Goal: Information Seeking & Learning: Learn about a topic

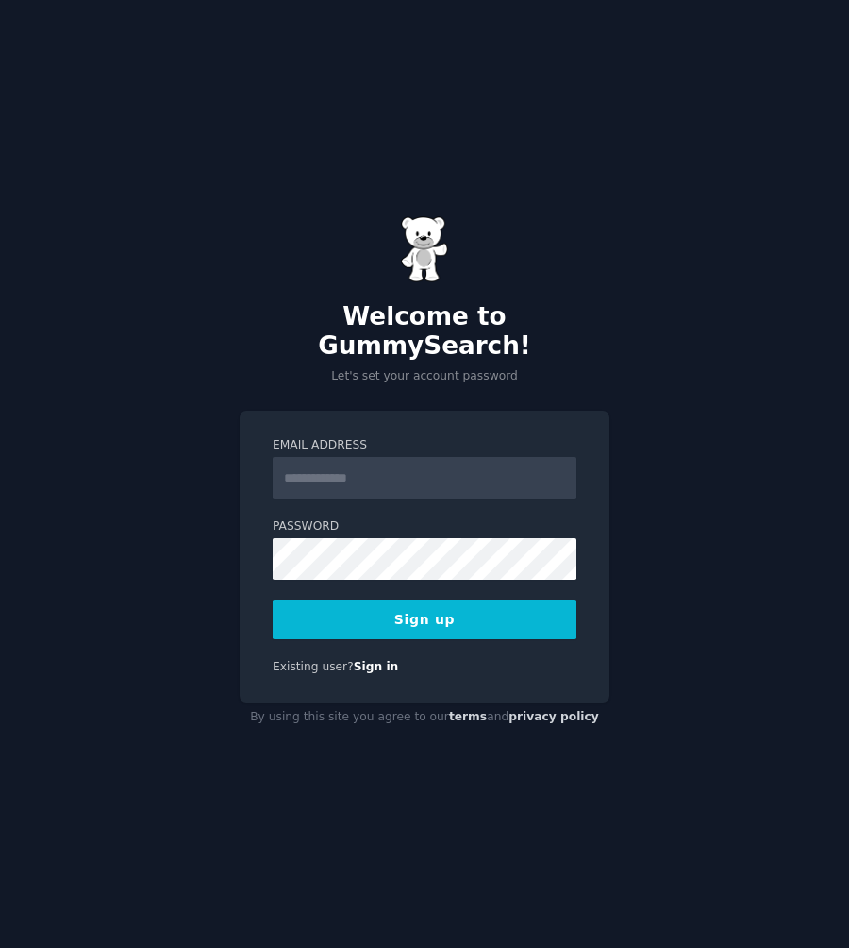
click at [0, 947] on com-1password-button at bounding box center [0, 948] width 0 height 0
click at [462, 466] on input "Email Address" at bounding box center [425, 478] width 304 height 42
type input "**********"
click at [457, 604] on button "Sign up" at bounding box center [425, 619] width 304 height 40
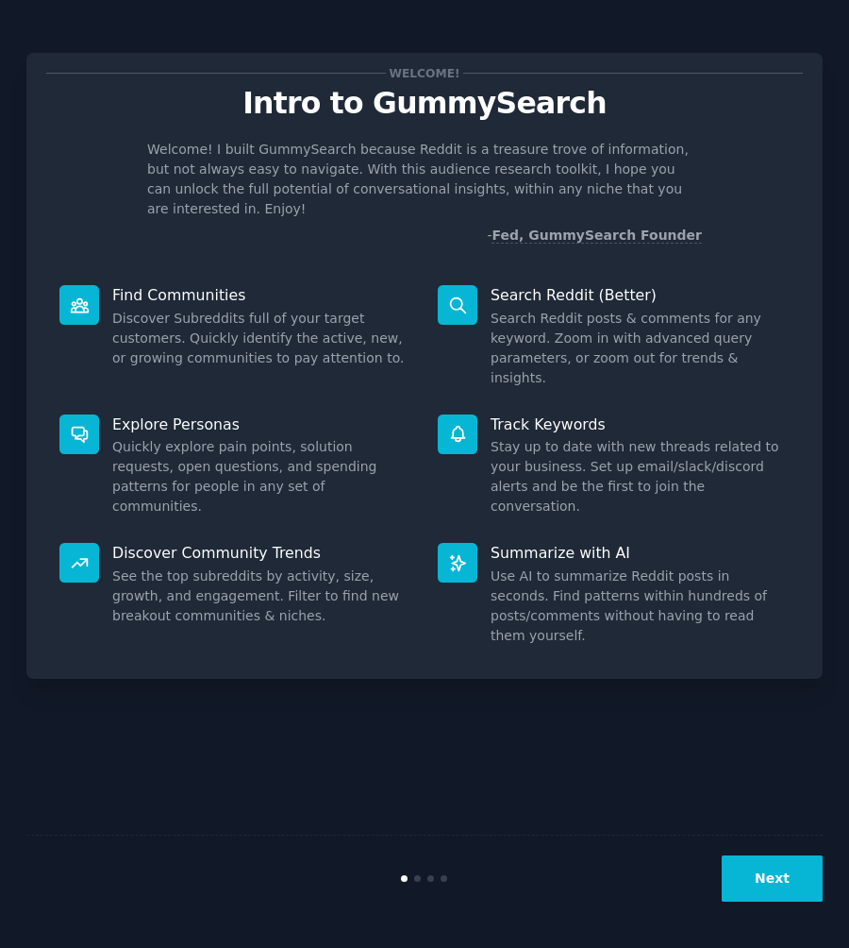
click at [748, 868] on button "Next" at bounding box center [772, 878] width 101 height 46
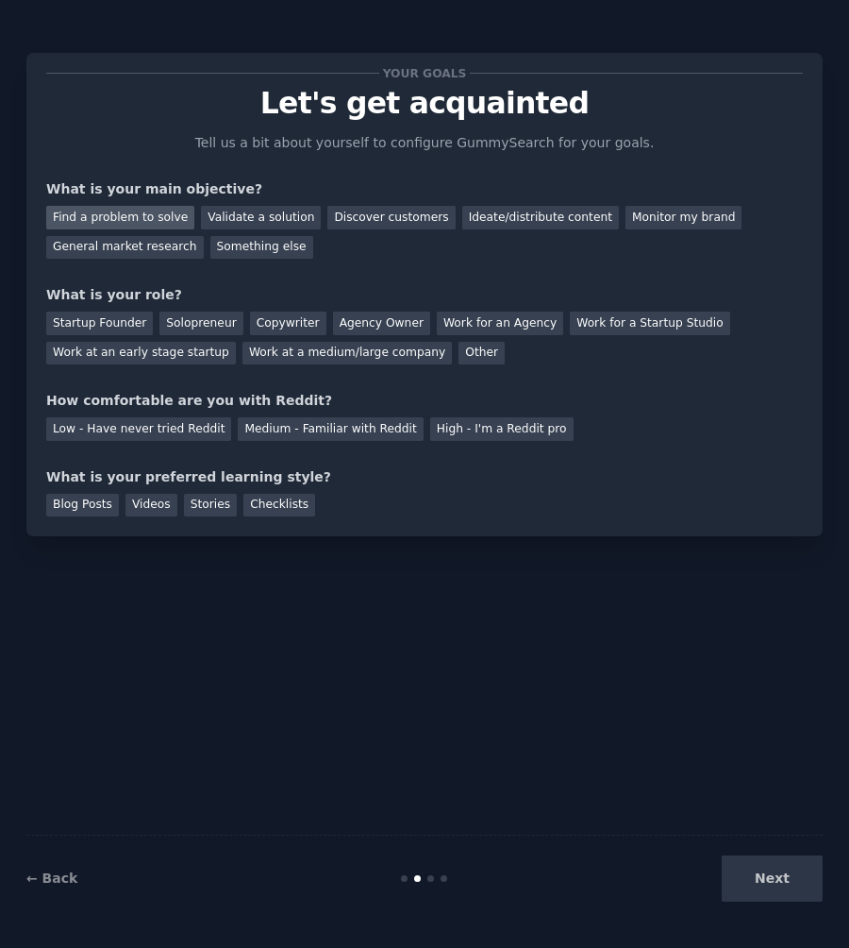
click at [158, 206] on div "Find a problem to solve" at bounding box center [120, 218] width 148 height 24
click at [203, 216] on div "Validate a solution" at bounding box center [261, 218] width 120 height 24
click at [154, 216] on div "Find a problem to solve" at bounding box center [120, 218] width 148 height 24
click at [126, 320] on div "Startup Founder" at bounding box center [99, 323] width 107 height 24
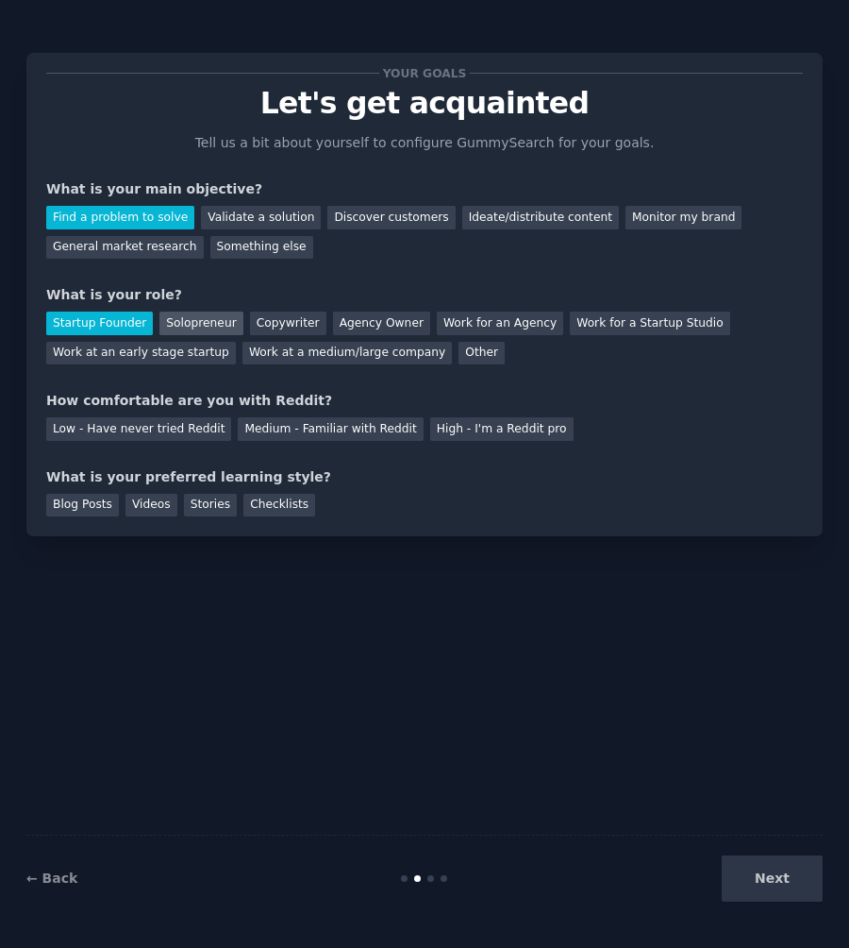
click at [220, 325] on div "Solopreneur" at bounding box center [201, 323] width 83 height 24
click at [467, 435] on div "High - I'm a Reddit pro" at bounding box center [501, 429] width 143 height 24
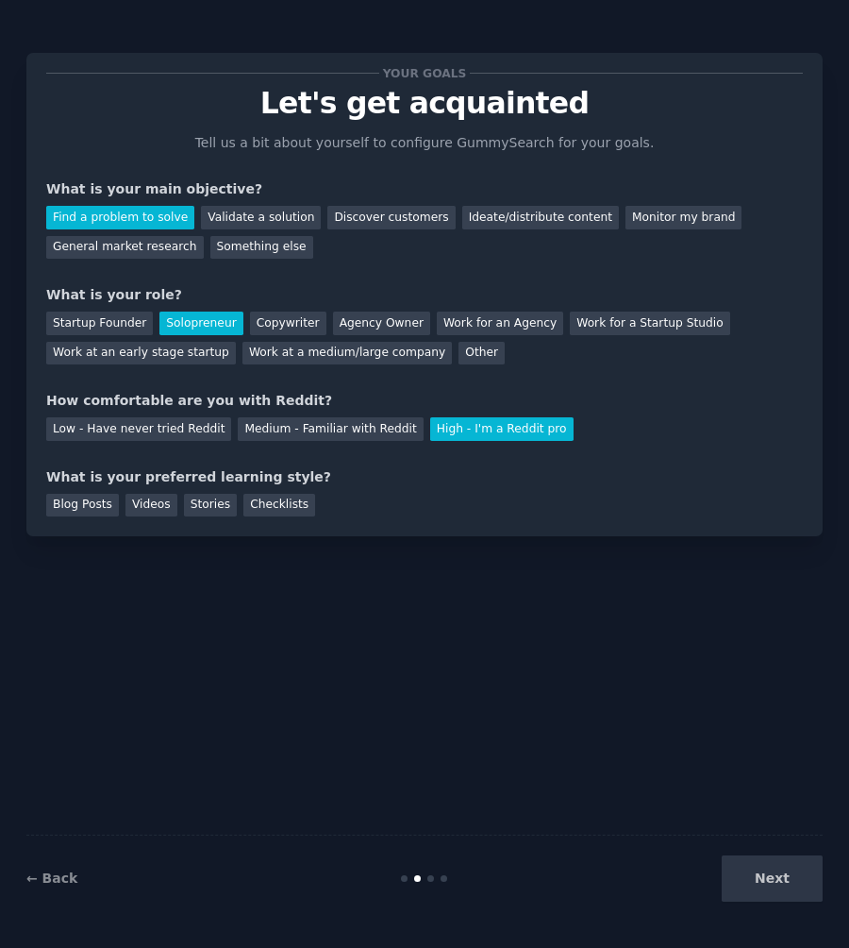
click at [111, 481] on div "What is your preferred learning style?" at bounding box center [424, 477] width 757 height 20
click at [126, 481] on div "What is your preferred learning style?" at bounding box center [424, 477] width 757 height 20
click at [252, 511] on div "Checklists" at bounding box center [280, 506] width 72 height 24
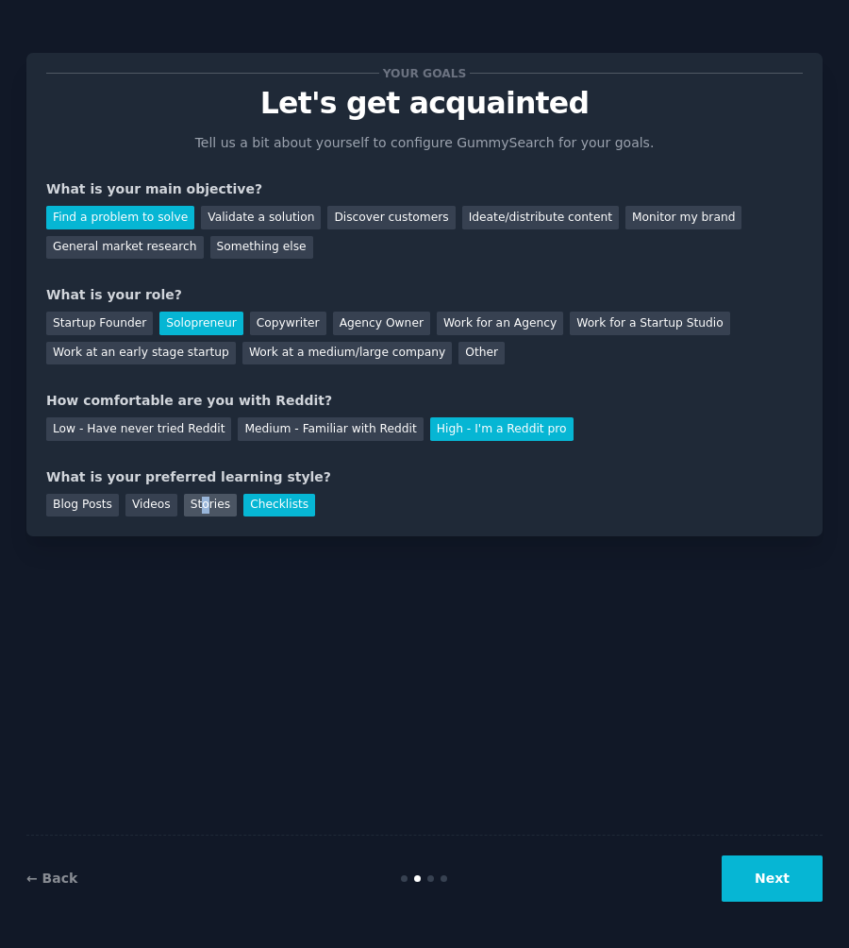
click at [202, 506] on div "Stories" at bounding box center [210, 506] width 53 height 24
click at [783, 877] on button "Next" at bounding box center [772, 878] width 101 height 46
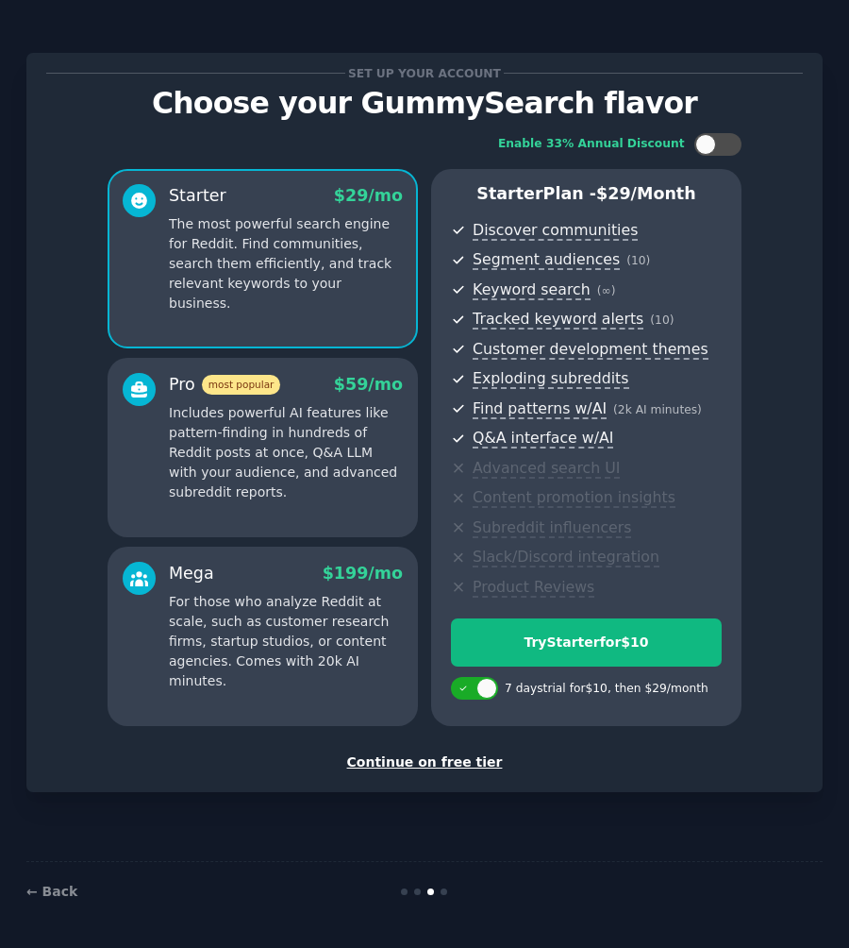
click at [401, 764] on div "Continue on free tier" at bounding box center [424, 762] width 757 height 20
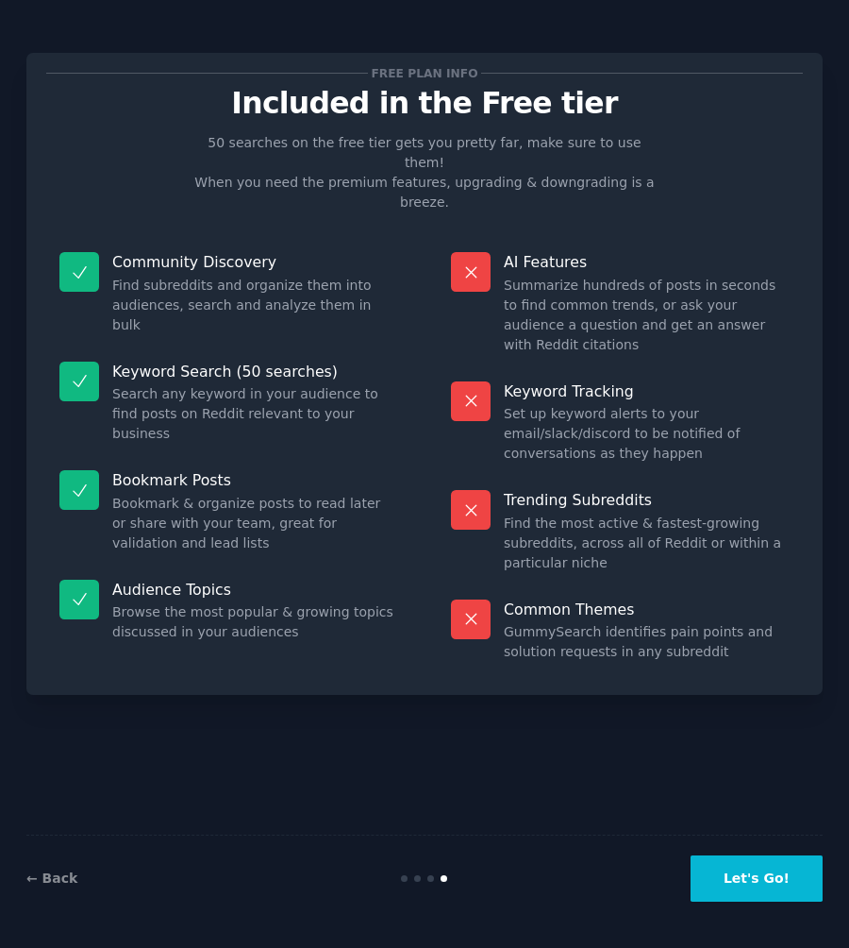
click at [759, 898] on button "Let's Go!" at bounding box center [757, 878] width 132 height 46
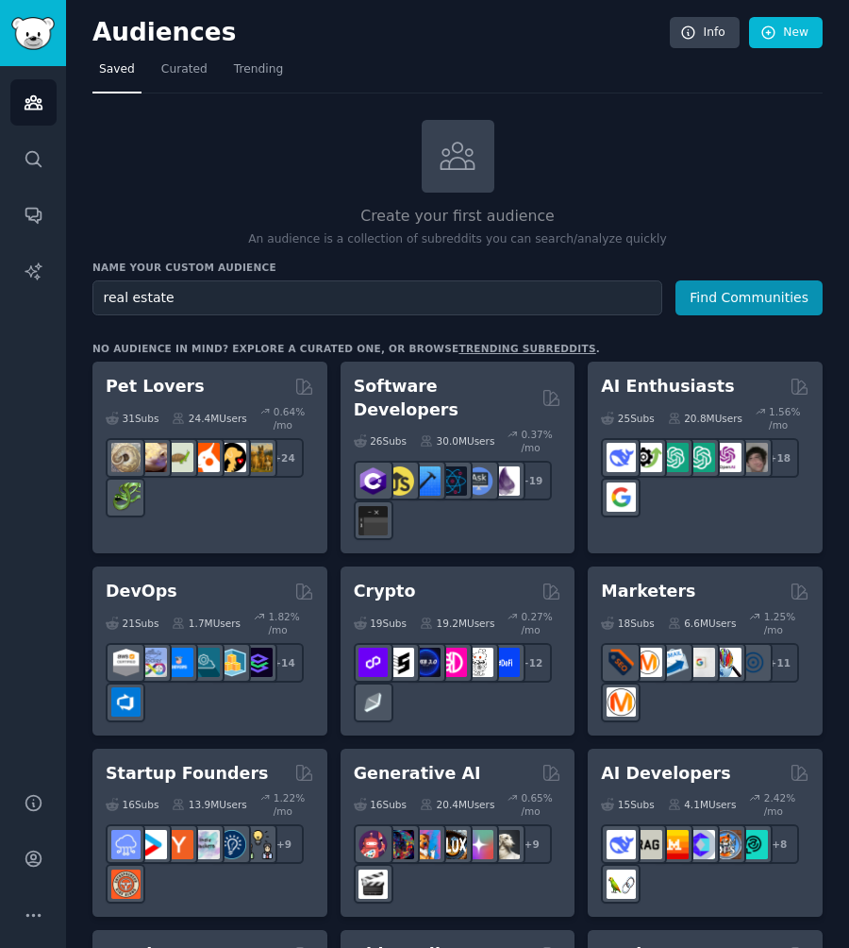
type input "real estate"
click at [676, 280] on button "Find Communities" at bounding box center [749, 297] width 147 height 35
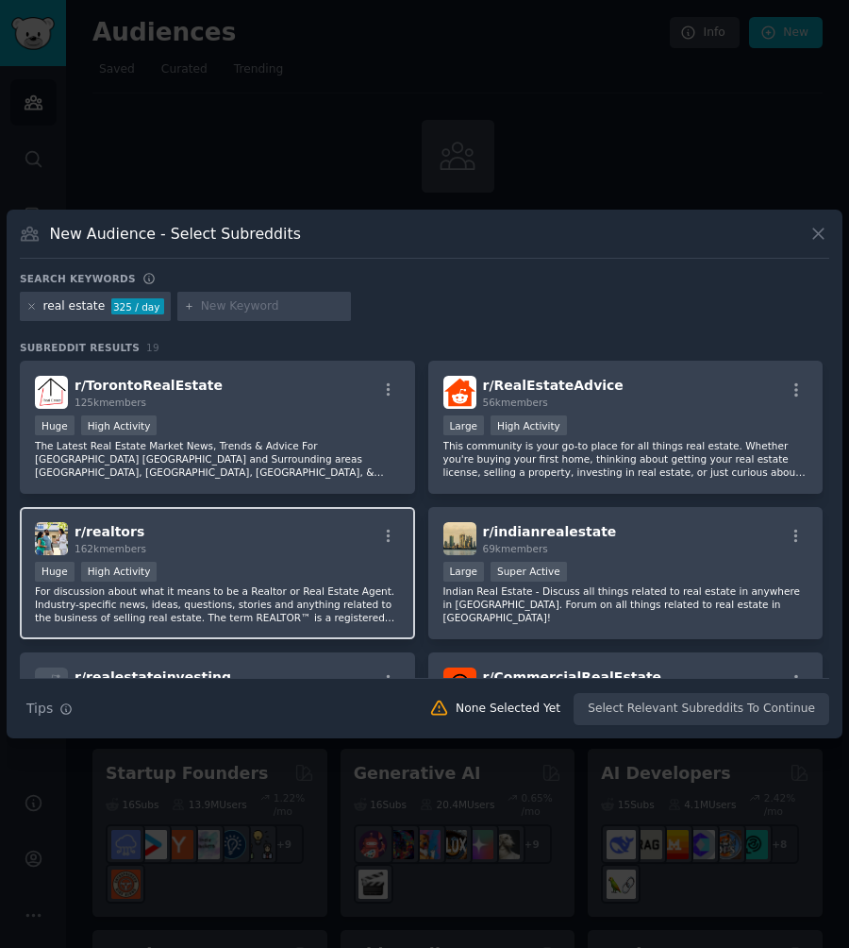
click at [224, 572] on div "Huge High Activity" at bounding box center [217, 574] width 365 height 24
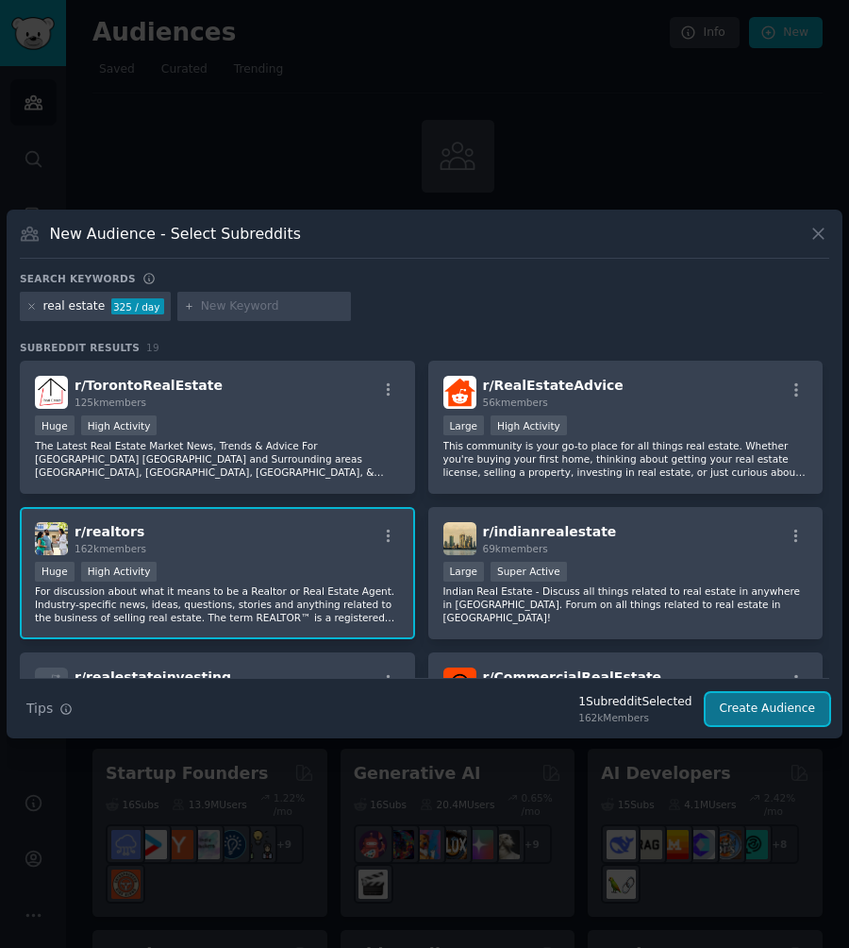
click at [777, 713] on button "Create Audience" at bounding box center [768, 709] width 125 height 32
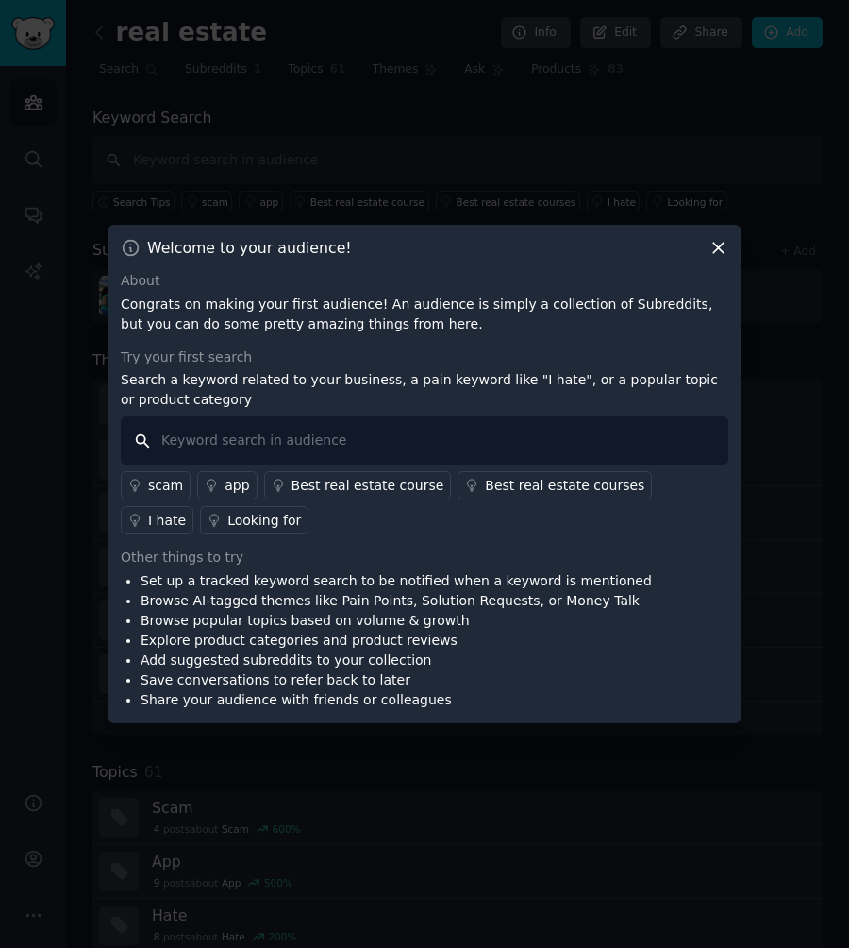
click at [197, 443] on input "text" at bounding box center [425, 440] width 608 height 48
click at [210, 483] on icon at bounding box center [211, 485] width 13 height 13
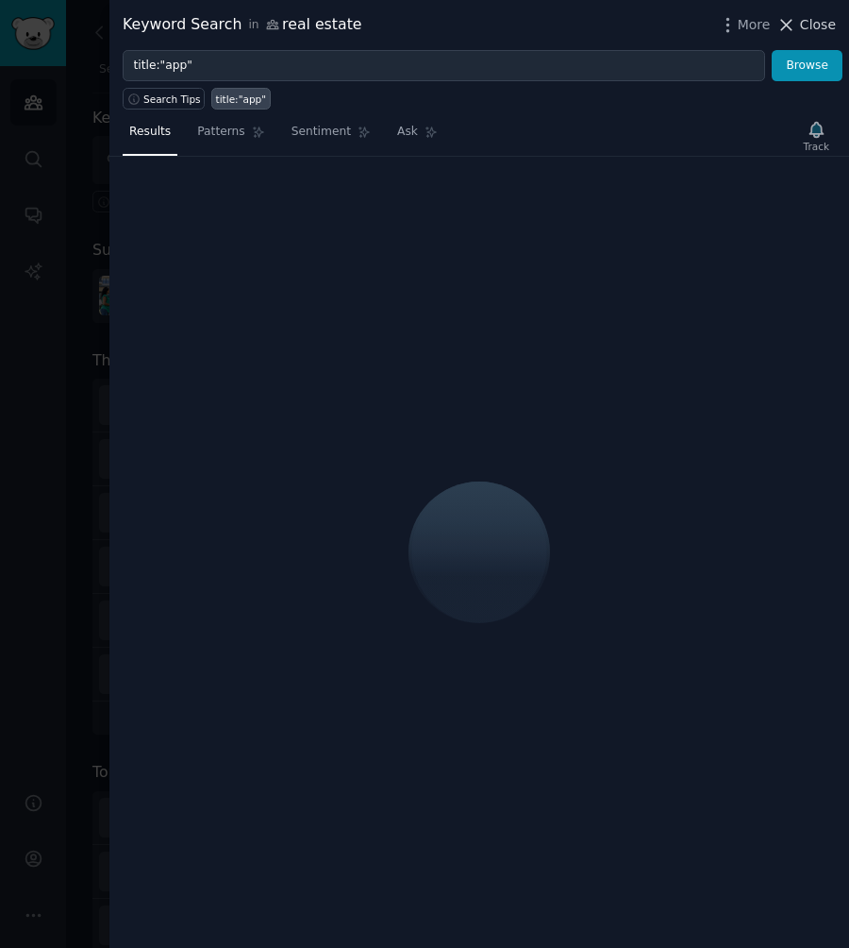
click at [828, 25] on span "Close" at bounding box center [818, 25] width 36 height 20
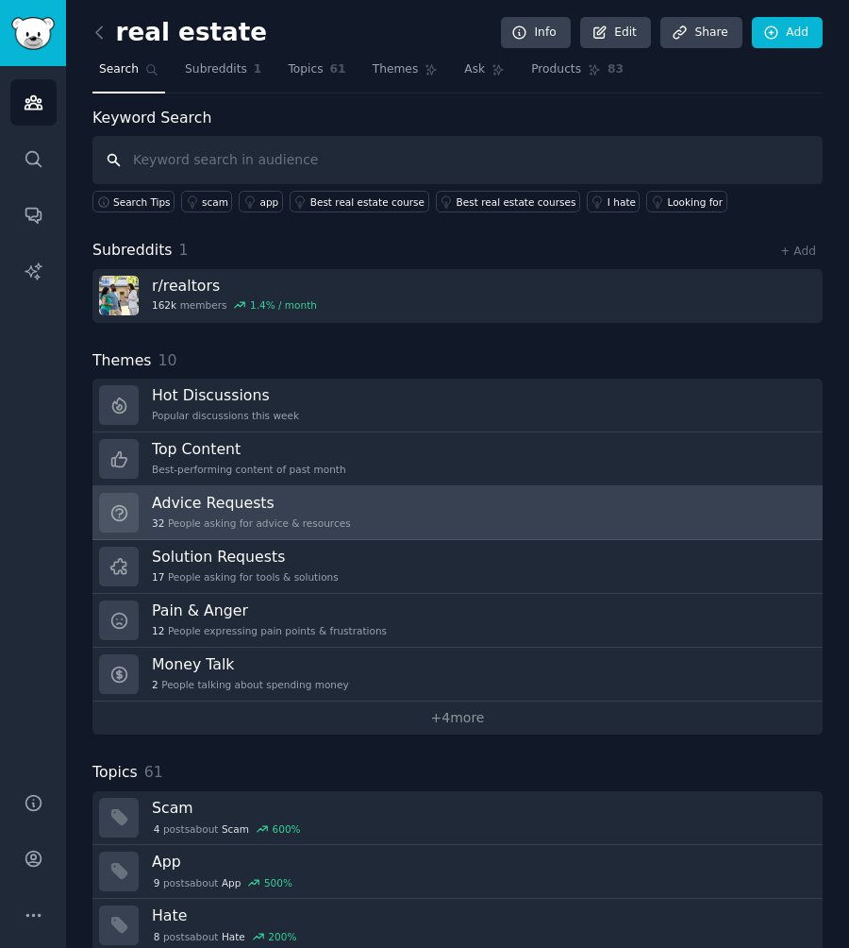
scroll to position [14, 0]
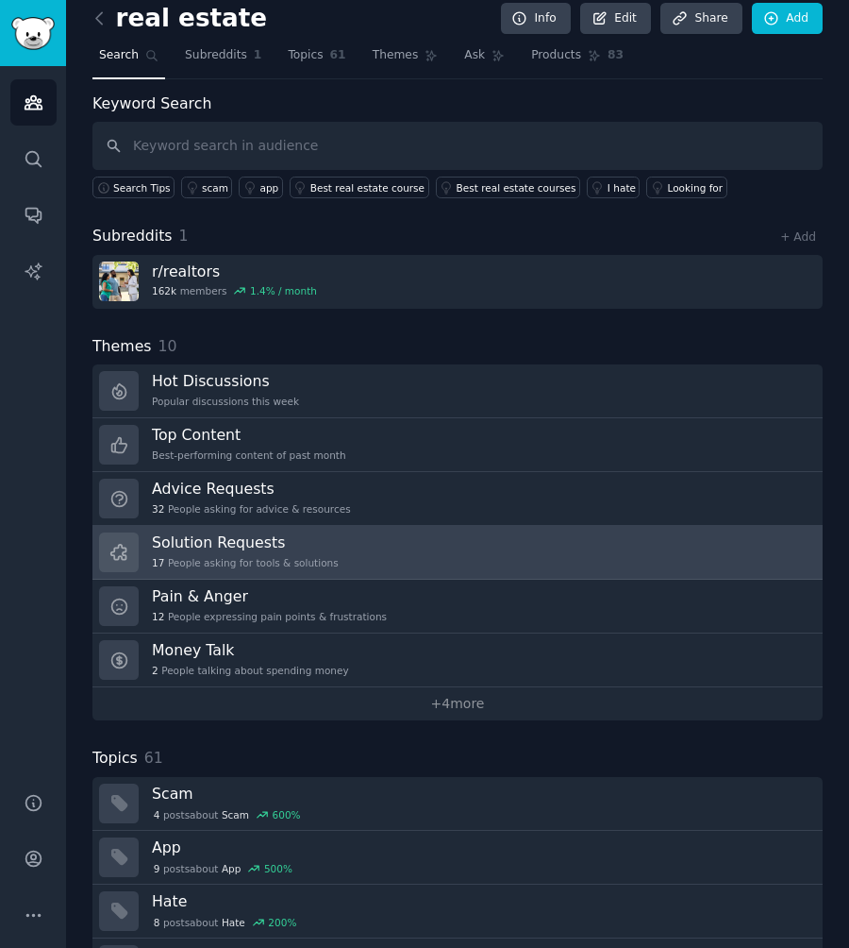
click at [285, 541] on h3 "Solution Requests" at bounding box center [245, 542] width 187 height 20
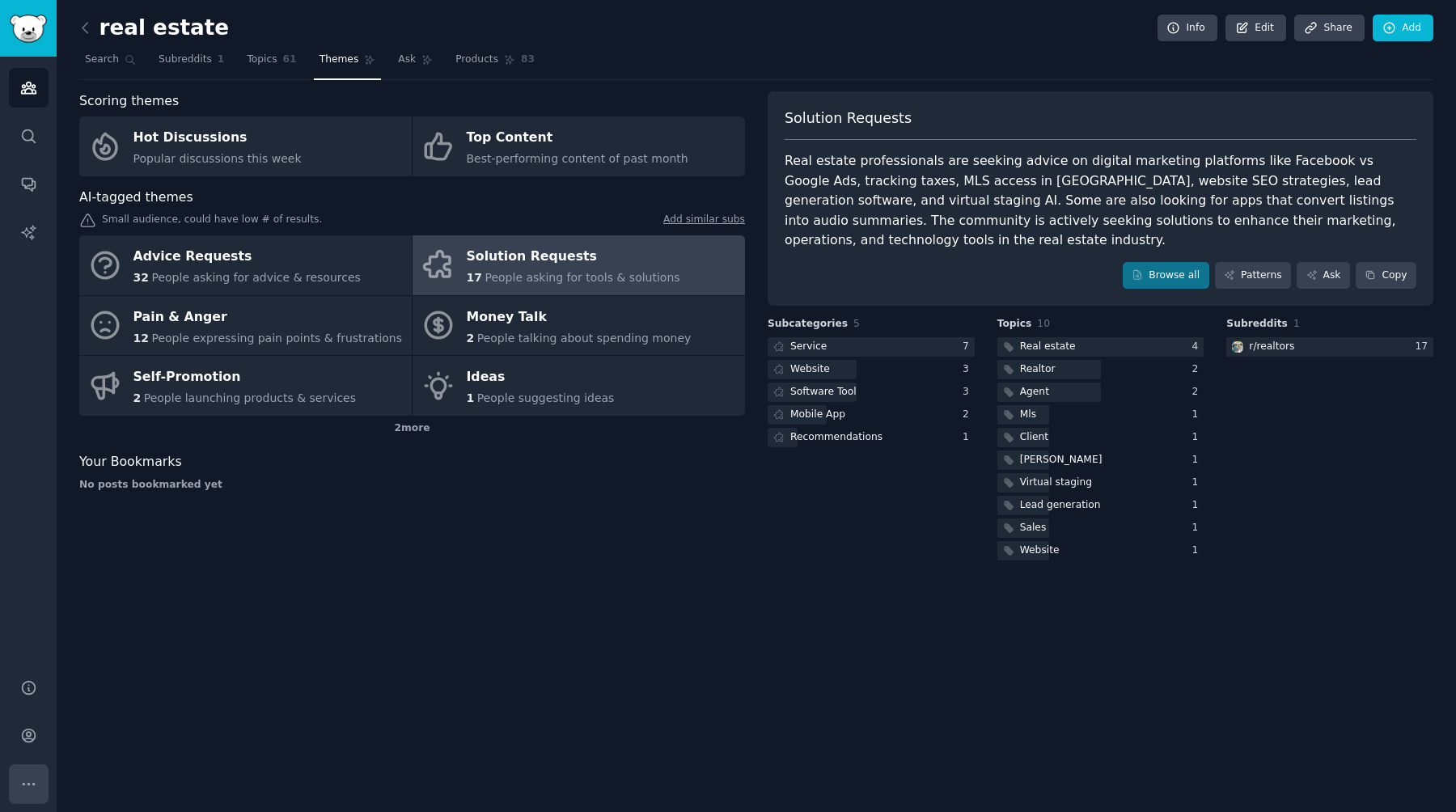
click at [29, 785] on icon "Sidebar" at bounding box center [29, 784] width 17 height 17
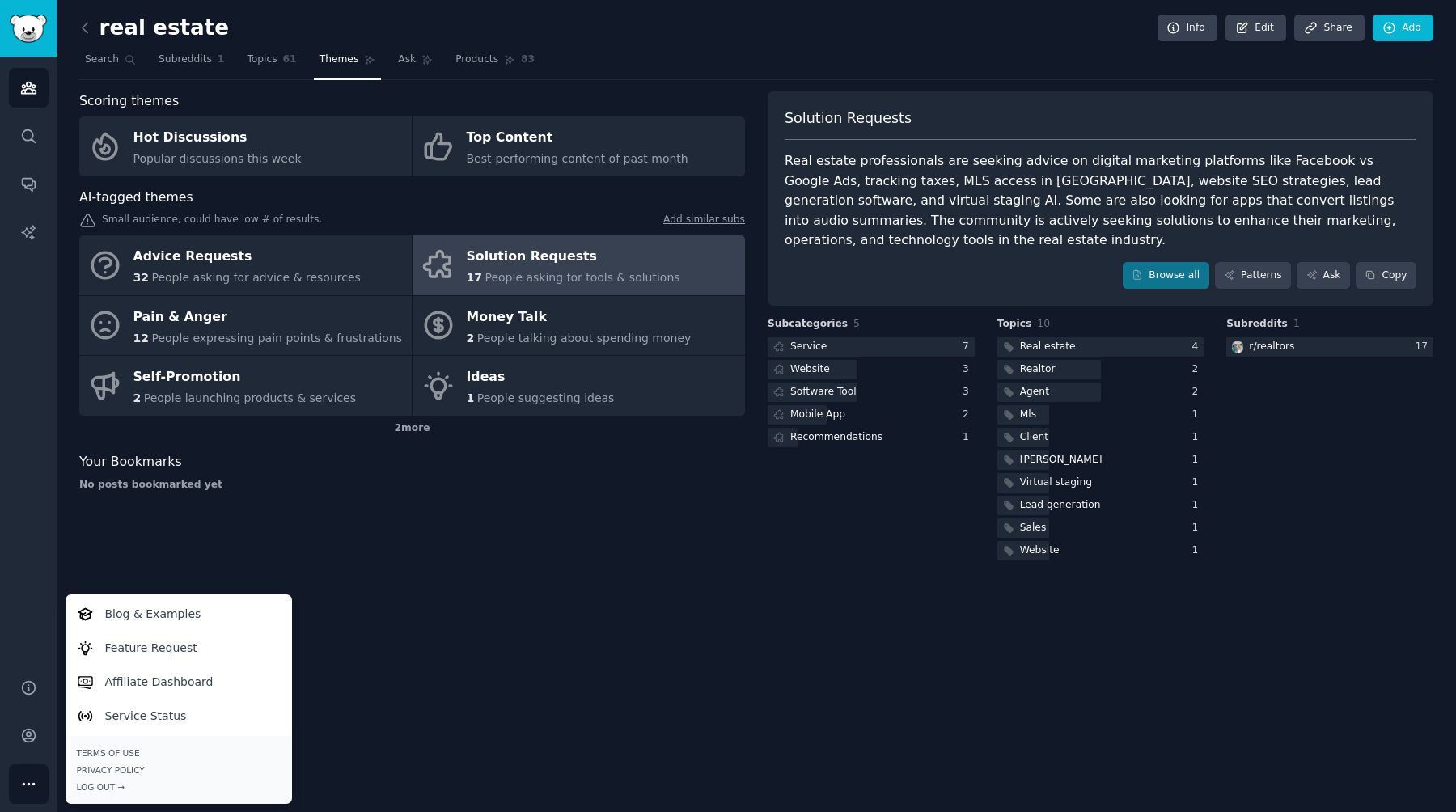
click at [41, 530] on div "Audiences Search Conversations AI Reports" at bounding box center [28, 357] width 57 height 602
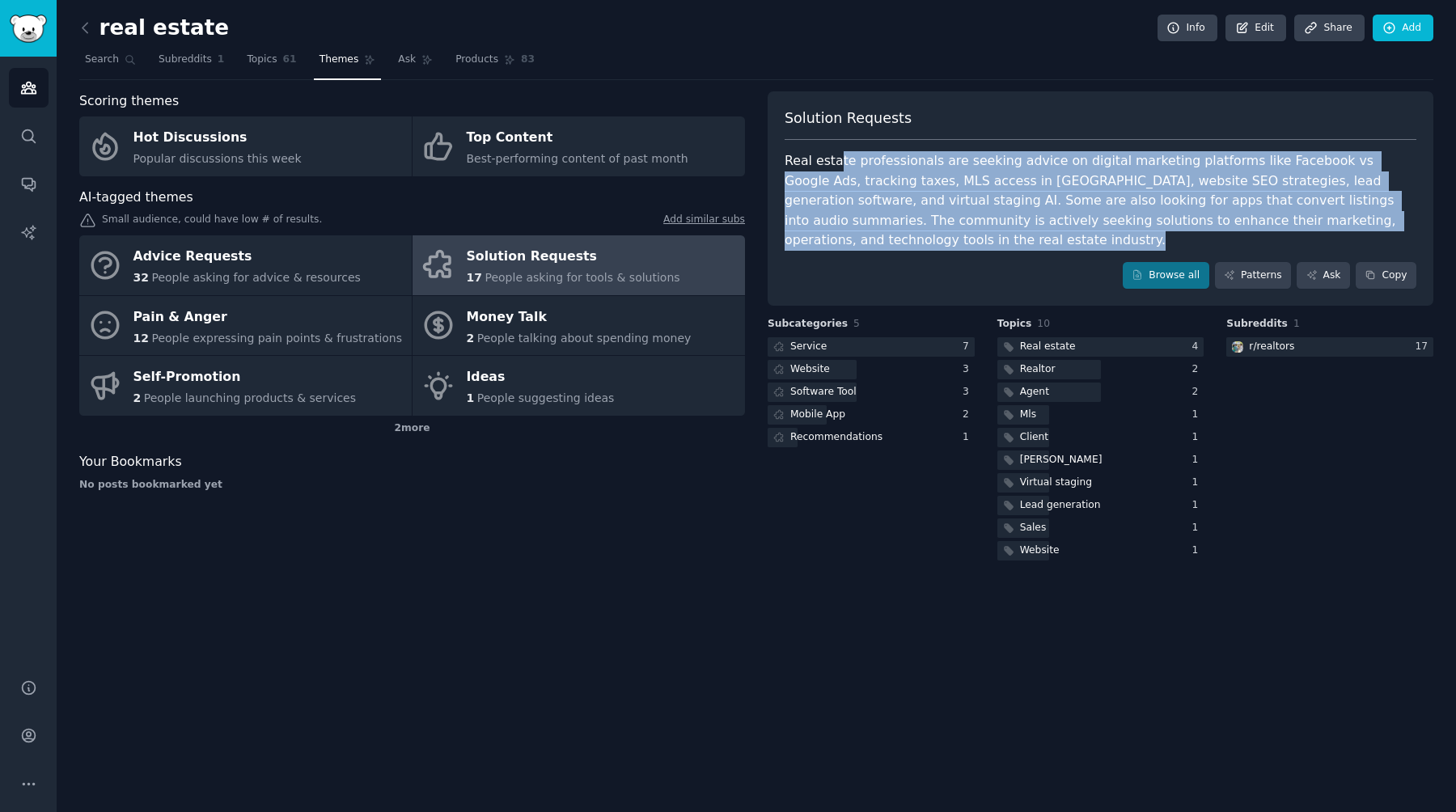
drag, startPoint x: 838, startPoint y: 165, endPoint x: 839, endPoint y: 233, distance: 68.0
click at [728, 233] on div "Solution Requests Real estate professionals are seeking advice on digital marke…" at bounding box center [1100, 199] width 666 height 215
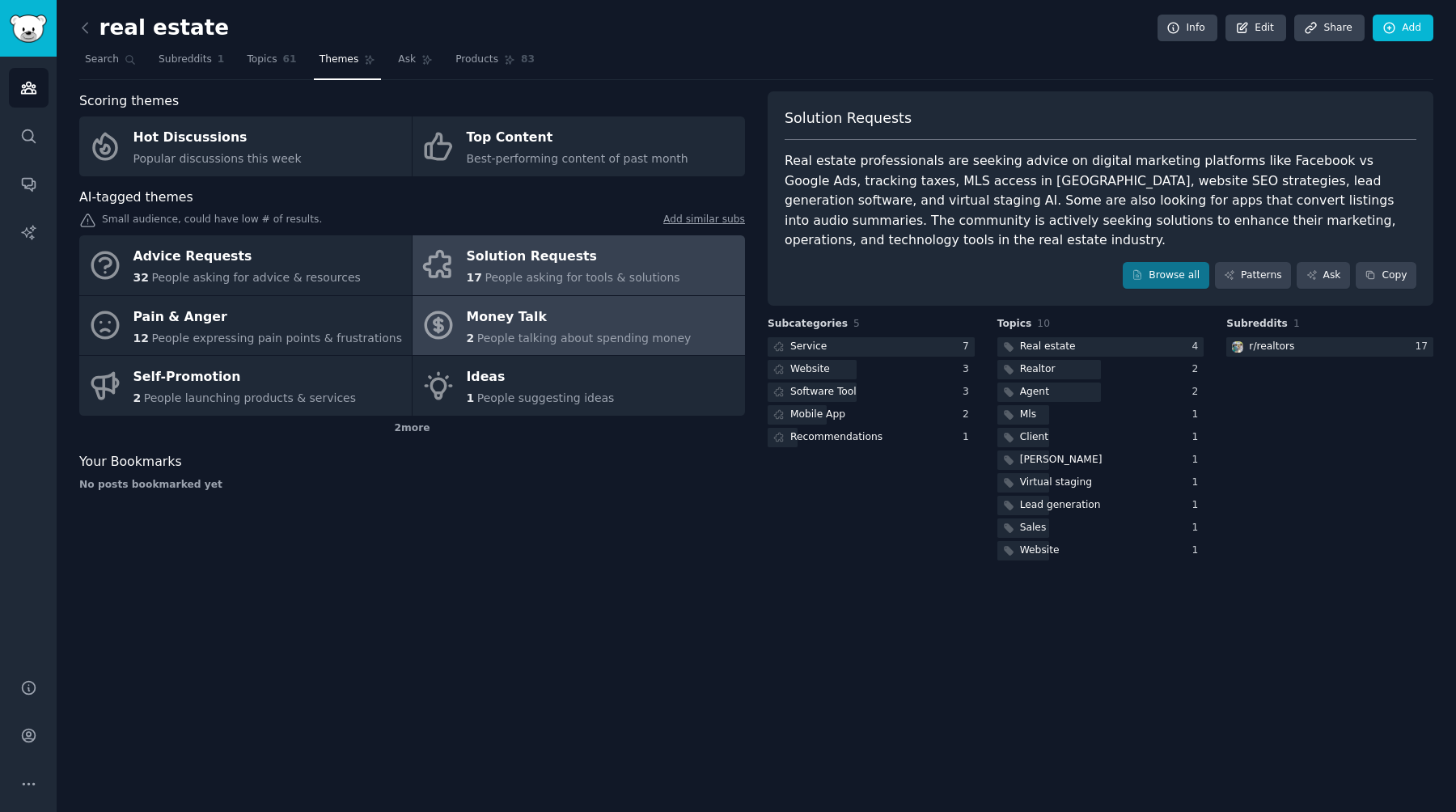
click at [570, 313] on div "Money Talk" at bounding box center [579, 317] width 225 height 26
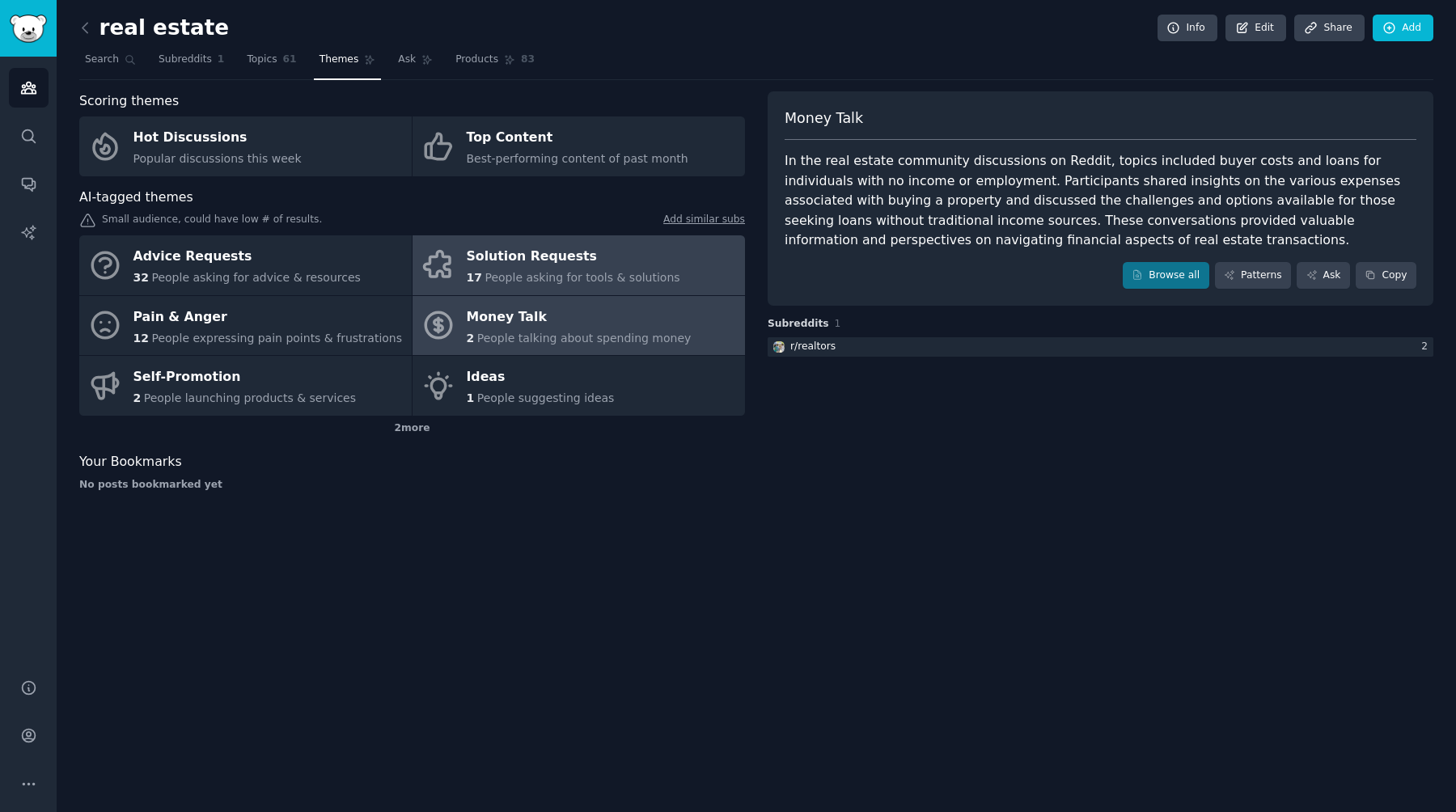
click at [570, 254] on div "Solution Requests" at bounding box center [573, 257] width 213 height 26
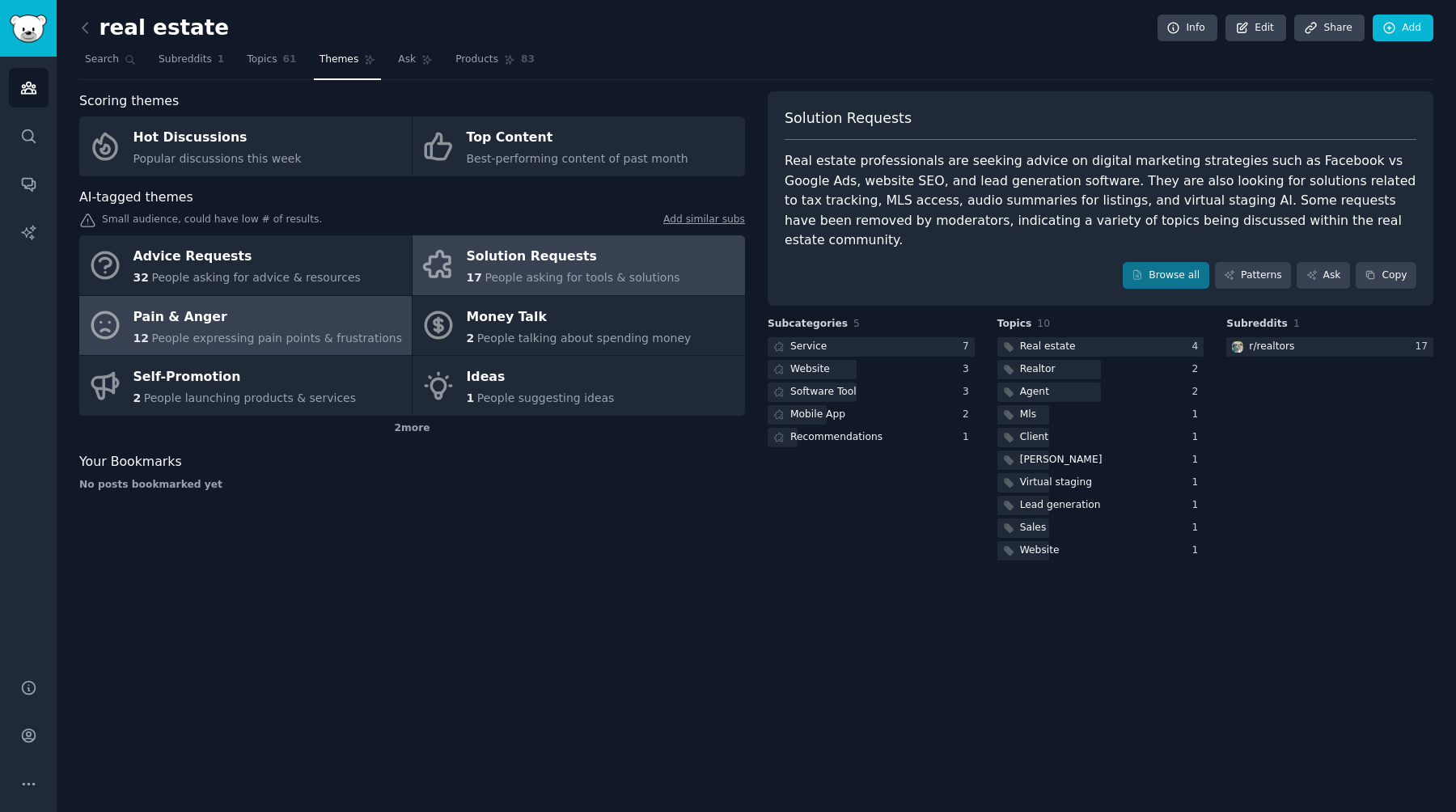
click at [357, 317] on div "Pain & Anger" at bounding box center [268, 317] width 269 height 26
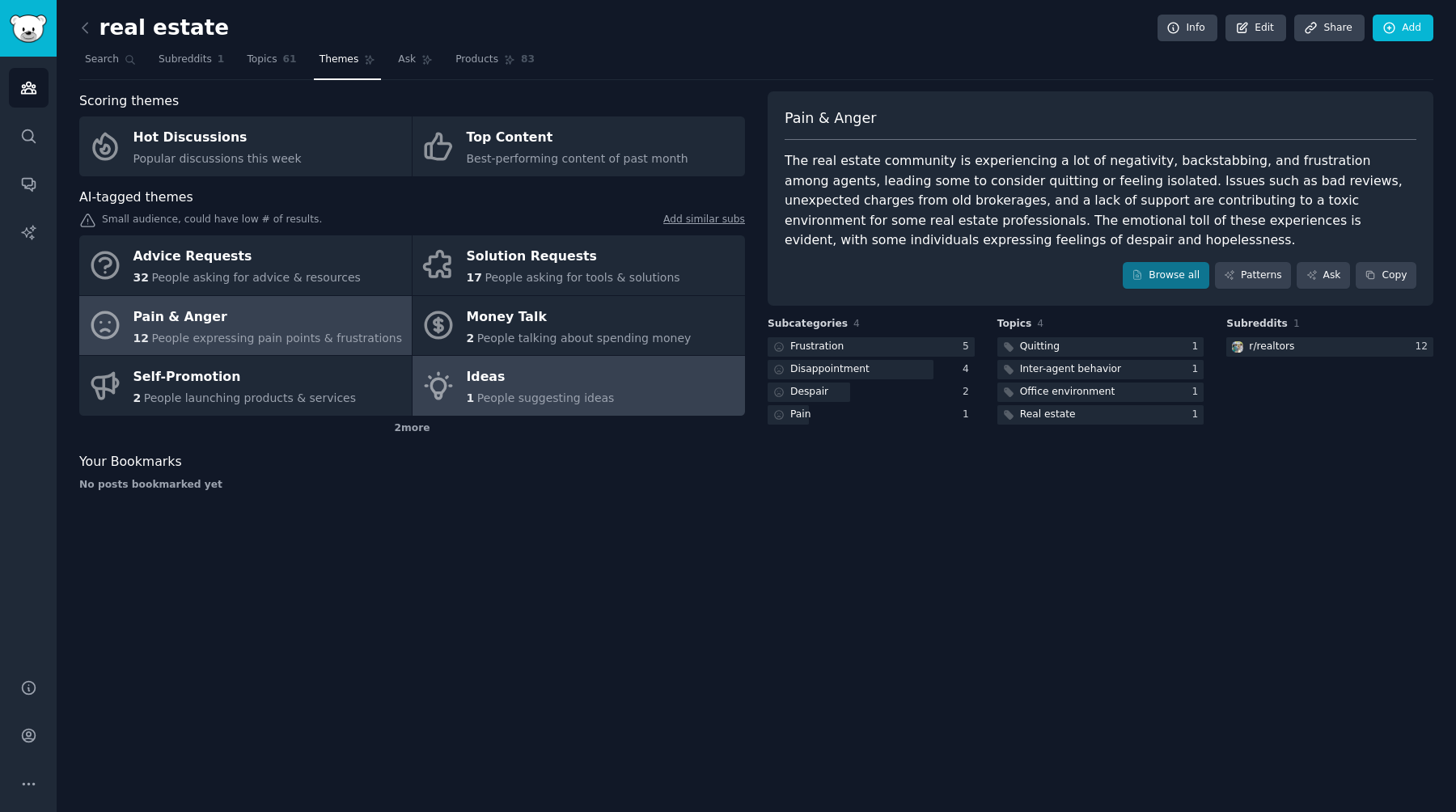
click at [467, 386] on div "Ideas" at bounding box center [541, 378] width 148 height 26
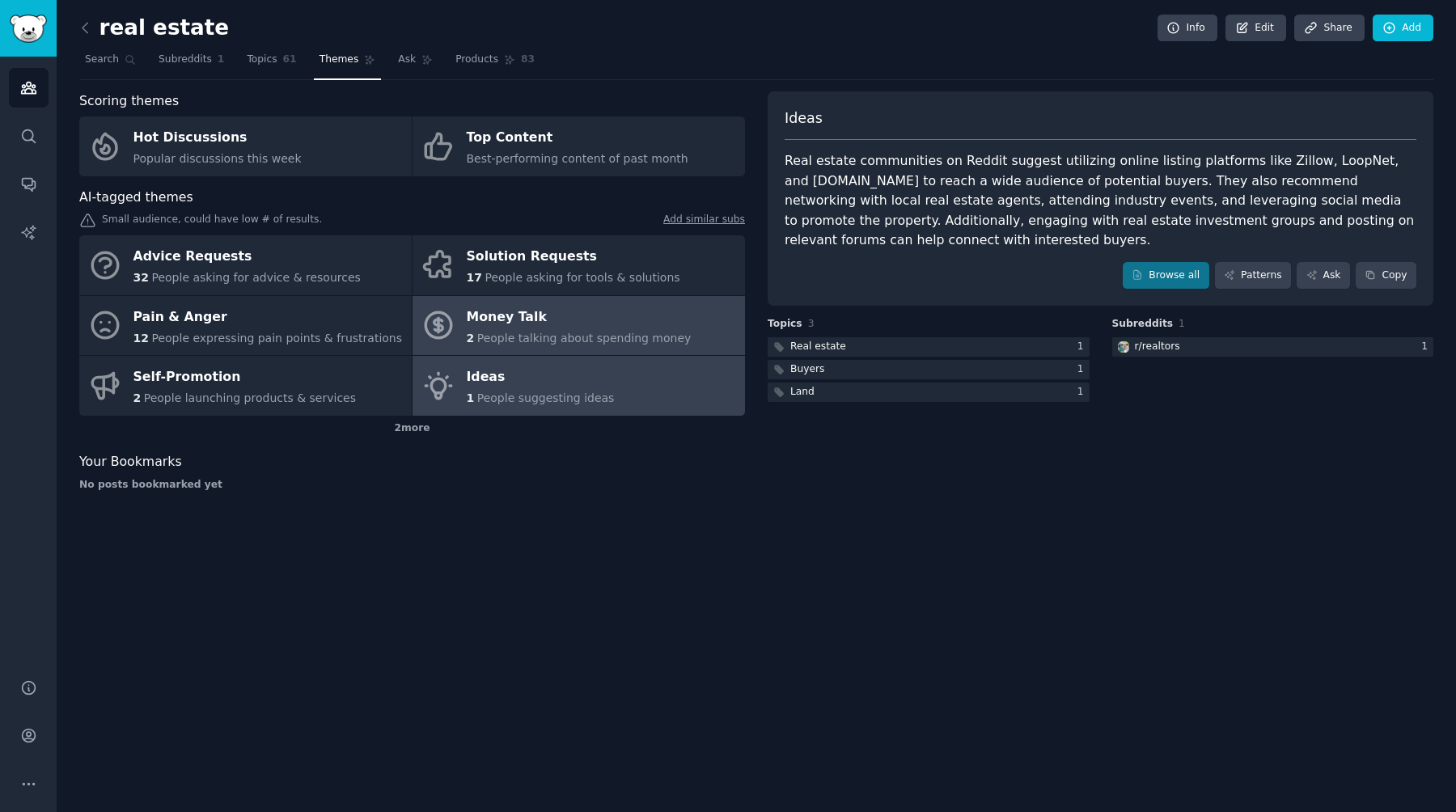
click at [476, 307] on div "Money Talk" at bounding box center [579, 317] width 225 height 26
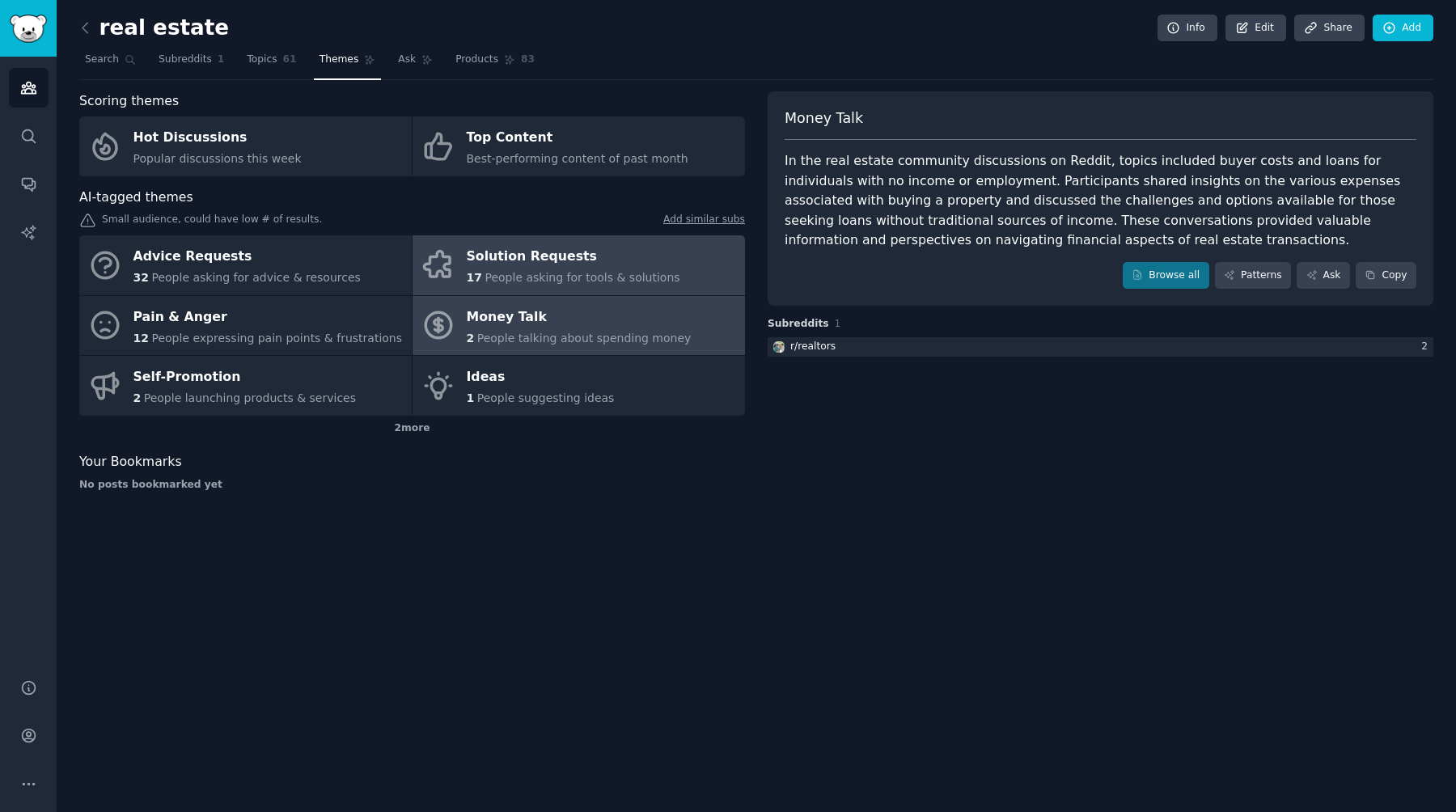
click at [495, 272] on span "People asking for tools & solutions" at bounding box center [581, 277] width 195 height 13
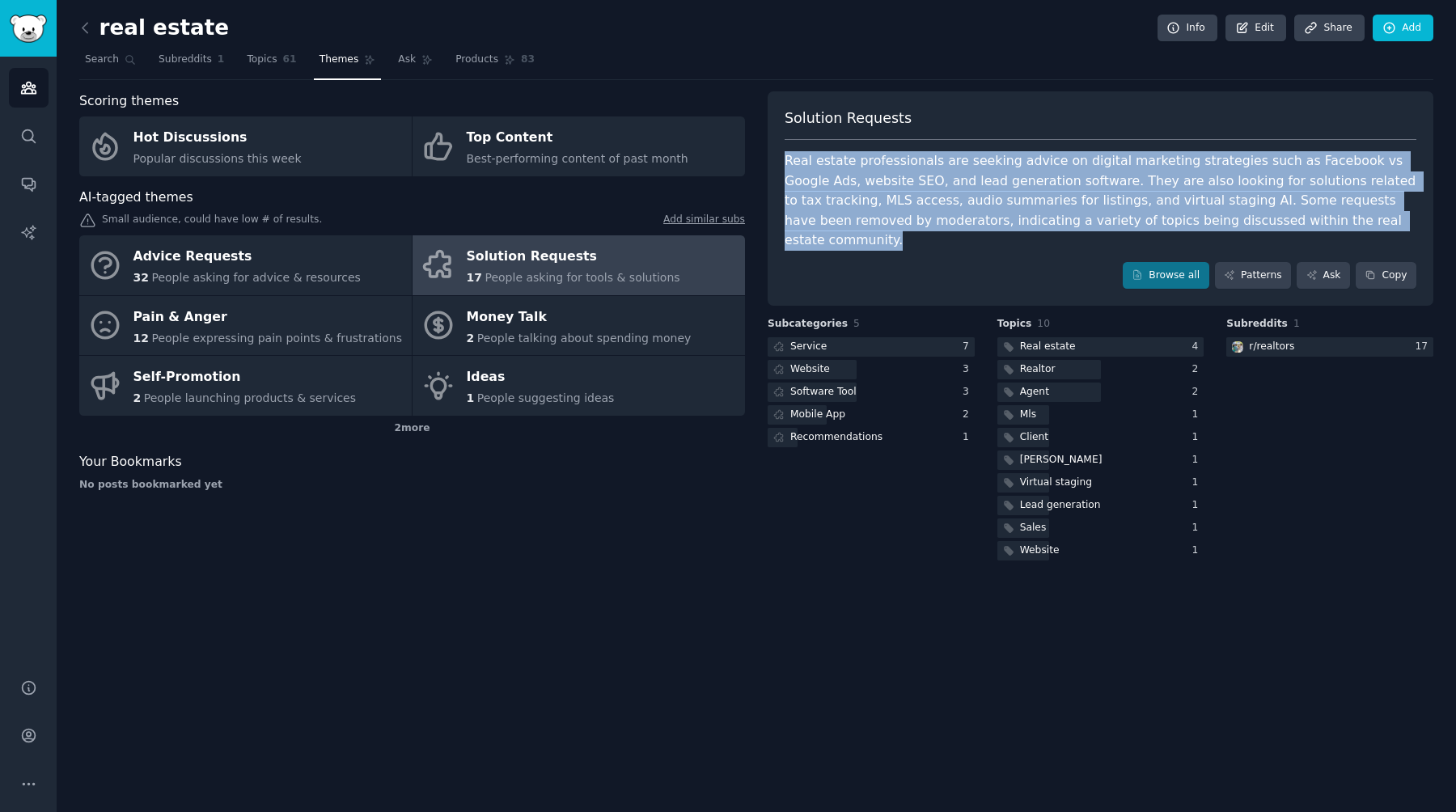
drag, startPoint x: 803, startPoint y: 230, endPoint x: 783, endPoint y: 159, distance: 73.8
click at [728, 159] on div "Solution Requests Real estate professionals are seeking advice on digital marke…" at bounding box center [1100, 199] width 666 height 215
drag, startPoint x: 782, startPoint y: 122, endPoint x: 816, endPoint y: 270, distance: 151.9
click at [728, 270] on div "Solution Requests Real estate professionals are seeking advice on digital marke…" at bounding box center [1100, 199] width 666 height 215
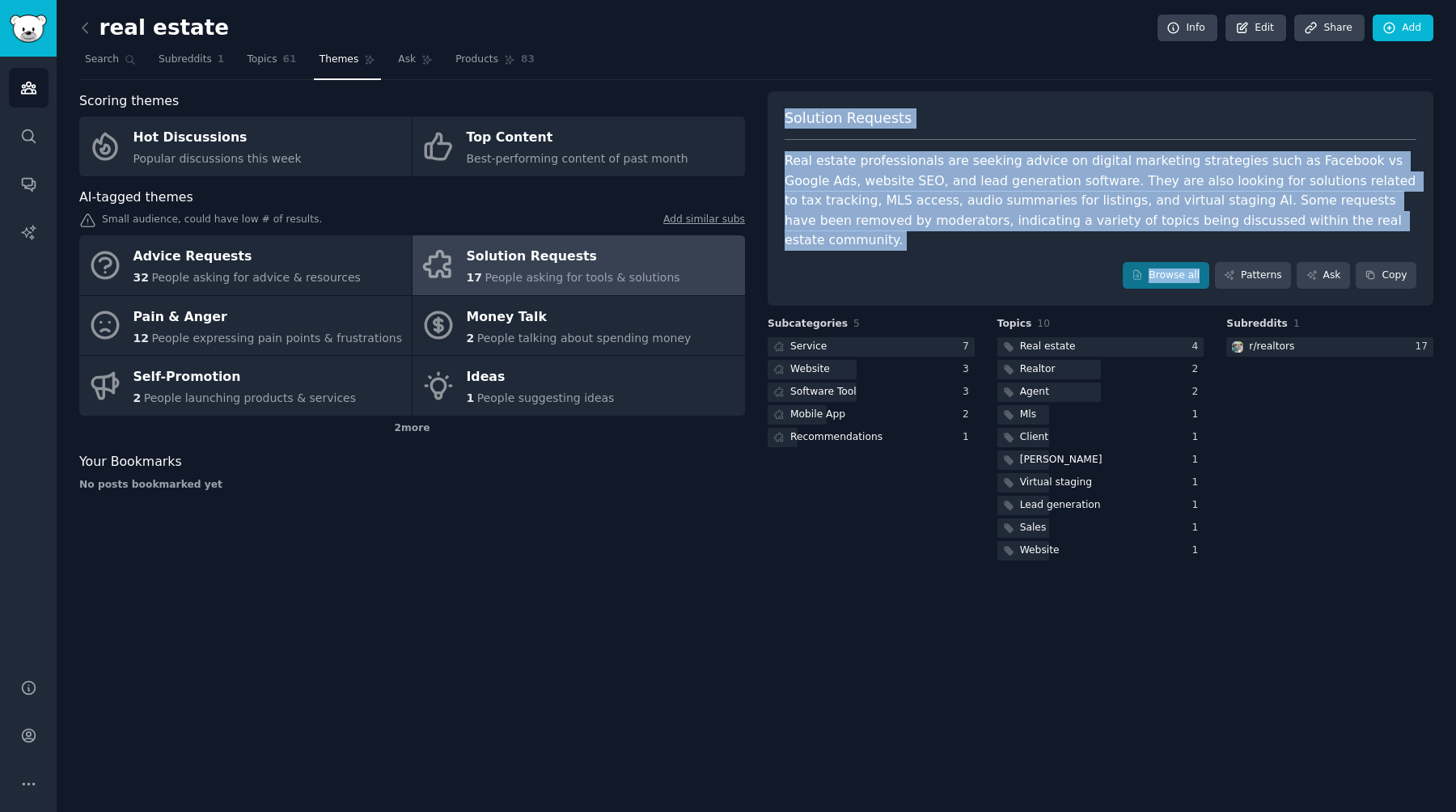
click at [728, 270] on div "Solution Requests Real estate professionals are seeking advice on digital marke…" at bounding box center [1100, 199] width 666 height 215
drag, startPoint x: 1033, startPoint y: 266, endPoint x: 1033, endPoint y: 85, distance: 181.0
click at [728, 85] on div "real estate Info Edit Share Add Search Subreddits 1 Topics 61 Themes Ask Produc…" at bounding box center [756, 292] width 1354 height 540
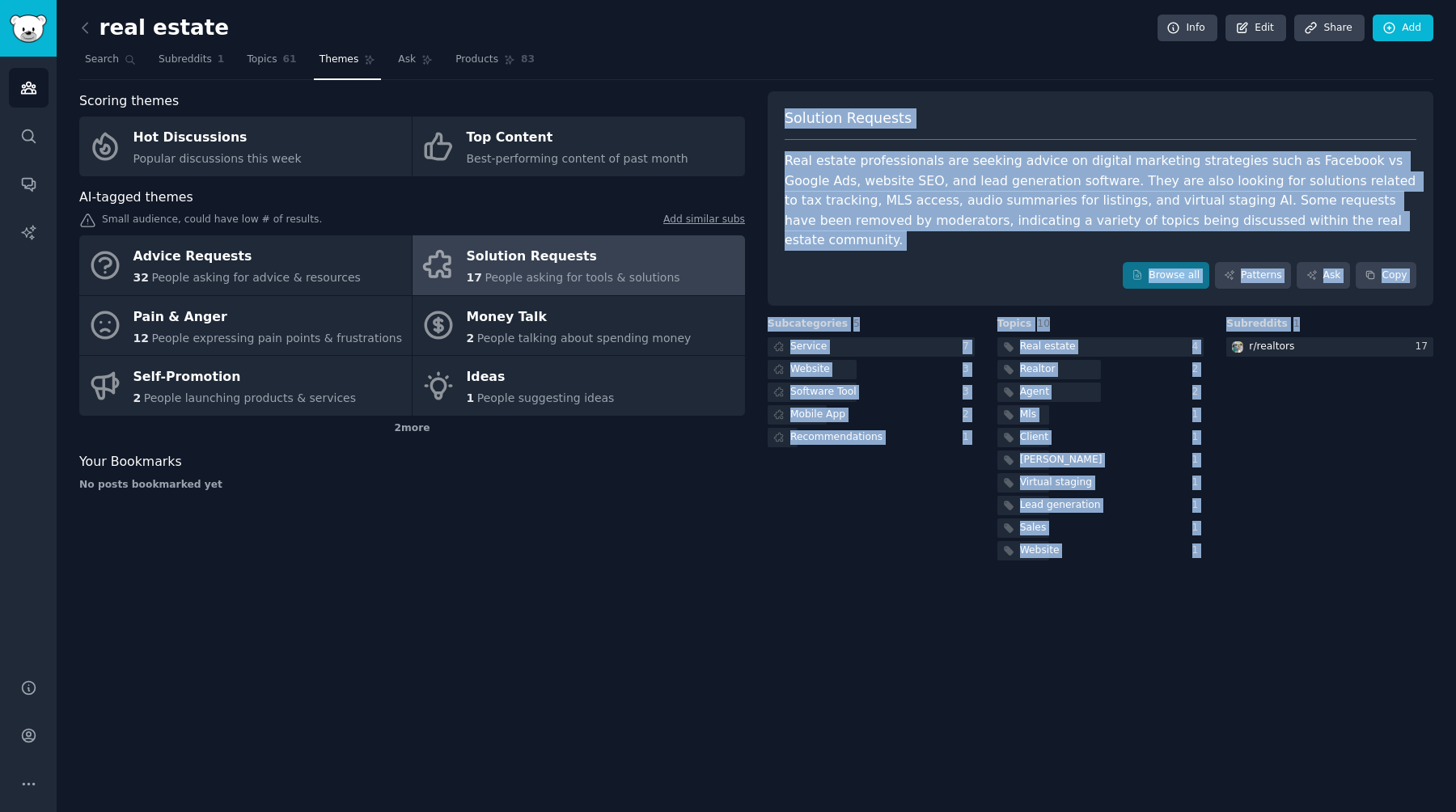
drag, startPoint x: 1038, startPoint y: 90, endPoint x: 1260, endPoint y: 600, distance: 556.2
click at [728, 600] on div "real estate Info Edit Share Add Search Subreddits 1 Topics 61 Themes Ask Produc…" at bounding box center [756, 406] width 1399 height 812
drag, startPoint x: 1339, startPoint y: 602, endPoint x: 1084, endPoint y: 82, distance: 579.2
click at [728, 82] on div "real estate Info Edit Share Add Search Subreddits 1 Topics 61 Themes Ask Produc…" at bounding box center [756, 406] width 1399 height 812
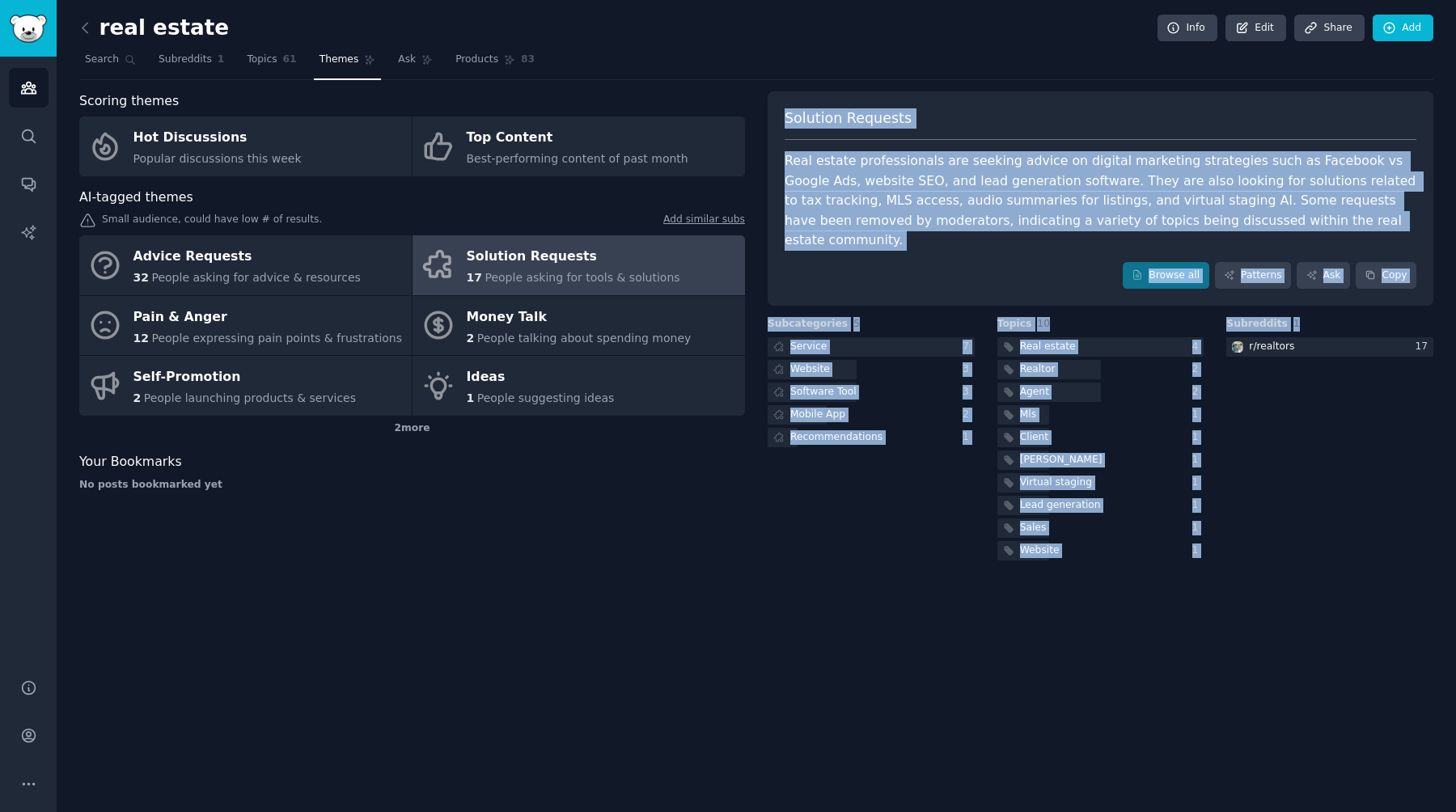
click at [728, 82] on div "real estate Info Edit Share Add Search Subreddits 1 Topics 61 Themes Ask Produc…" at bounding box center [756, 292] width 1354 height 540
drag, startPoint x: 1084, startPoint y: 82, endPoint x: 1303, endPoint y: 526, distance: 495.1
click at [728, 526] on div "real estate Info Edit Share Add Search Subreddits 1 Topics 61 Themes Ask Produc…" at bounding box center [756, 292] width 1354 height 540
click at [728, 526] on div "Subreddits 1 r/ realtors 17" at bounding box center [1330, 440] width 207 height 247
drag, startPoint x: 1303, startPoint y: 526, endPoint x: 1133, endPoint y: 87, distance: 470.8
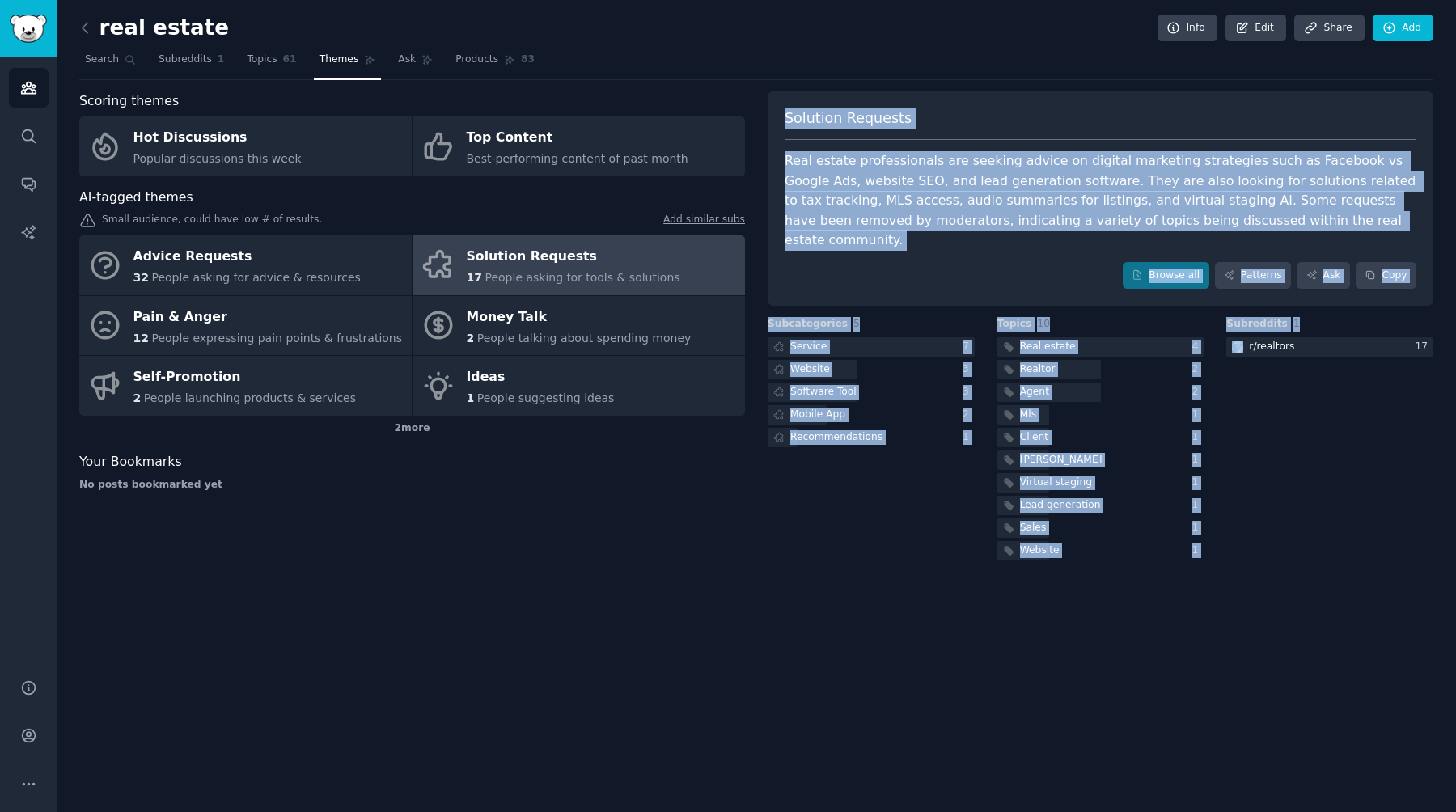
click at [728, 87] on div "real estate Info Edit Share Add Search Subreddits 1 Topics 61 Themes Ask Produc…" at bounding box center [756, 292] width 1354 height 540
drag, startPoint x: 1123, startPoint y: 86, endPoint x: 1262, endPoint y: 525, distance: 460.5
click at [728, 525] on div "real estate Info Edit Share Add Search Subreddits 1 Topics 61 Themes Ask Produc…" at bounding box center [756, 292] width 1354 height 540
click at [728, 525] on div "Subreddits 1 r/ realtors 17" at bounding box center [1330, 440] width 207 height 247
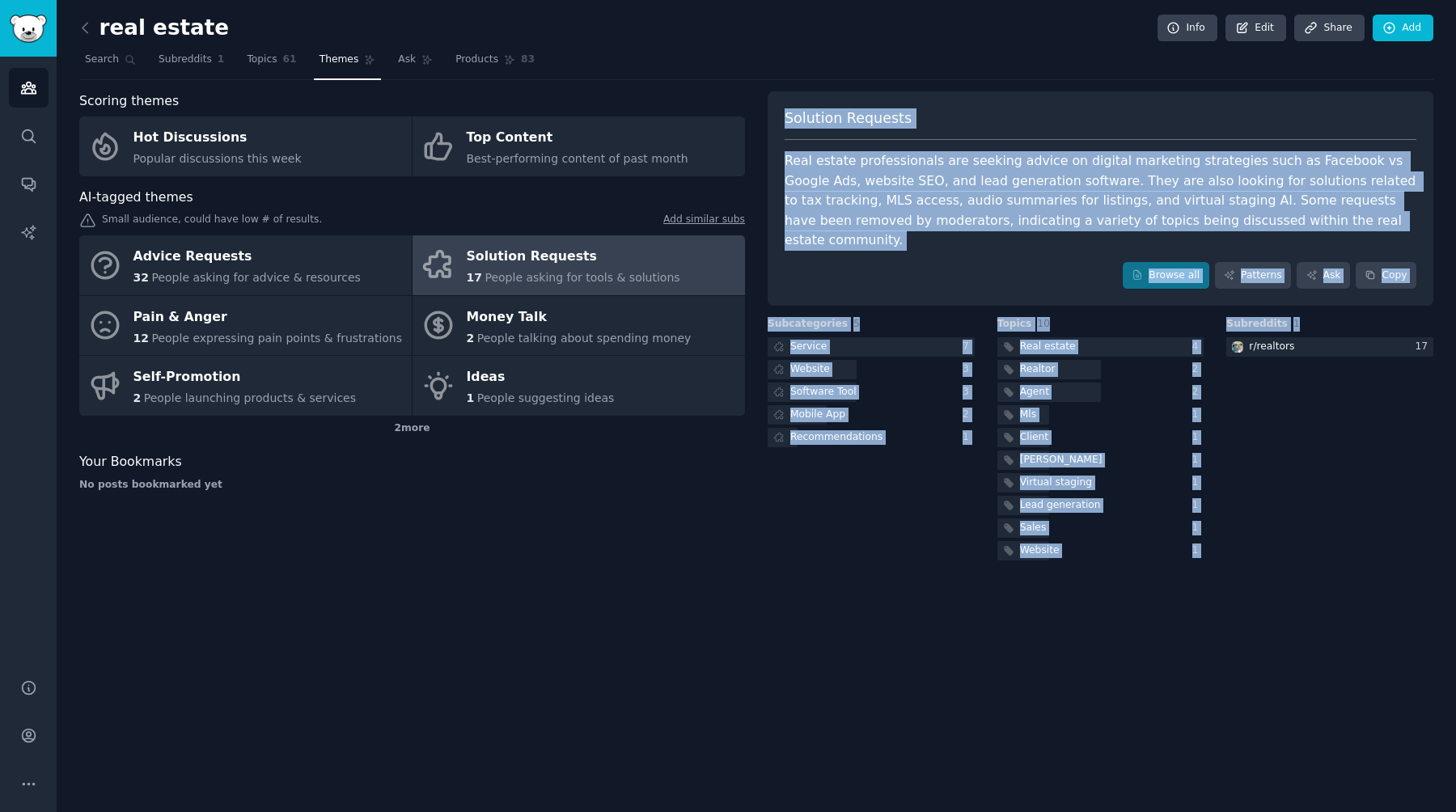
drag, startPoint x: 1267, startPoint y: 567, endPoint x: 1015, endPoint y: 89, distance: 540.4
click at [728, 89] on div "real estate Info Edit Share Add Search Subreddits 1 Topics 61 Themes Ask Produc…" at bounding box center [756, 406] width 1399 height 812
click at [728, 89] on div "real estate Info Edit Share Add Search Subreddits 1 Topics 61 Themes Ask Produc…" at bounding box center [756, 292] width 1354 height 540
drag, startPoint x: 1015, startPoint y: 89, endPoint x: 1282, endPoint y: 609, distance: 584.5
click at [728, 609] on div "real estate Info Edit Share Add Search Subreddits 1 Topics 61 Themes Ask Produc…" at bounding box center [756, 406] width 1399 height 812
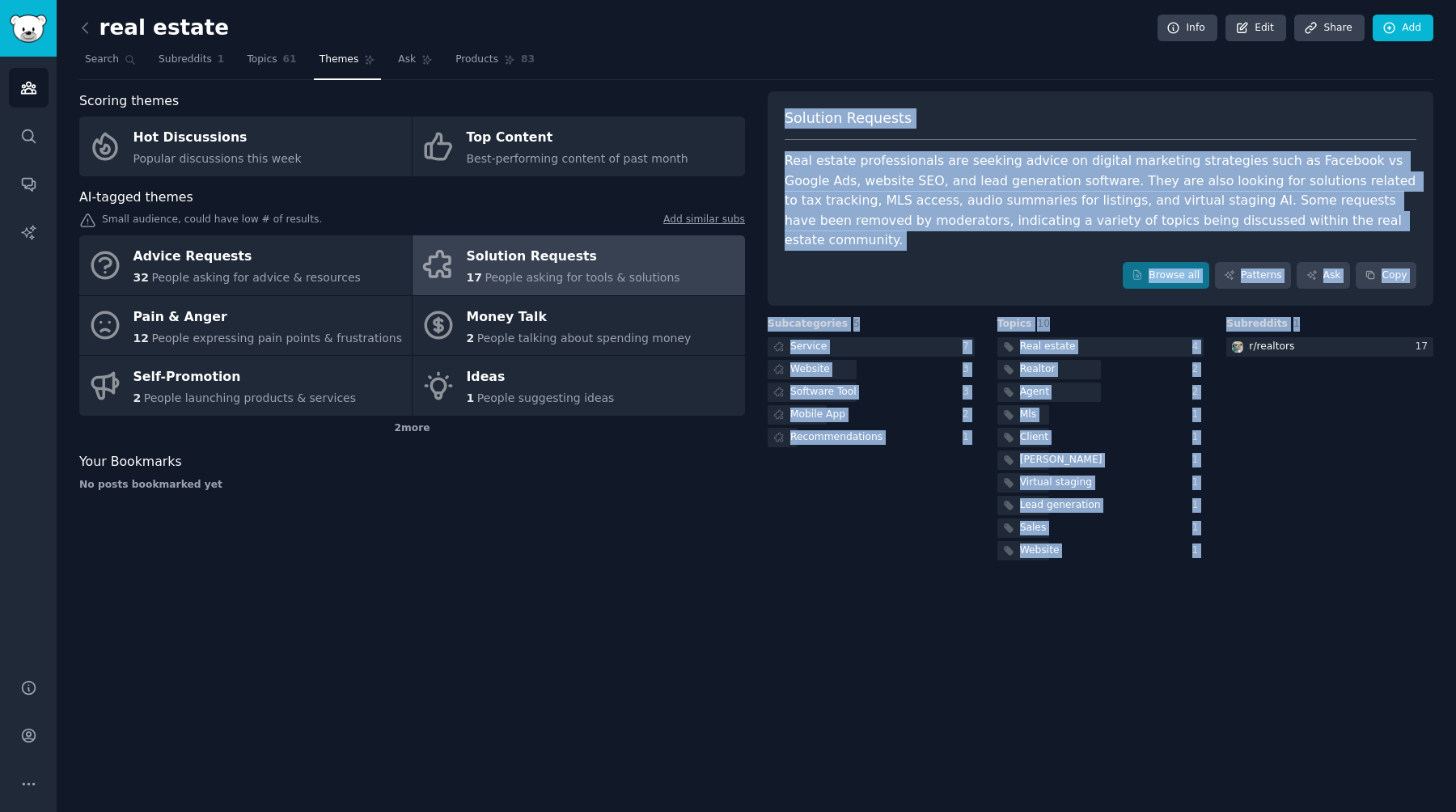
click at [728, 609] on div "real estate Info Edit Share Add Search Subreddits 1 Topics 61 Themes Ask Produc…" at bounding box center [756, 406] width 1399 height 812
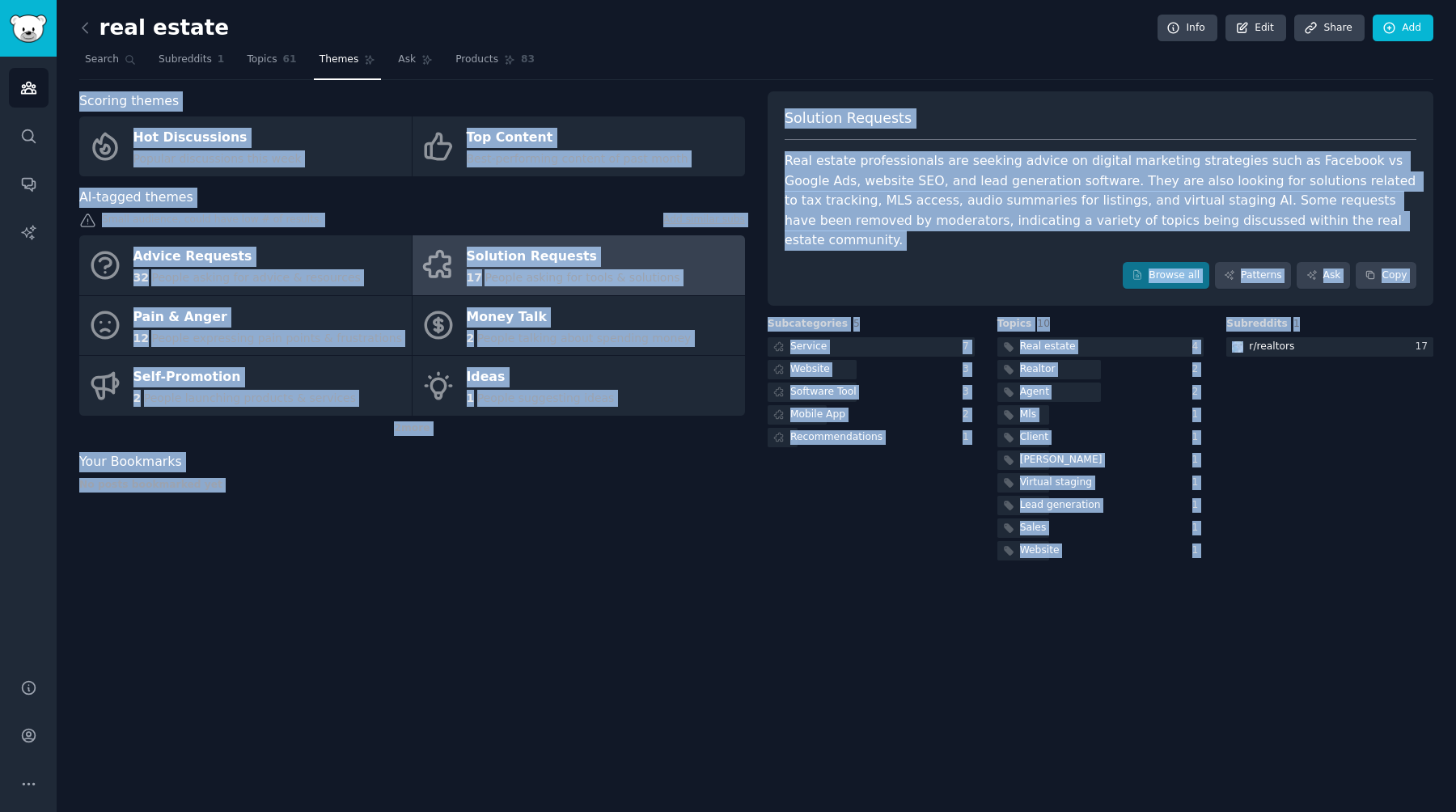
drag, startPoint x: 1282, startPoint y: 609, endPoint x: 1075, endPoint y: 74, distance: 573.6
click at [728, 74] on div "real estate Info Edit Share Add Search Subreddits 1 Topics 61 Themes Ask Produc…" at bounding box center [756, 406] width 1399 height 812
click at [728, 74] on nav "Search Subreddits 1 Topics 61 Themes Ask Products 83" at bounding box center [756, 63] width 1354 height 33
drag, startPoint x: 1075, startPoint y: 74, endPoint x: 1301, endPoint y: 627, distance: 597.4
click at [728, 627] on div "real estate Info Edit Share Add Search Subreddits 1 Topics 61 Themes Ask Produc…" at bounding box center [756, 406] width 1399 height 812
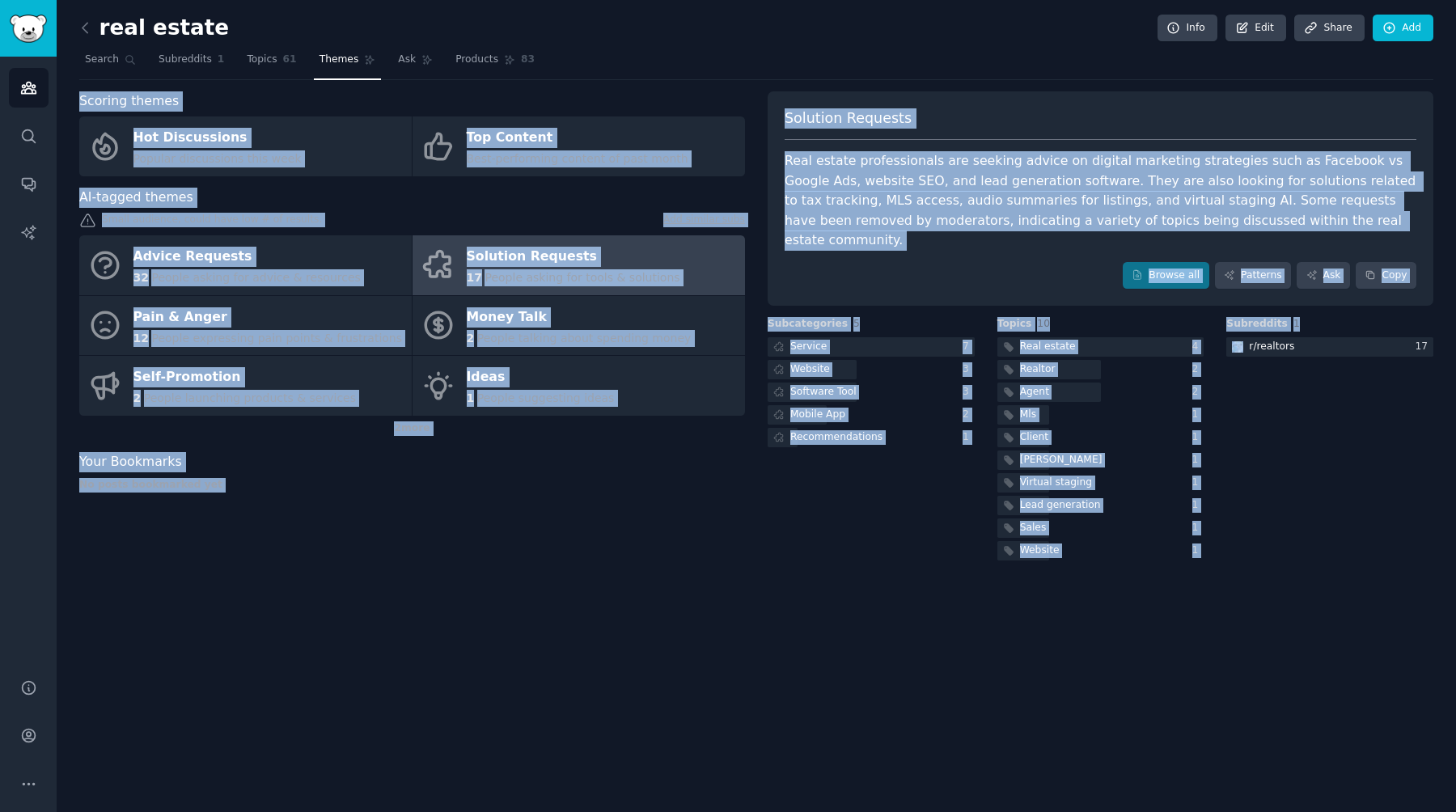
click at [728, 627] on div "real estate Info Edit Share Add Search Subreddits 1 Topics 61 Themes Ask Produc…" at bounding box center [756, 406] width 1399 height 812
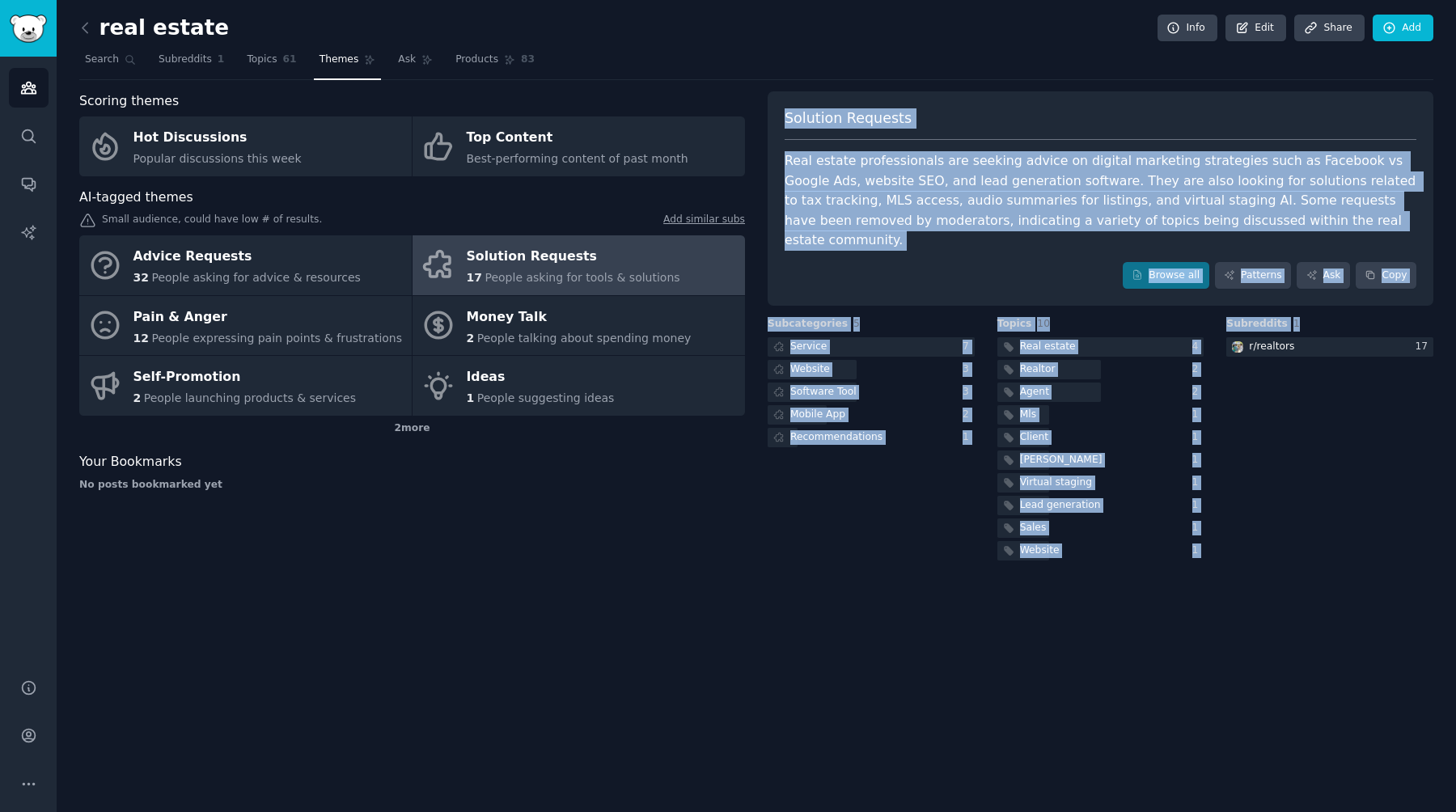
drag, startPoint x: 1262, startPoint y: 570, endPoint x: 845, endPoint y: 97, distance: 630.6
click at [728, 97] on div "real estate Info Edit Share Add Search Subreddits 1 Topics 61 Themes Ask Produc…" at bounding box center [756, 406] width 1399 height 812
click at [728, 97] on div "Solution Requests Real estate professionals are seeking advice on digital marke…" at bounding box center [1100, 199] width 666 height 215
drag, startPoint x: 842, startPoint y: 87, endPoint x: 1287, endPoint y: 610, distance: 686.7
click at [728, 610] on div "real estate Info Edit Share Add Search Subreddits 1 Topics 61 Themes Ask Produc…" at bounding box center [756, 406] width 1399 height 812
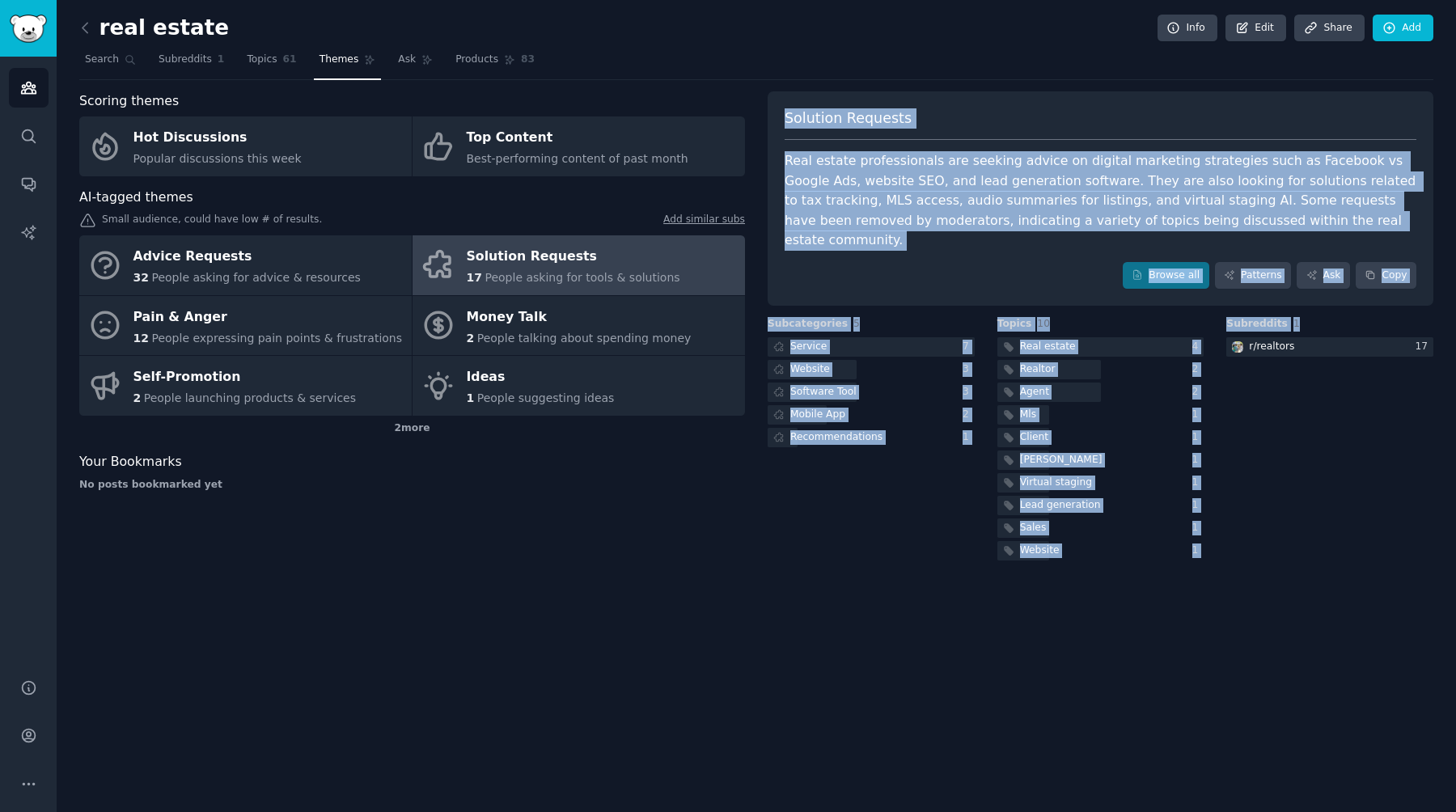
click at [728, 610] on div "real estate Info Edit Share Add Search Subreddits 1 Topics 61 Themes Ask Produc…" at bounding box center [756, 406] width 1399 height 812
drag, startPoint x: 1287, startPoint y: 610, endPoint x: 1072, endPoint y: 83, distance: 569.2
click at [728, 83] on div "real estate Info Edit Share Add Search Subreddits 1 Topics 61 Themes Ask Produc…" at bounding box center [756, 406] width 1399 height 812
click at [728, 82] on div "real estate Info Edit Share Add Search Subreddits 1 Topics 61 Themes Ask Produc…" at bounding box center [756, 292] width 1354 height 540
drag, startPoint x: 1072, startPoint y: 82, endPoint x: 1283, endPoint y: 576, distance: 537.2
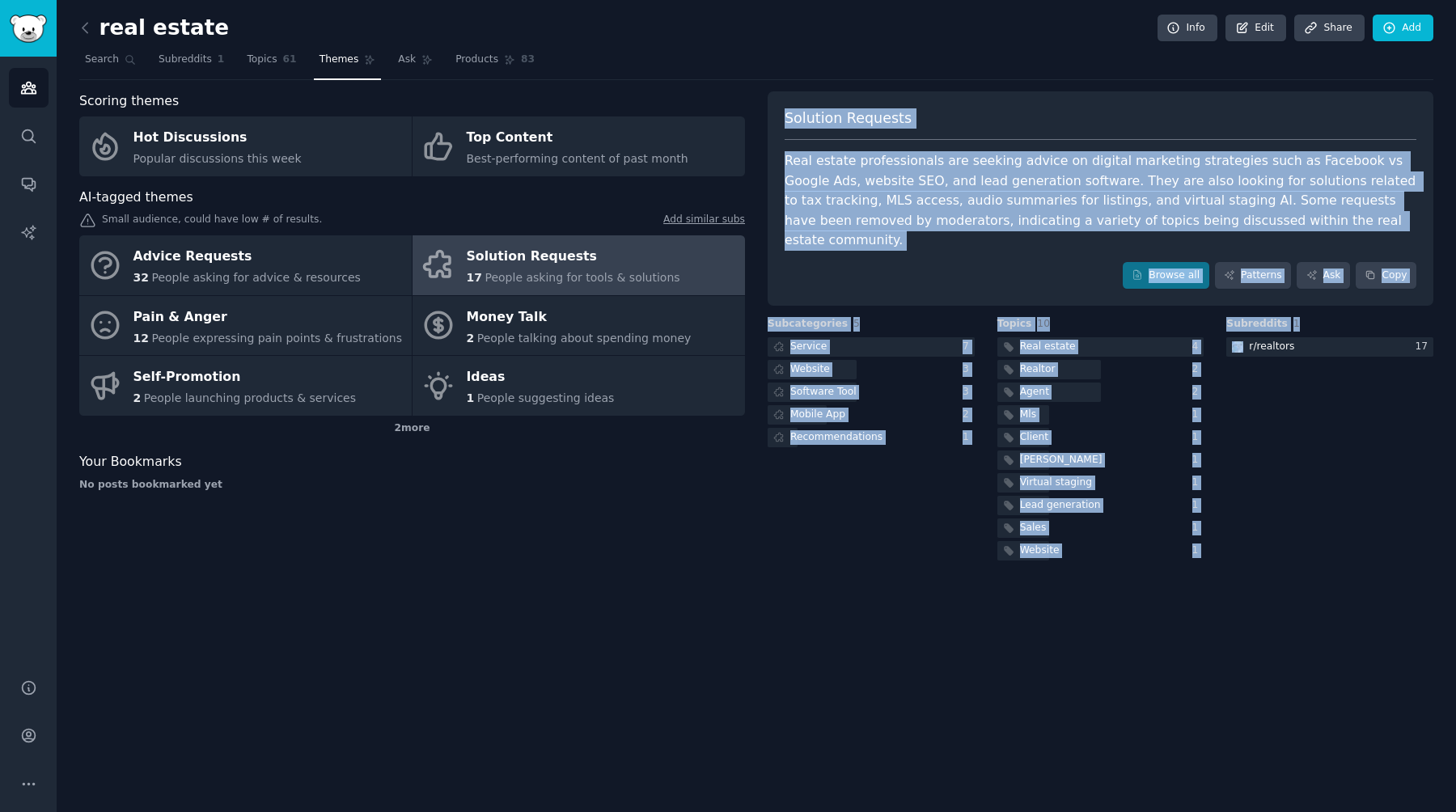
click at [728, 576] on div "real estate Info Edit Share Add Search Subreddits 1 Topics 61 Themes Ask Produc…" at bounding box center [756, 406] width 1399 height 812
drag, startPoint x: 1283, startPoint y: 576, endPoint x: 1046, endPoint y: 80, distance: 549.7
click at [728, 80] on div "real estate Info Edit Share Add Search Subreddits 1 Topics 61 Themes Ask Produc…" at bounding box center [756, 406] width 1399 height 812
click at [728, 80] on div "real estate Info Edit Share Add Search Subreddits 1 Topics 61 Themes Ask Produc…" at bounding box center [756, 292] width 1354 height 540
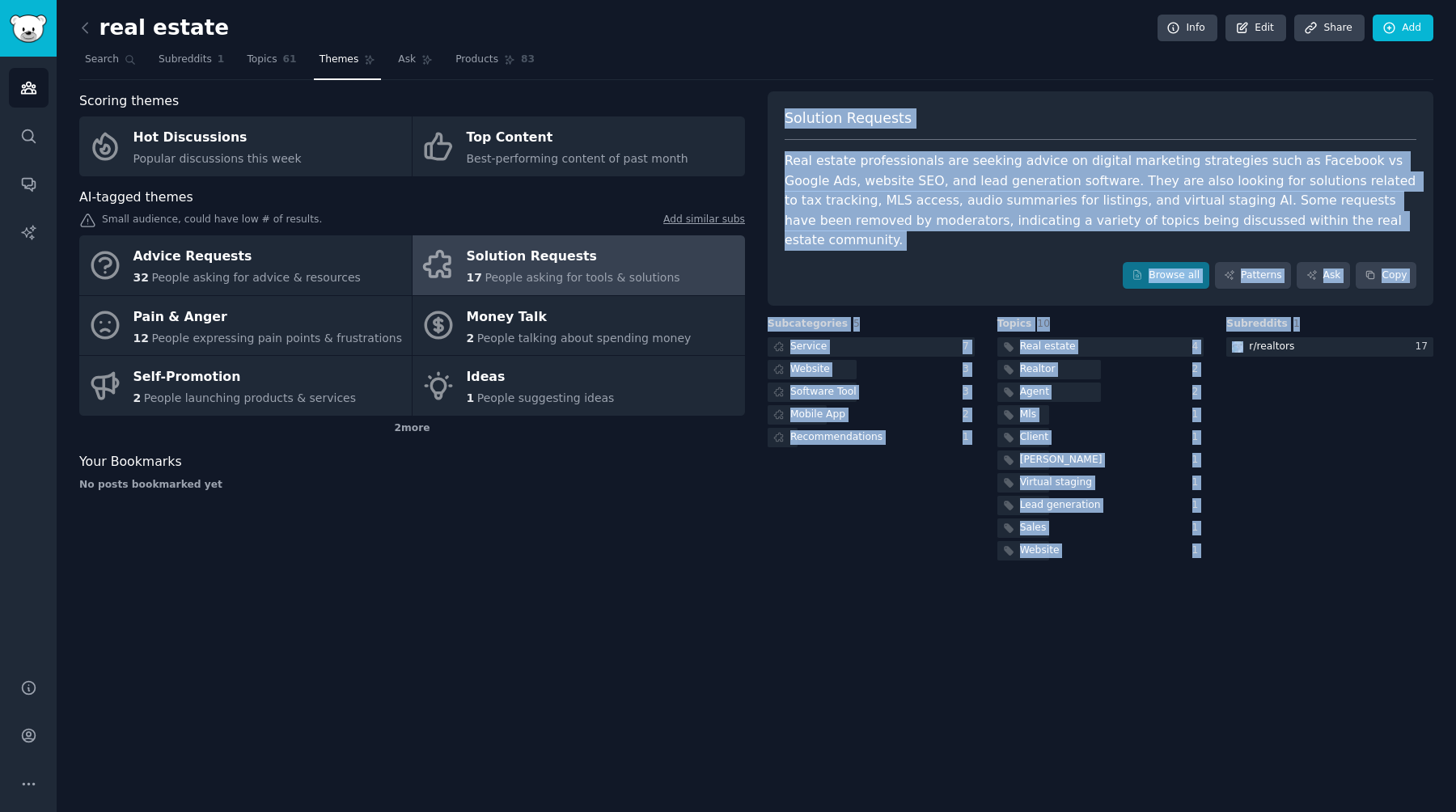
drag, startPoint x: 1046, startPoint y: 80, endPoint x: 1300, endPoint y: 595, distance: 574.2
click at [728, 595] on div "real estate Info Edit Share Add Search Subreddits 1 Topics 61 Themes Ask Produc…" at bounding box center [756, 406] width 1399 height 812
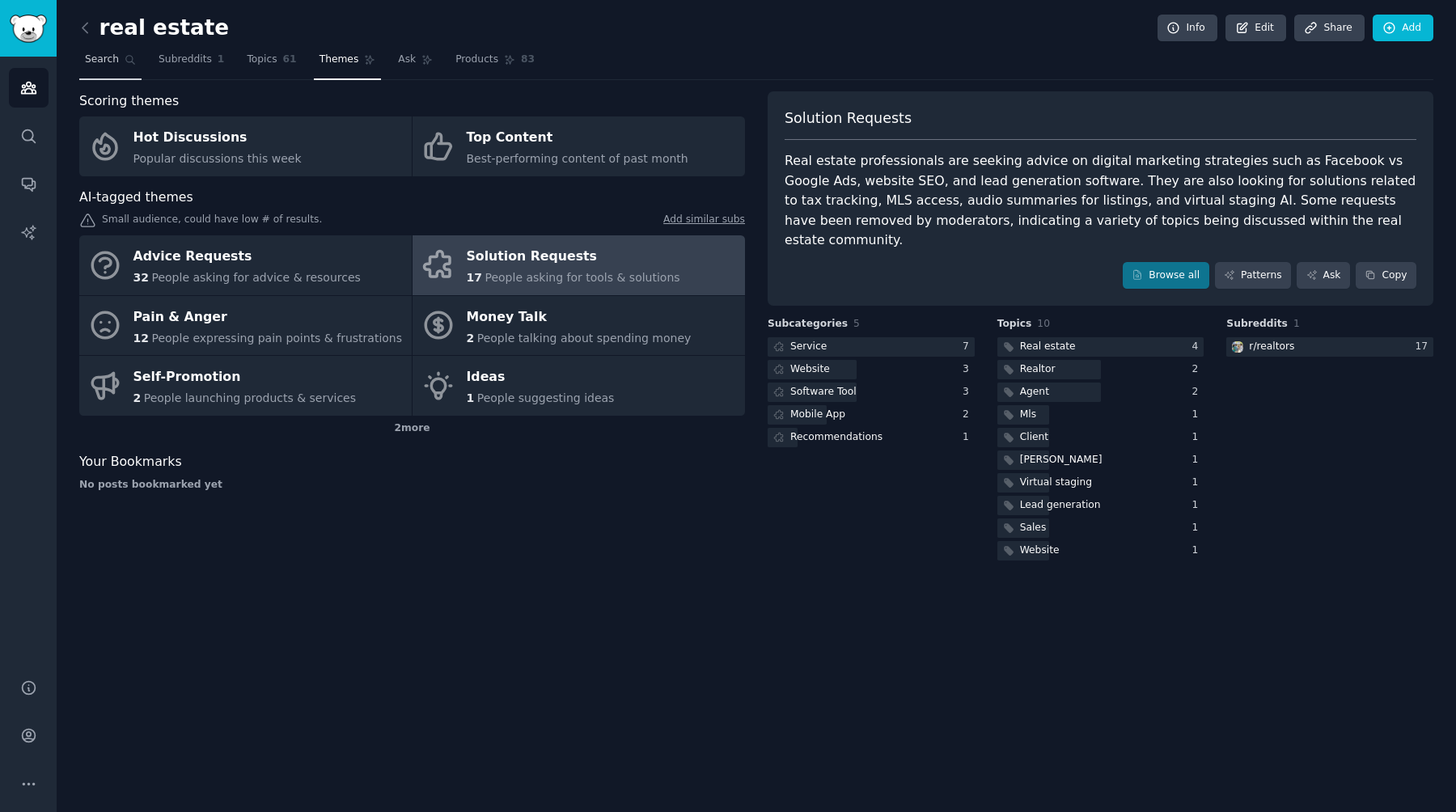
click at [108, 60] on span "Search" at bounding box center [102, 59] width 34 height 15
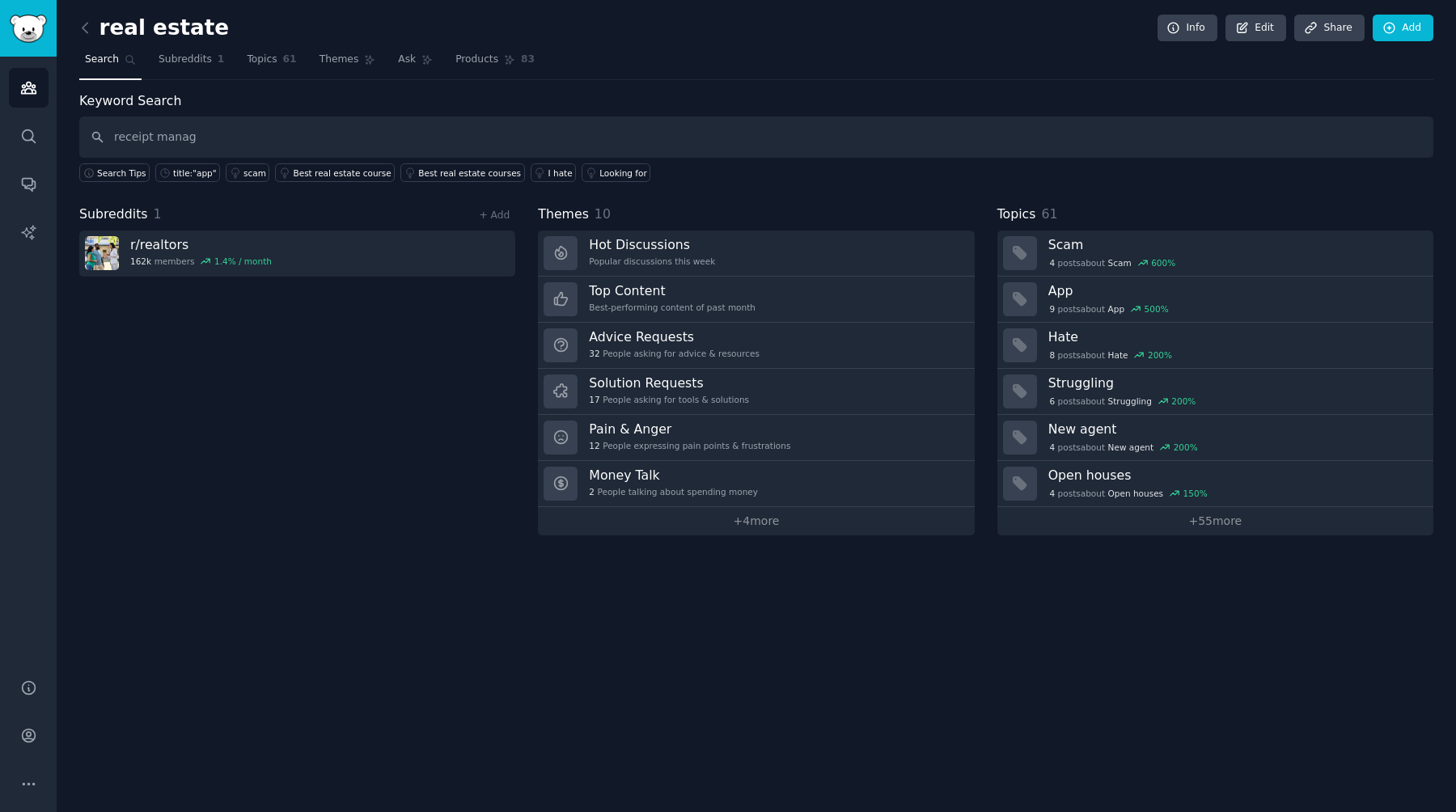
type input "receipt manage"
click at [84, 33] on icon at bounding box center [86, 28] width 17 height 17
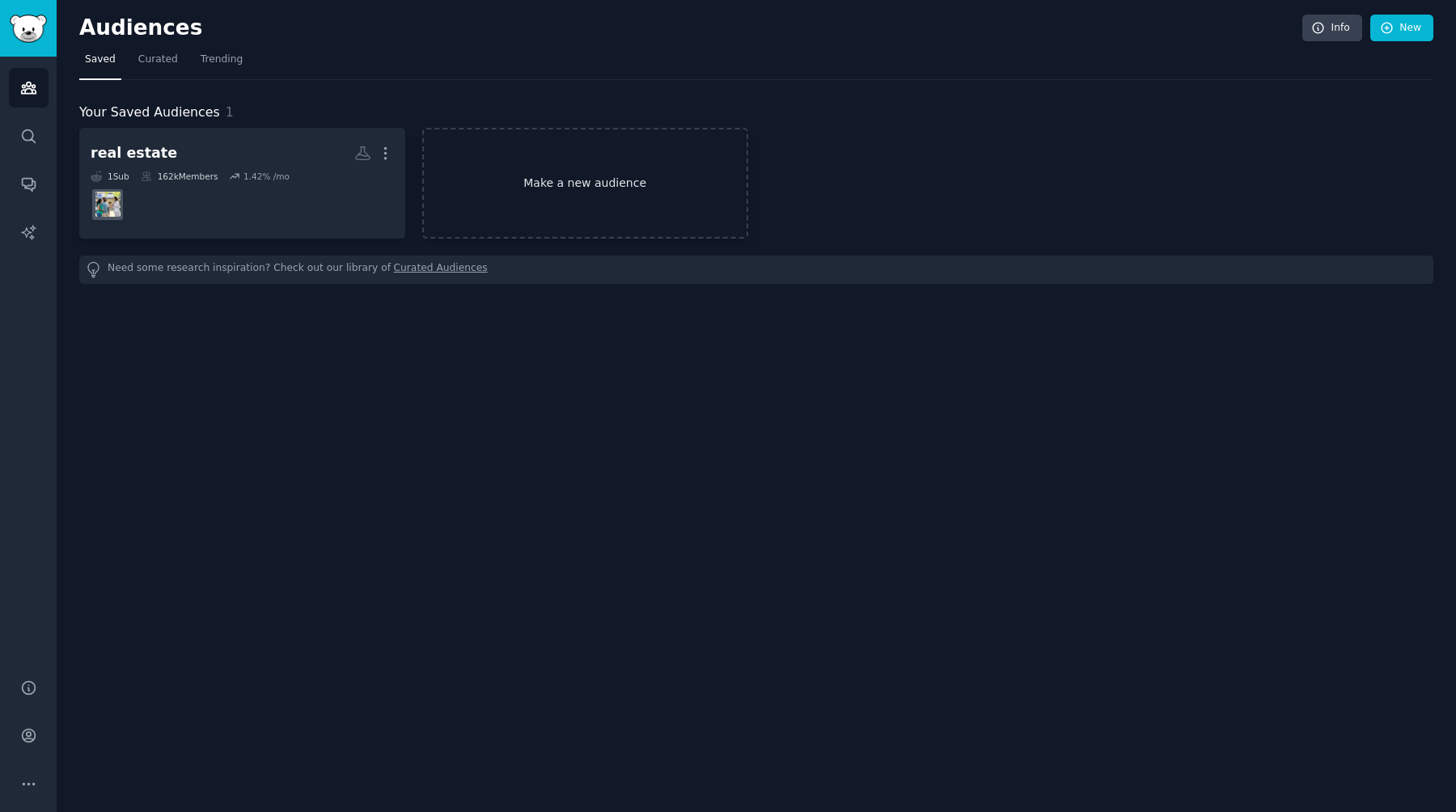
click at [517, 167] on link "Make a new audience" at bounding box center [585, 182] width 326 height 110
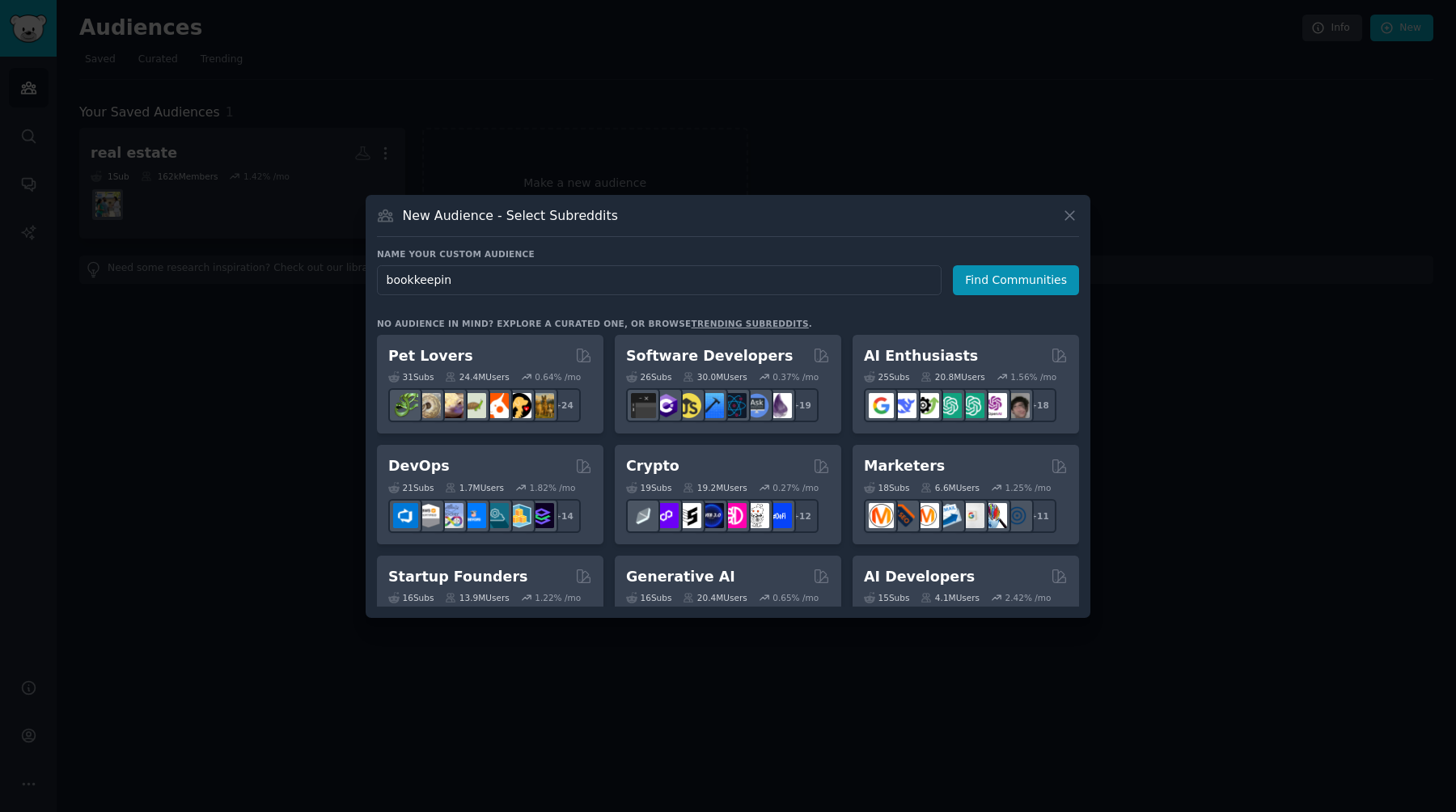
type input "bookkeeping"
click button "Find Communities" at bounding box center [1016, 280] width 126 height 30
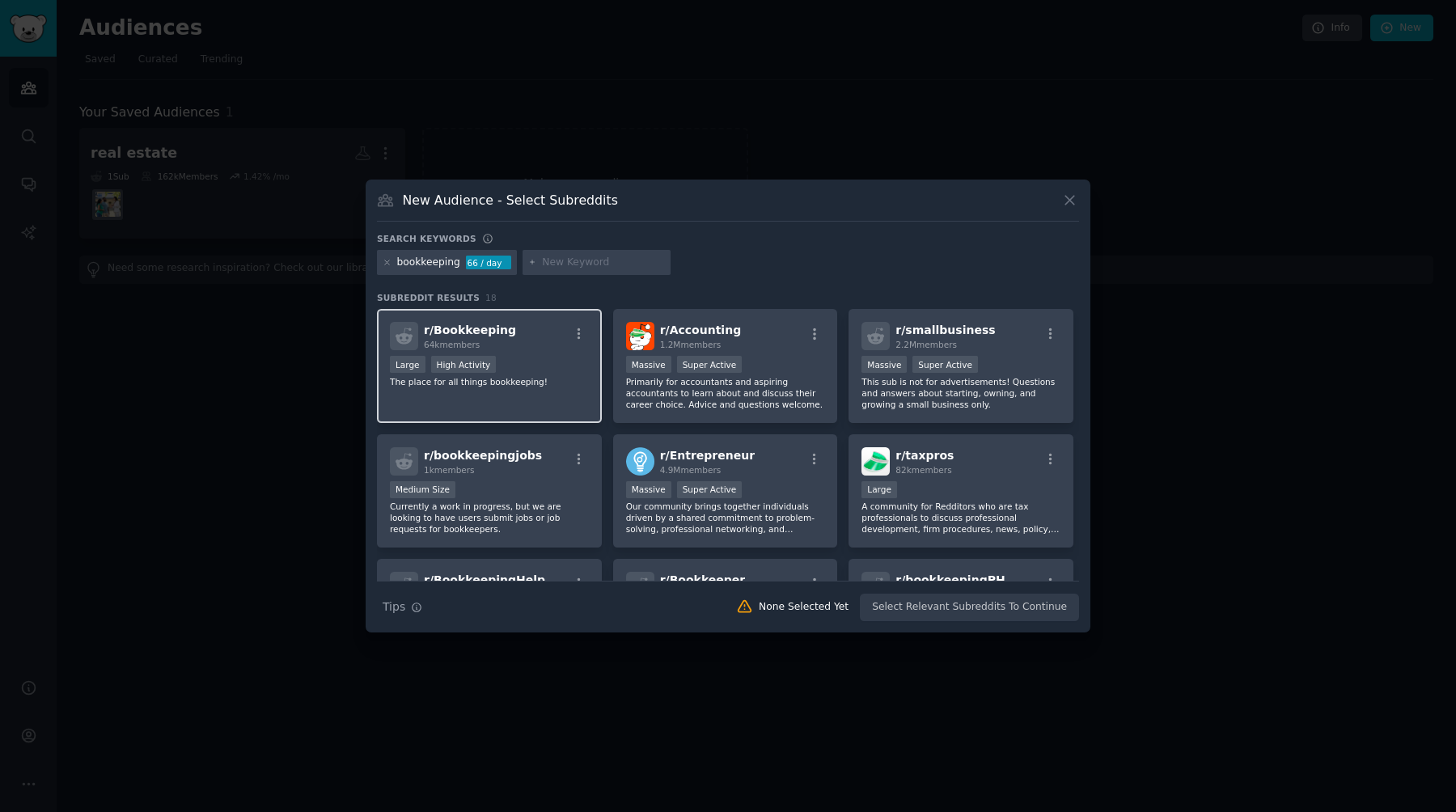
click at [540, 387] on div "r/ Bookkeeping 64k members Large High Activity The place for all things bookkee…" at bounding box center [489, 366] width 225 height 114
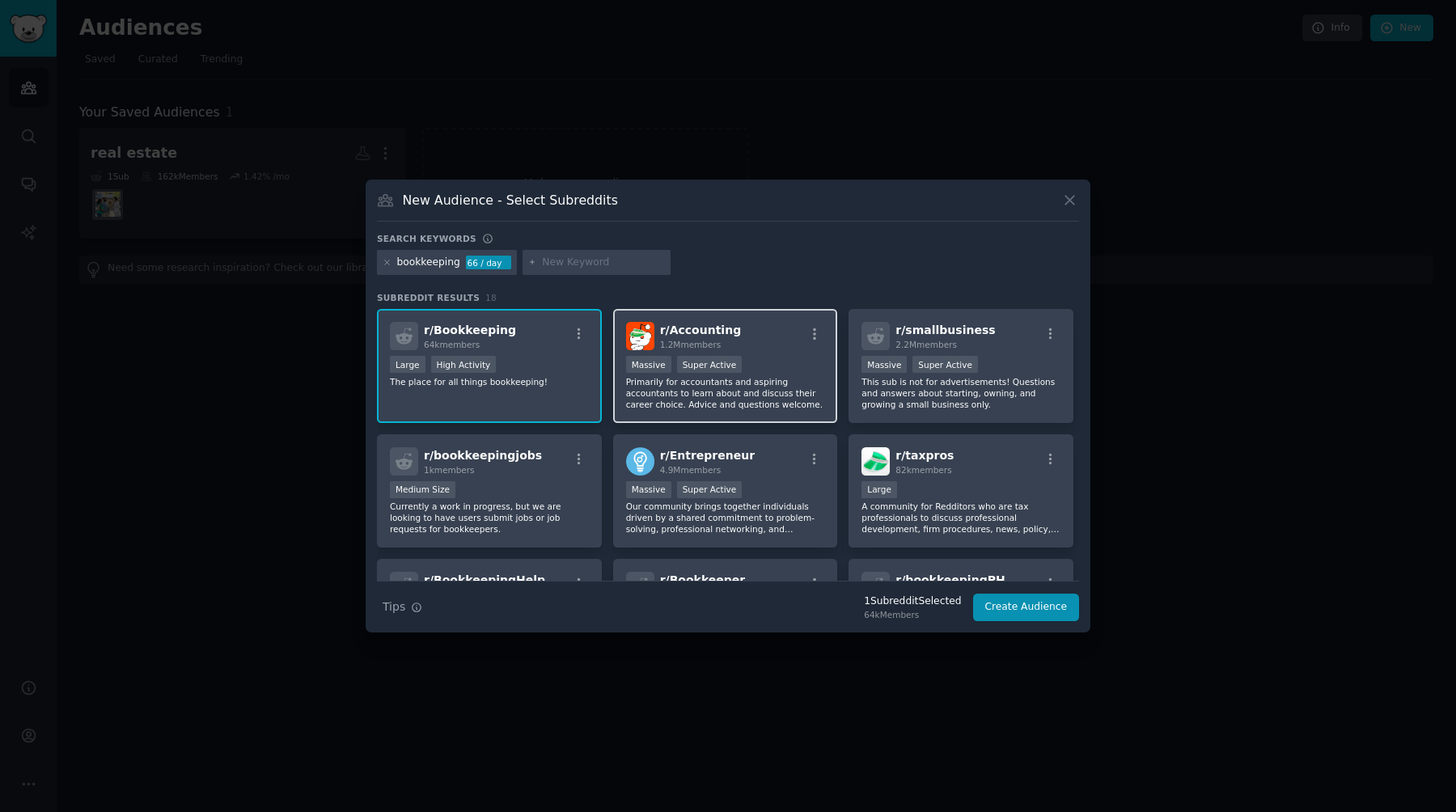
click at [711, 379] on p "Primarily for accountants and aspiring accountants to learn about and discuss t…" at bounding box center [726, 393] width 199 height 34
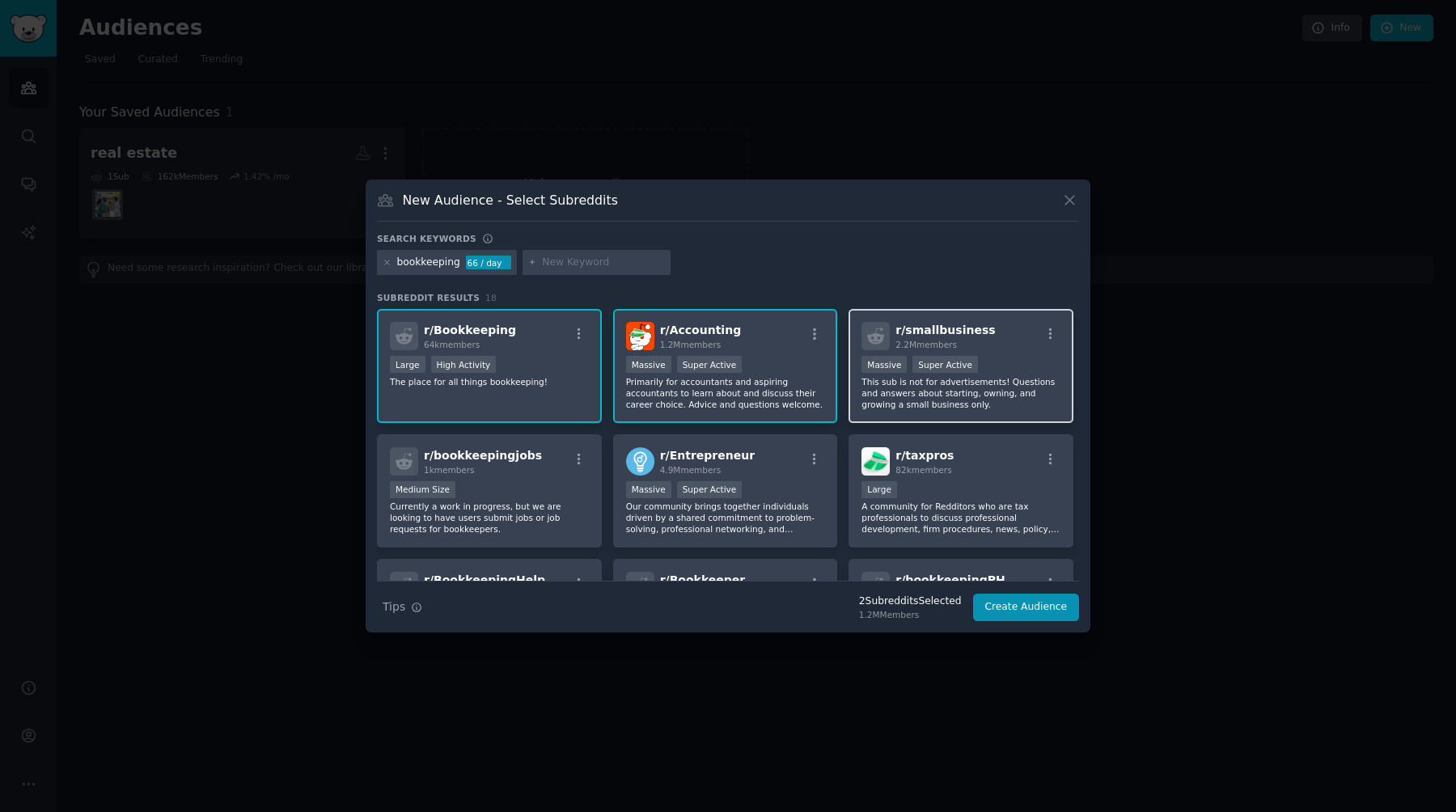
click at [728, 395] on p "This sub is not for advertisements! Questions and answers about starting, ownin…" at bounding box center [961, 393] width 199 height 34
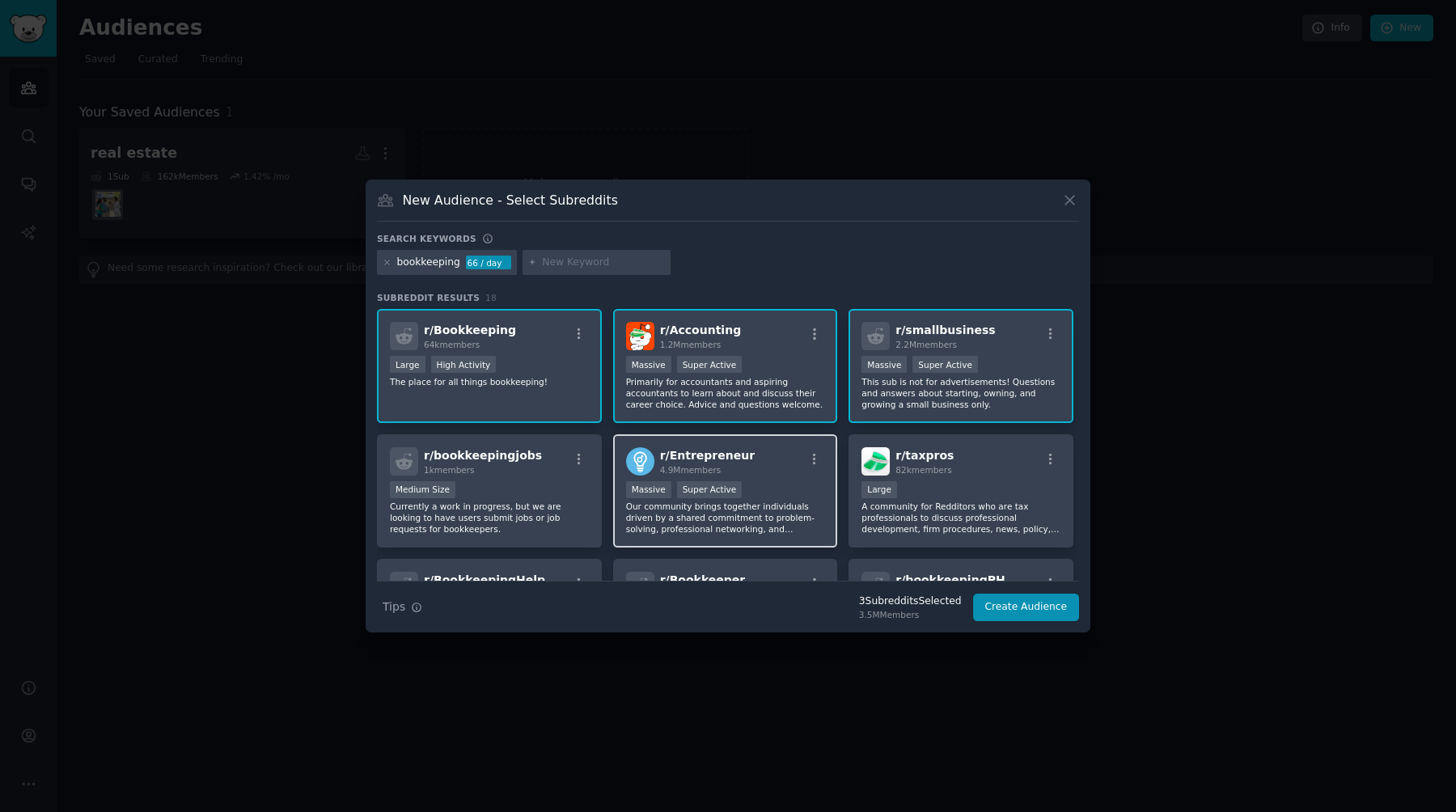
click at [728, 485] on div "Massive Super Active" at bounding box center [726, 492] width 199 height 21
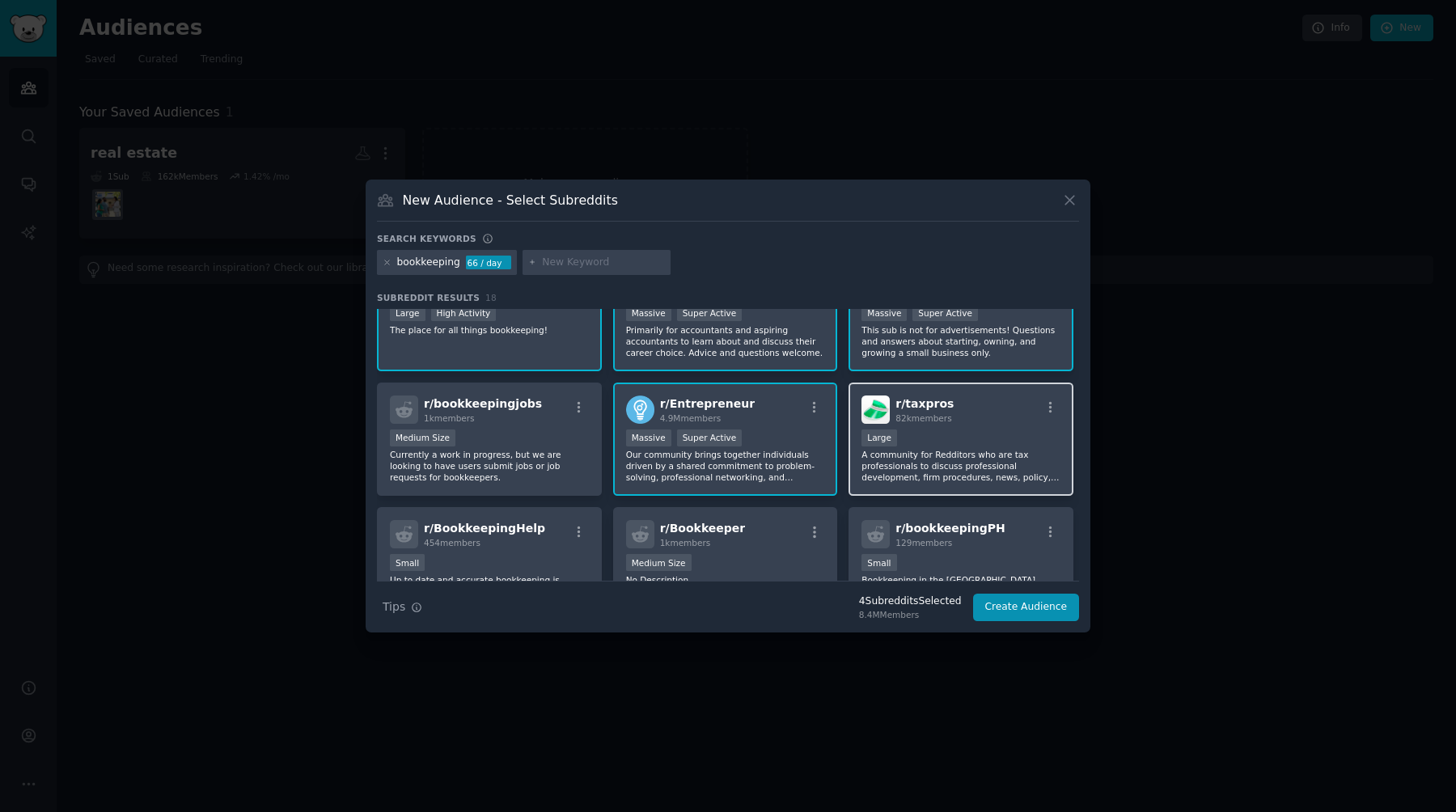
scroll to position [82, 0]
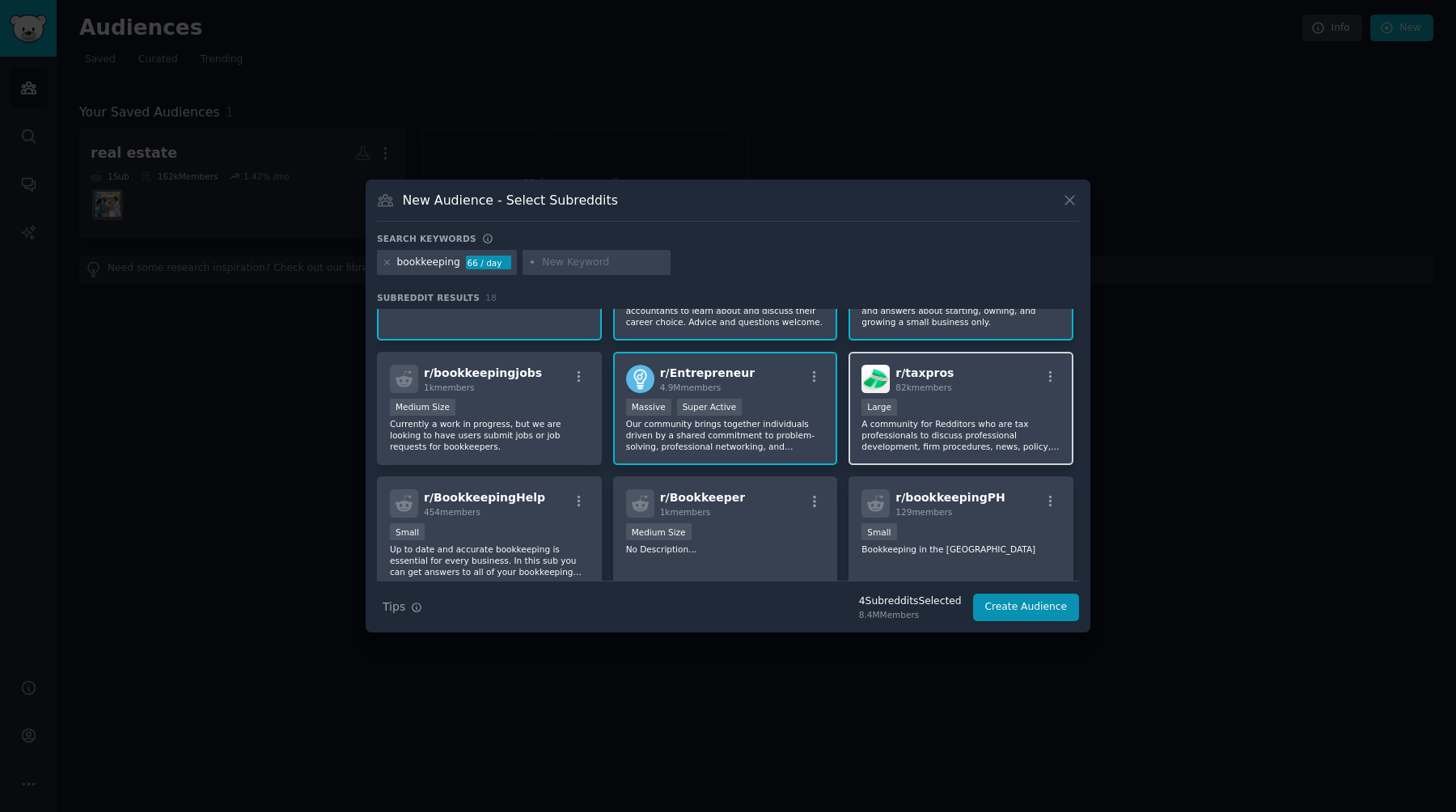
click at [728, 416] on div "10,000 - 100,000 members Large" at bounding box center [961, 409] width 199 height 21
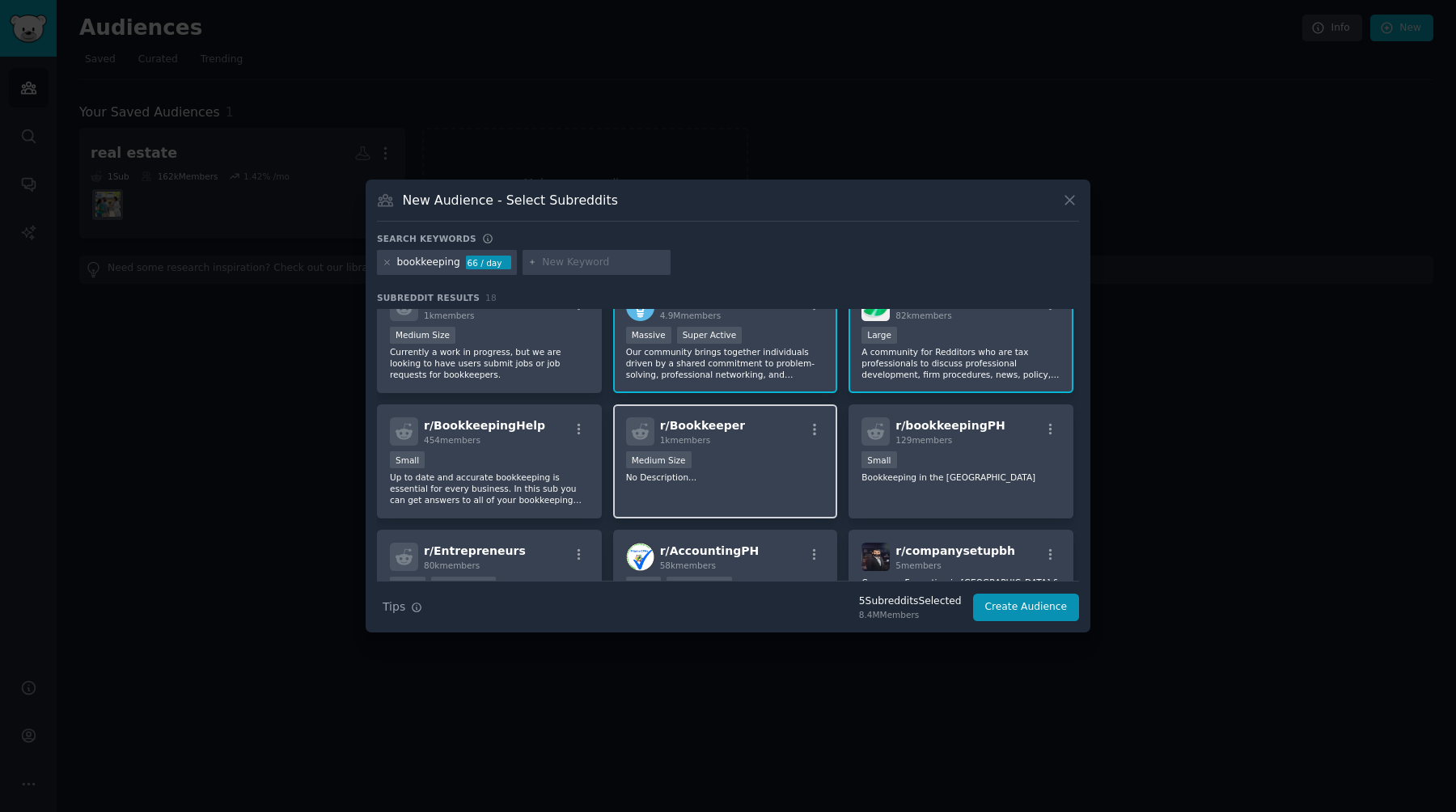
scroll to position [166, 0]
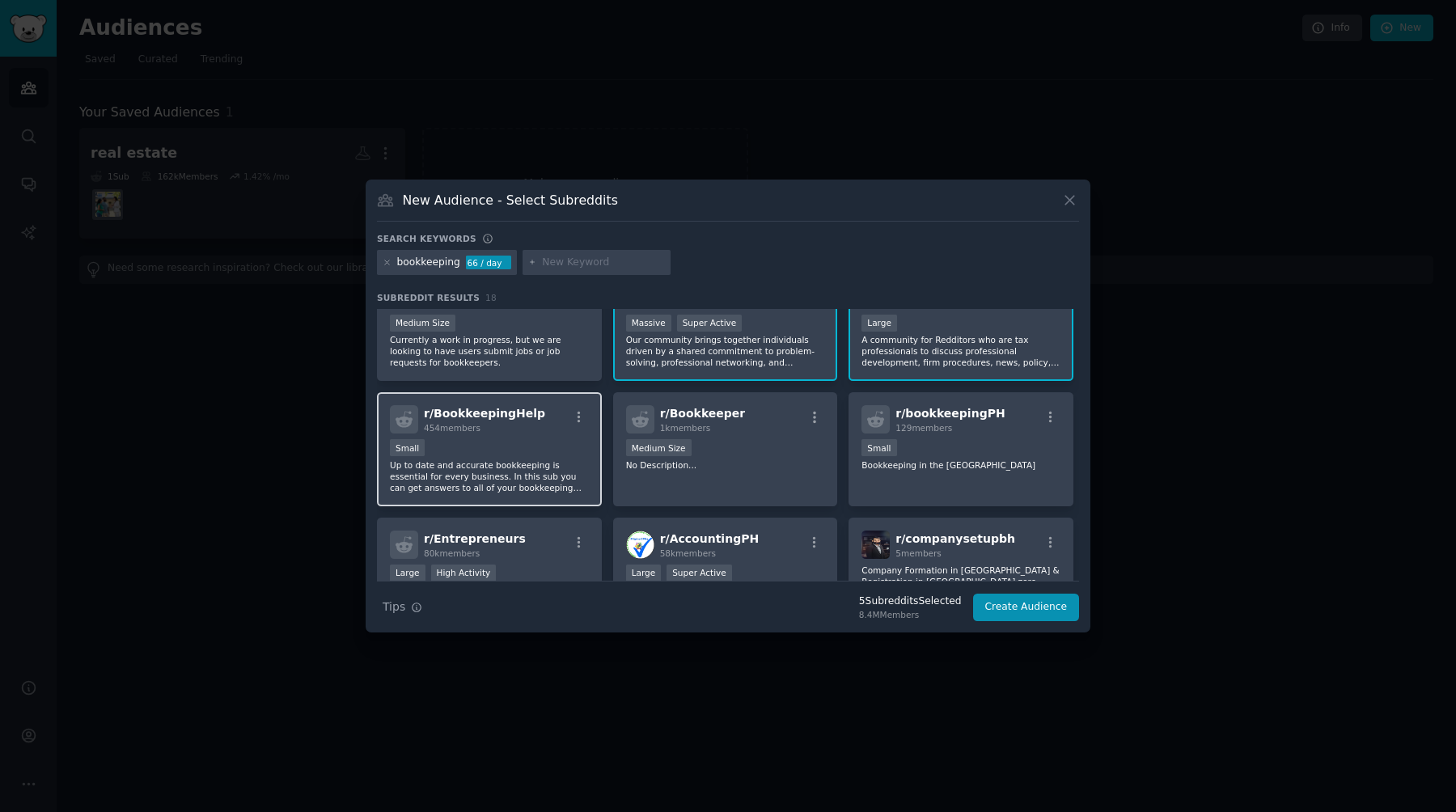
click at [553, 468] on p "Up to date and accurate bookkeeping is essential for every business. In this su…" at bounding box center [489, 476] width 199 height 34
click at [542, 466] on p "Up to date and accurate bookkeeping is essential for every business. In this su…" at bounding box center [489, 476] width 199 height 34
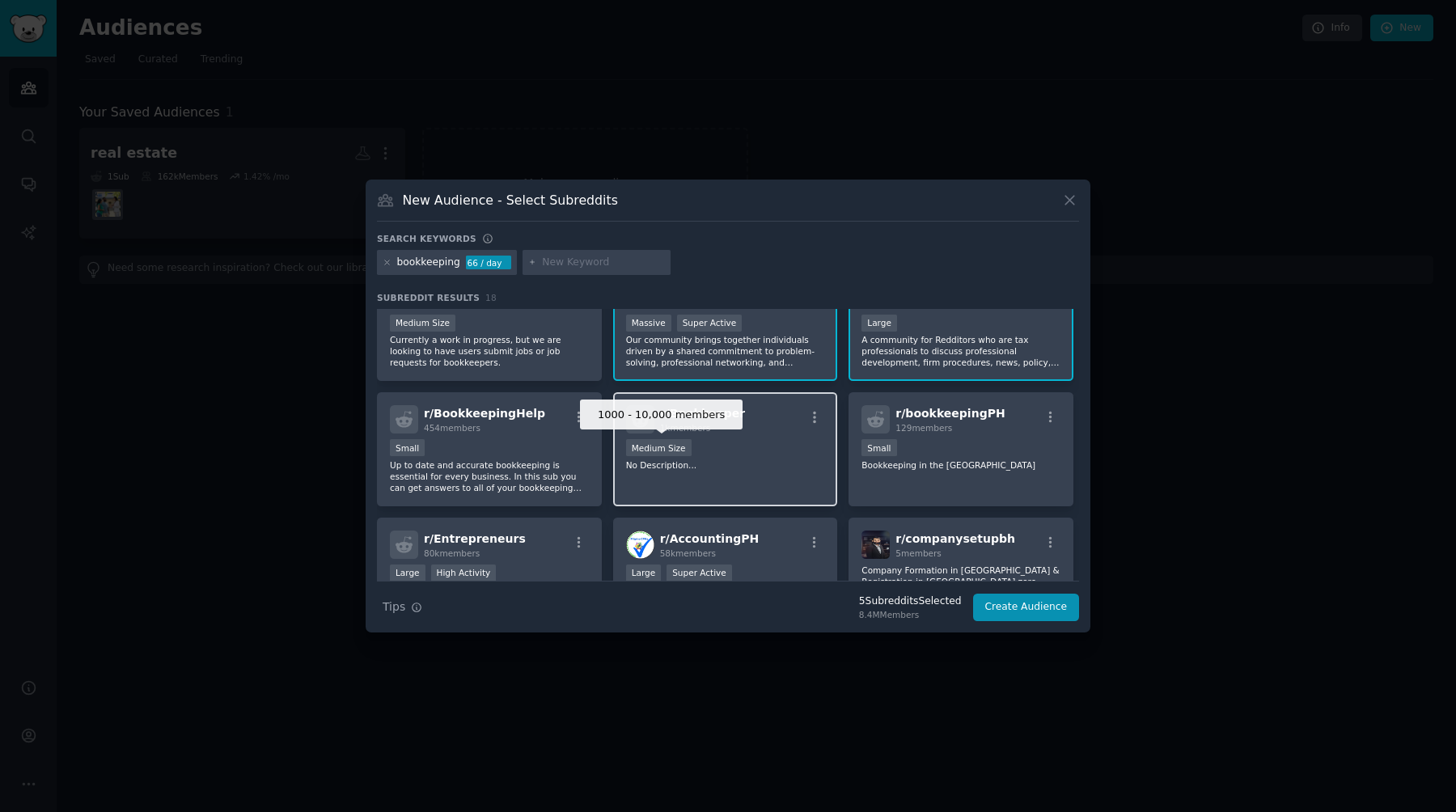
click at [695, 451] on div "1000 - 10,000 members Medium Size" at bounding box center [726, 450] width 199 height 21
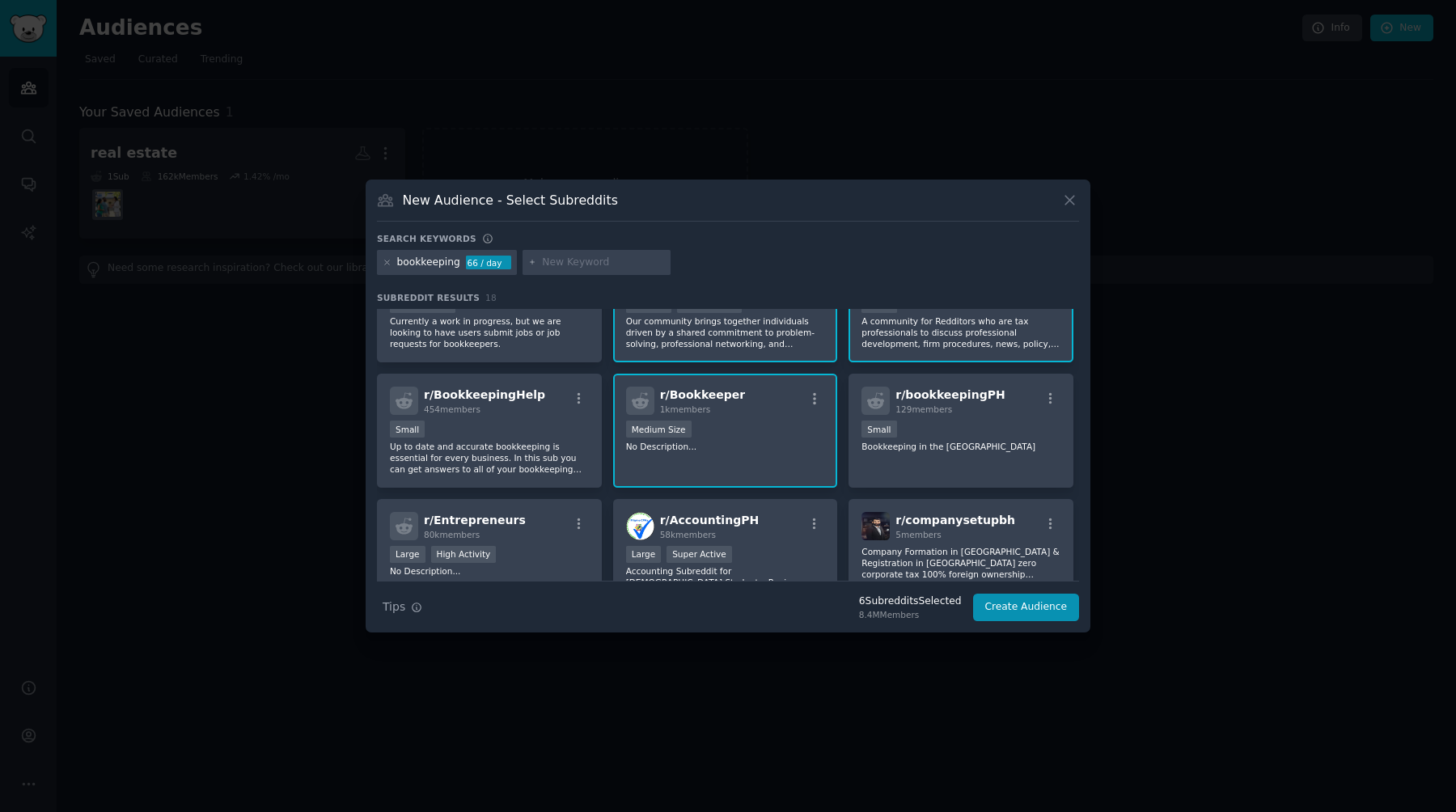
scroll to position [241, 0]
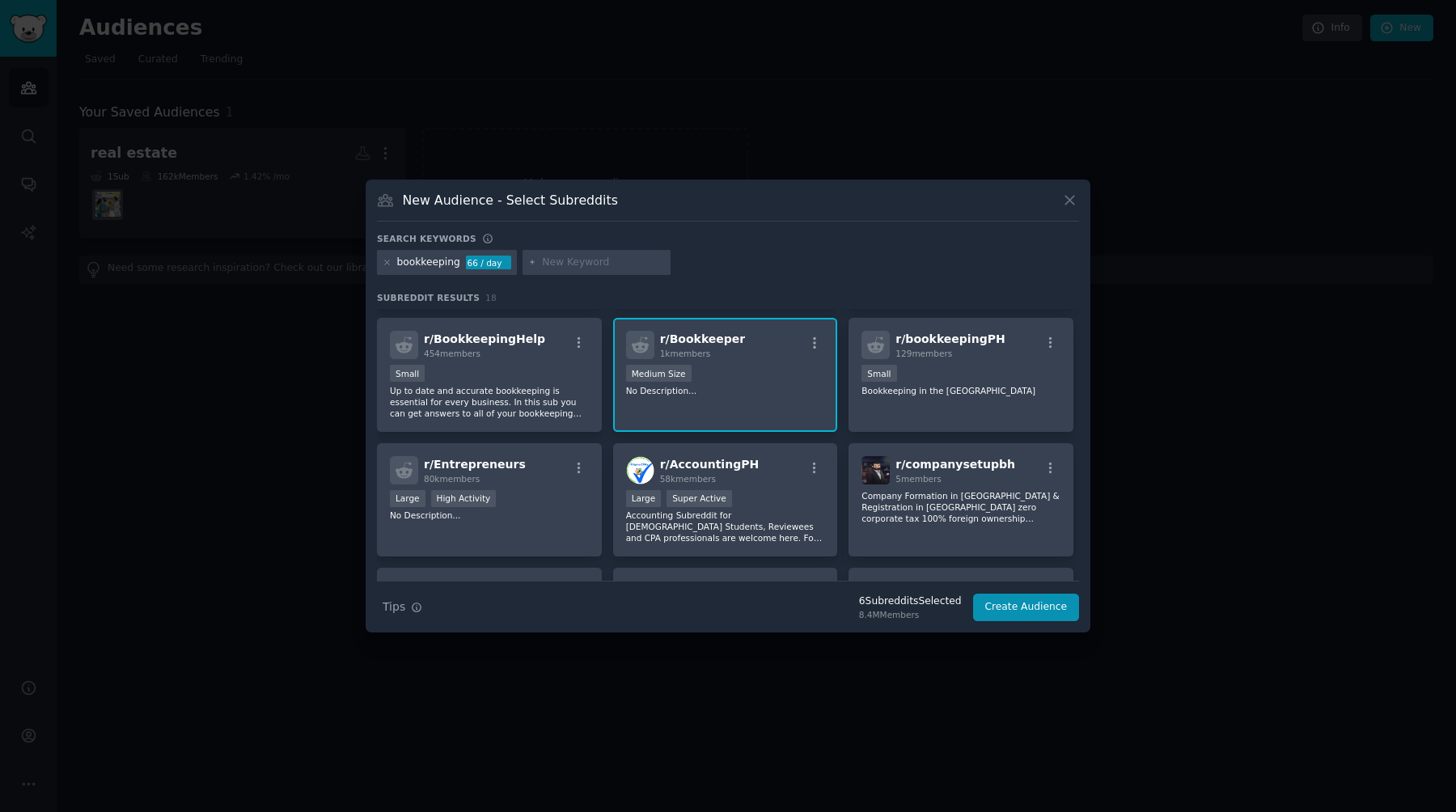
click at [728, 391] on p "No Description..." at bounding box center [726, 390] width 199 height 11
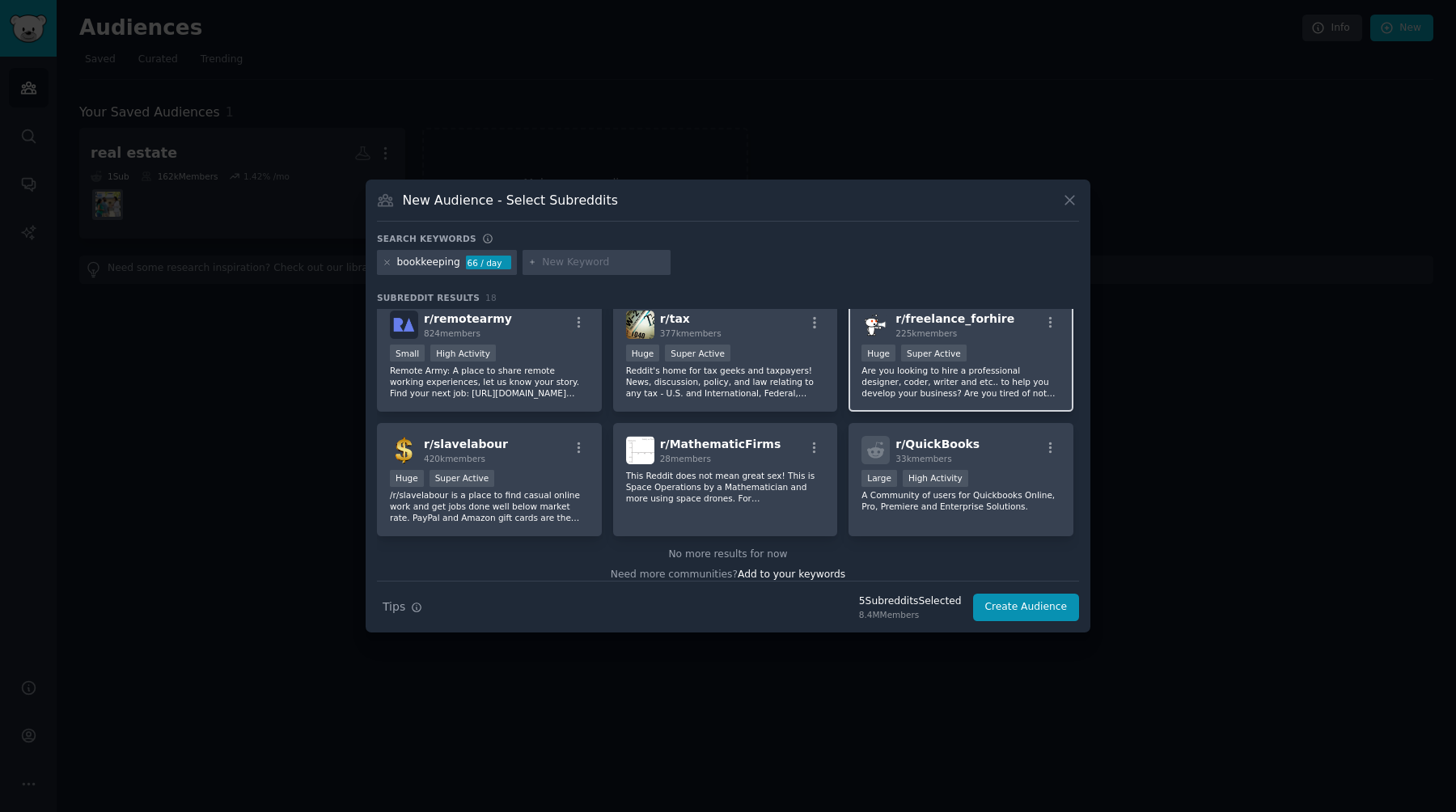
scroll to position [523, 0]
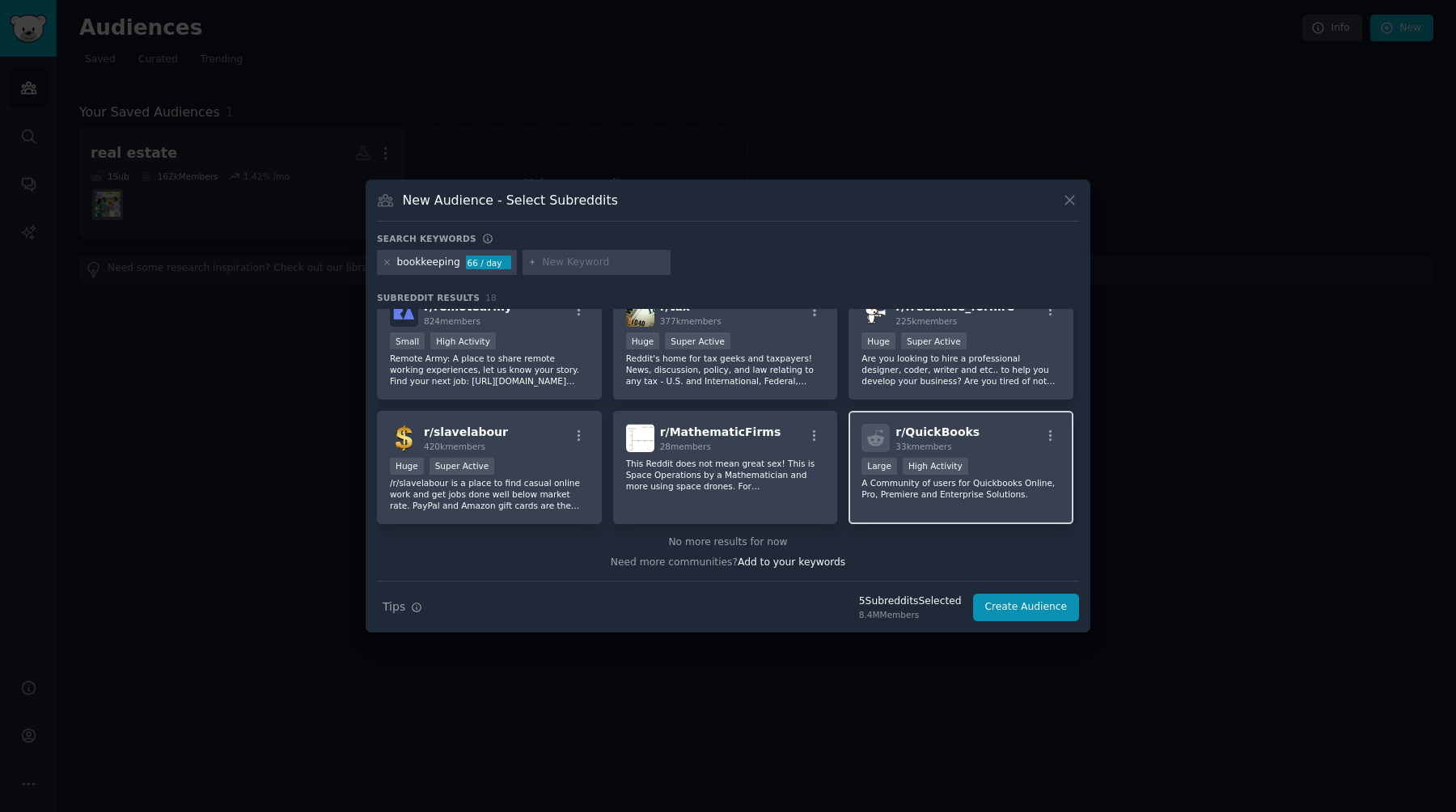
click at [728, 484] on p "A Community of users for Quickbooks Online, Pro, Premiere and Enterprise Soluti…" at bounding box center [961, 488] width 199 height 22
click at [728, 603] on button "Create Audience" at bounding box center [1026, 607] width 107 height 27
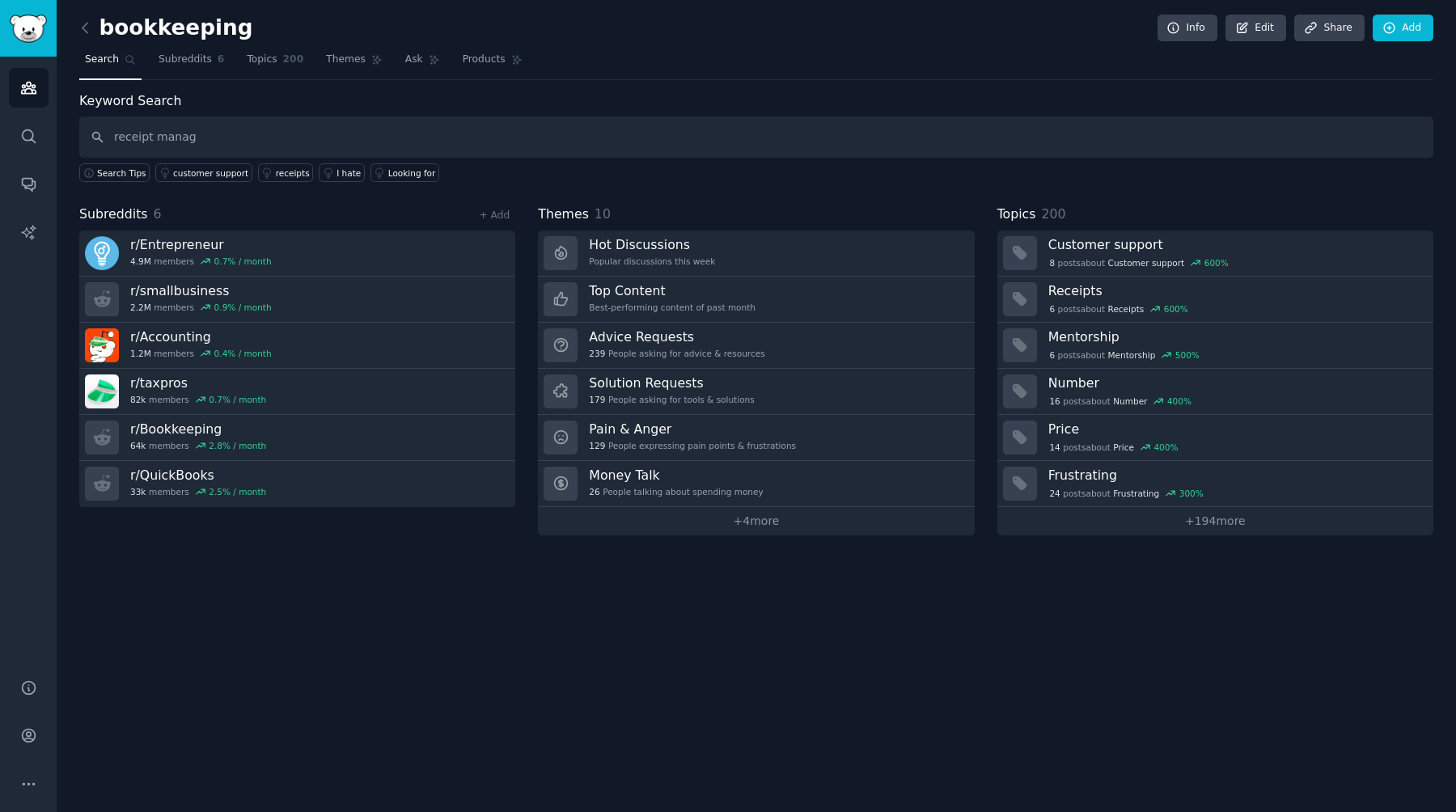
type input "receipt manage"
type input "expense management"
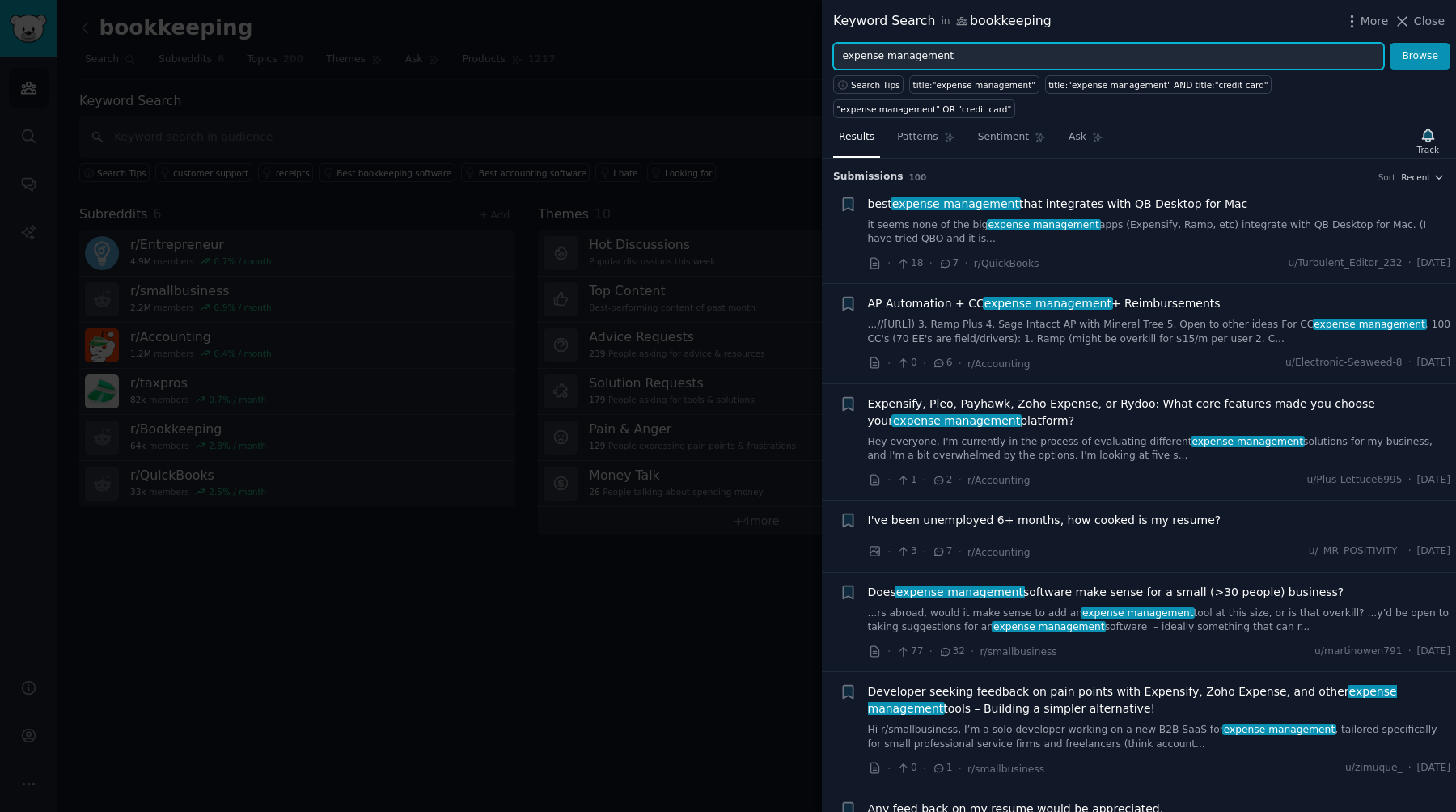
click at [728, 57] on input "expense management" at bounding box center [1108, 57] width 551 height 27
type input "receipt management"
click at [728, 43] on button "Browse" at bounding box center [1420, 57] width 61 height 27
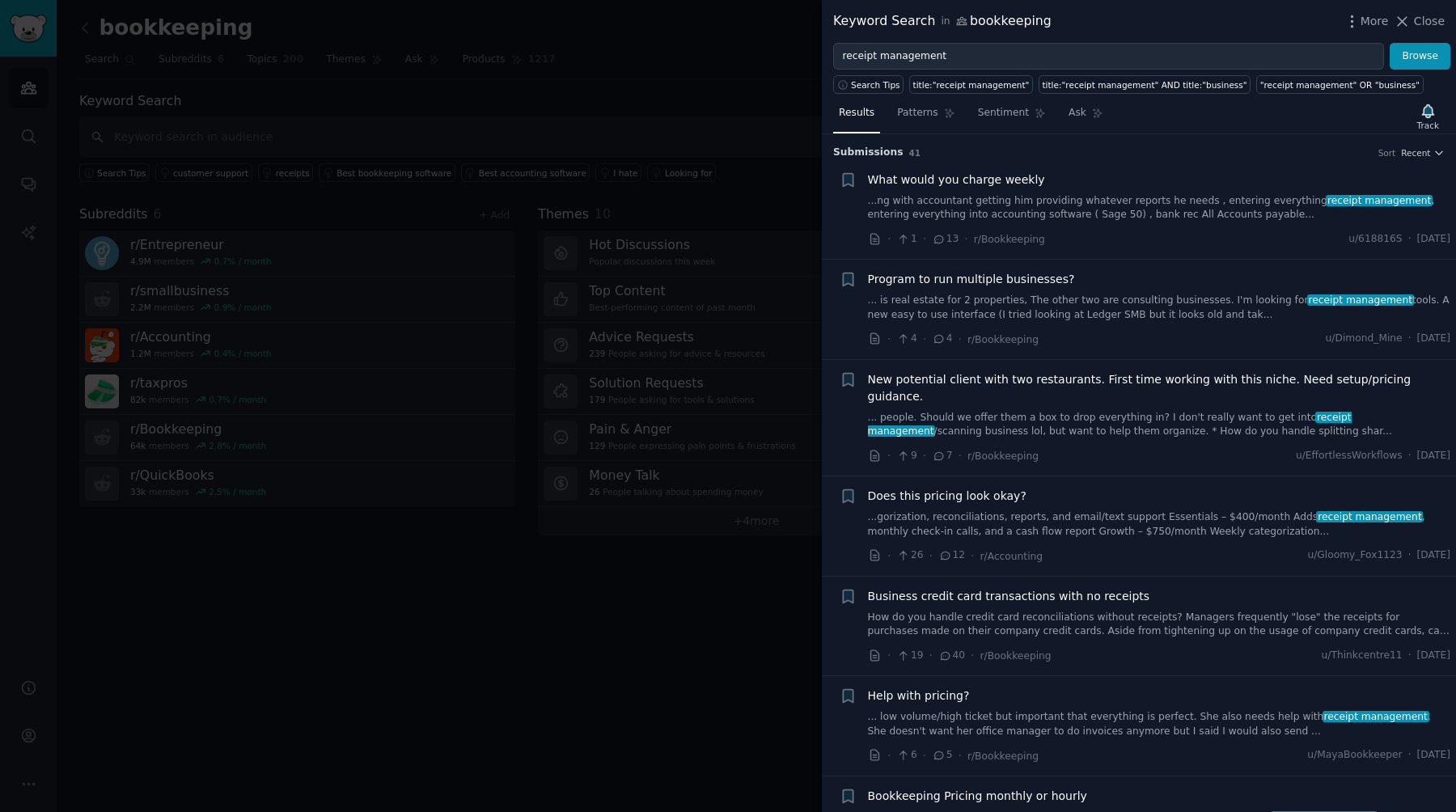
click at [728, 214] on link "...ng with accountant getting him providing whatever reports he needs , enterin…" at bounding box center [1159, 208] width 584 height 28
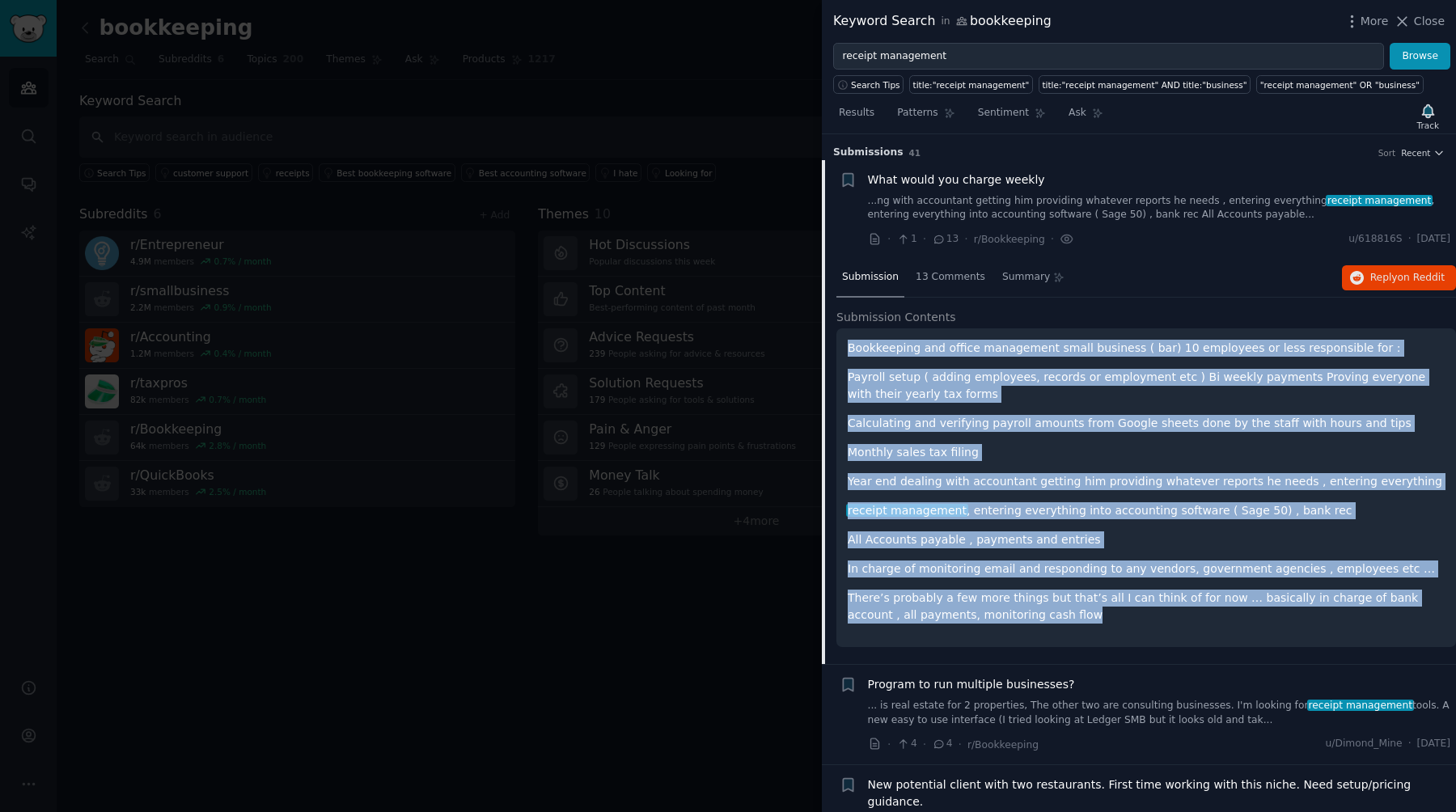
drag, startPoint x: 1057, startPoint y: 344, endPoint x: 1083, endPoint y: 610, distance: 267.3
click at [728, 610] on div "Bookkeeping and office management small business ( bar) 10 employees or less re…" at bounding box center [1146, 487] width 620 height 319
click at [728, 610] on p "There’s probably a few more things but that’s all I can think of for now … basi…" at bounding box center [1146, 606] width 597 height 34
drag, startPoint x: 1108, startPoint y: 617, endPoint x: 1151, endPoint y: 317, distance: 303.1
click at [728, 317] on div "Submission Contents Bookkeeping and office management small business ( bar) 10 …" at bounding box center [1146, 478] width 620 height 338
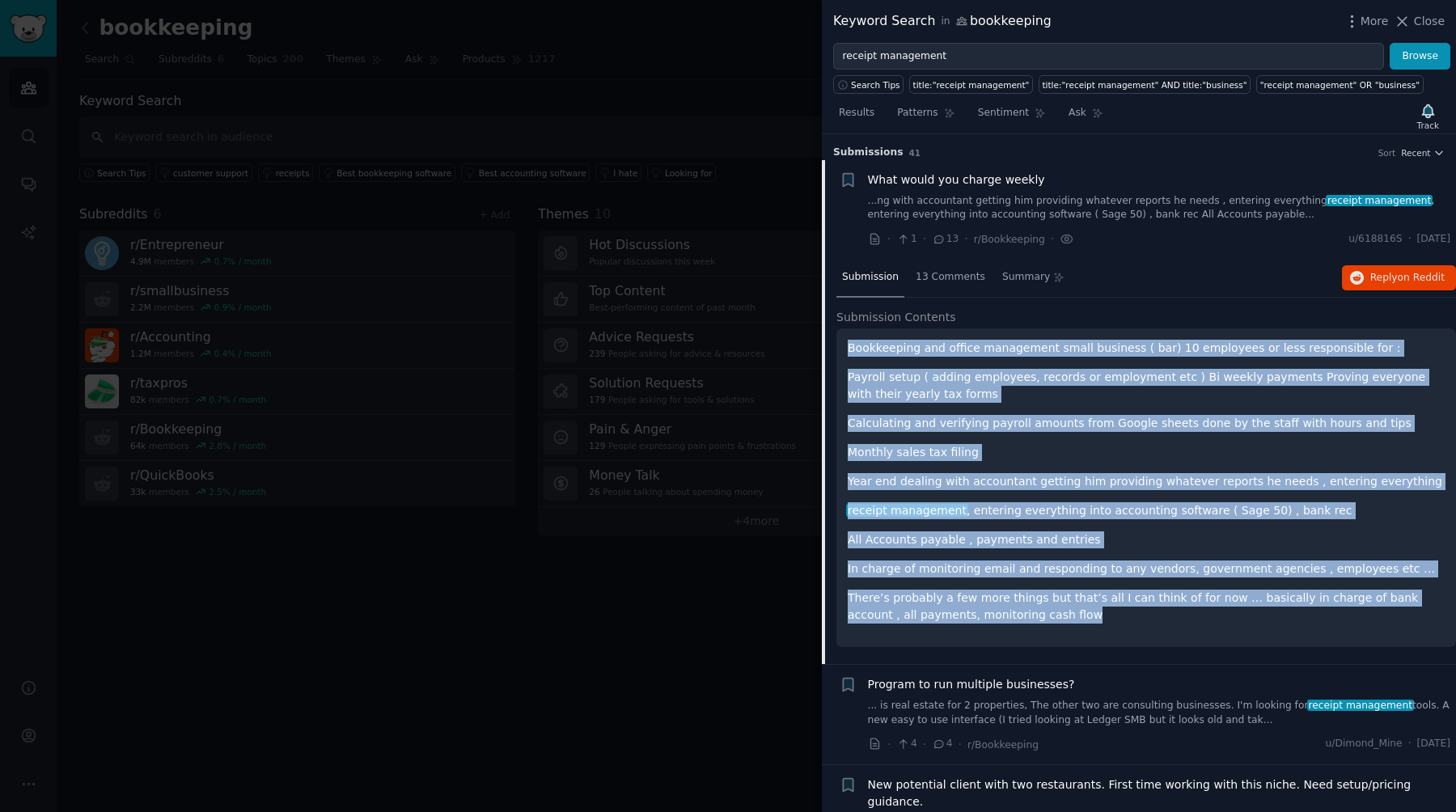
click at [728, 317] on h2 "Submission Contents" at bounding box center [1146, 318] width 620 height 17
drag, startPoint x: 1151, startPoint y: 317, endPoint x: 1135, endPoint y: 615, distance: 298.4
click at [728, 615] on div "Submission Contents Bookkeeping and office management small business ( bar) 10 …" at bounding box center [1146, 478] width 620 height 338
click at [728, 615] on p "There’s probably a few more things but that’s all I can think of for now … basi…" at bounding box center [1146, 606] width 597 height 34
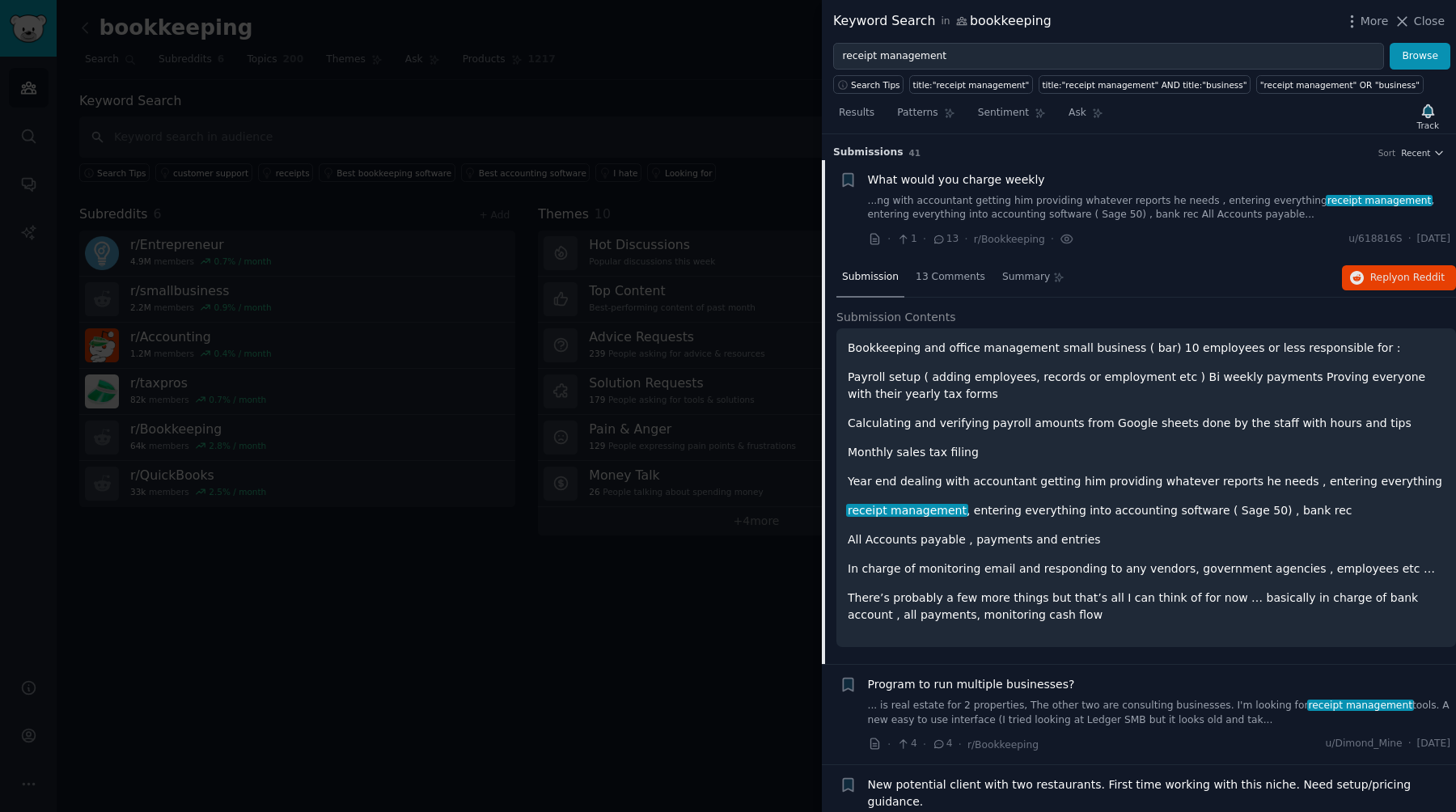
click at [728, 152] on h3 "Submission s 41 Sort Recent" at bounding box center [1139, 152] width 612 height 15
click at [728, 180] on div "What would you charge weekly" at bounding box center [1159, 180] width 584 height 17
click at [728, 212] on link "...ng with accountant getting him providing whatever reports he needs , enterin…" at bounding box center [1159, 208] width 584 height 28
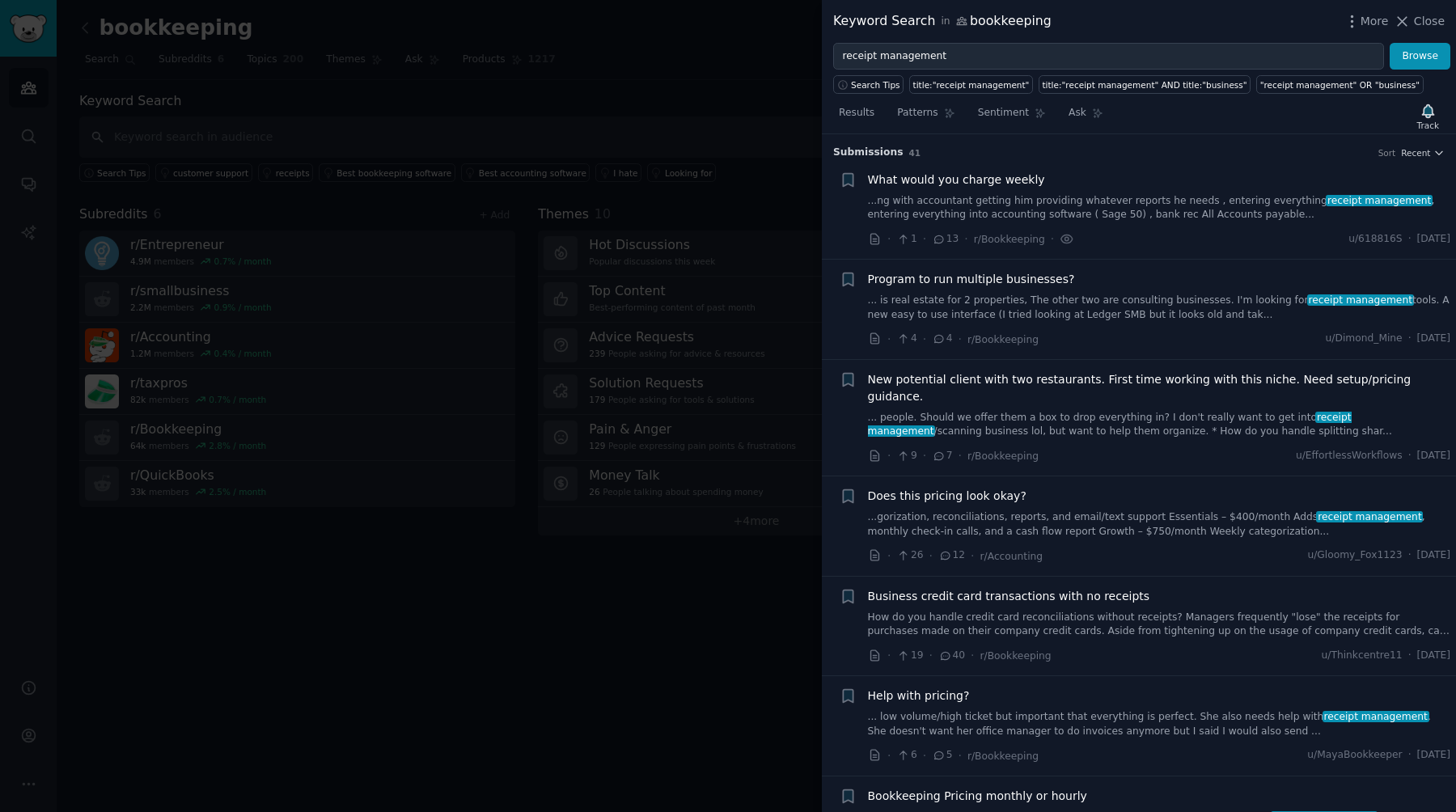
click at [728, 316] on link "... is real estate for 2 properties, The other two are consulting businesses. I…" at bounding box center [1159, 307] width 584 height 28
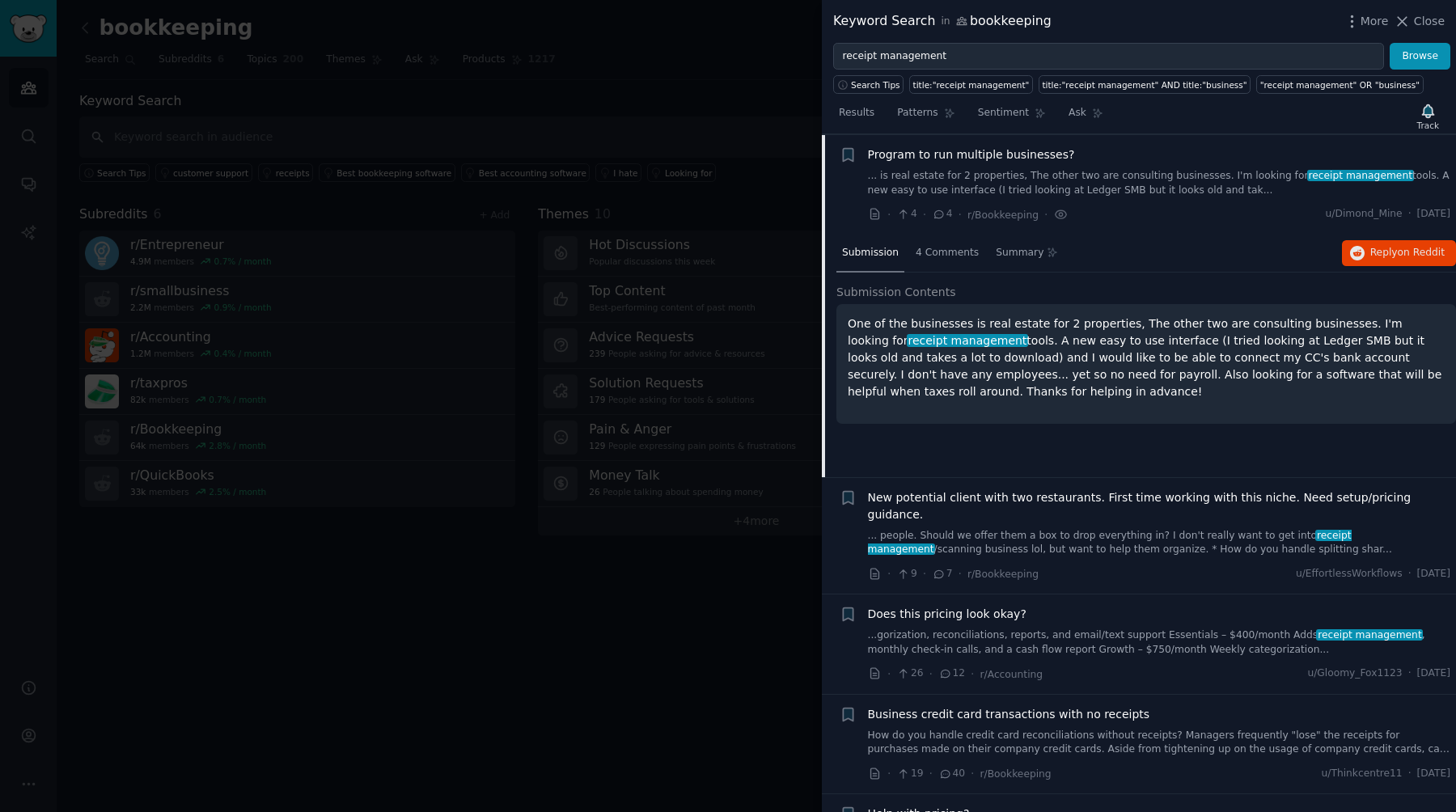
scroll to position [125, 0]
click at [728, 250] on span "on Reddit" at bounding box center [1421, 251] width 47 height 11
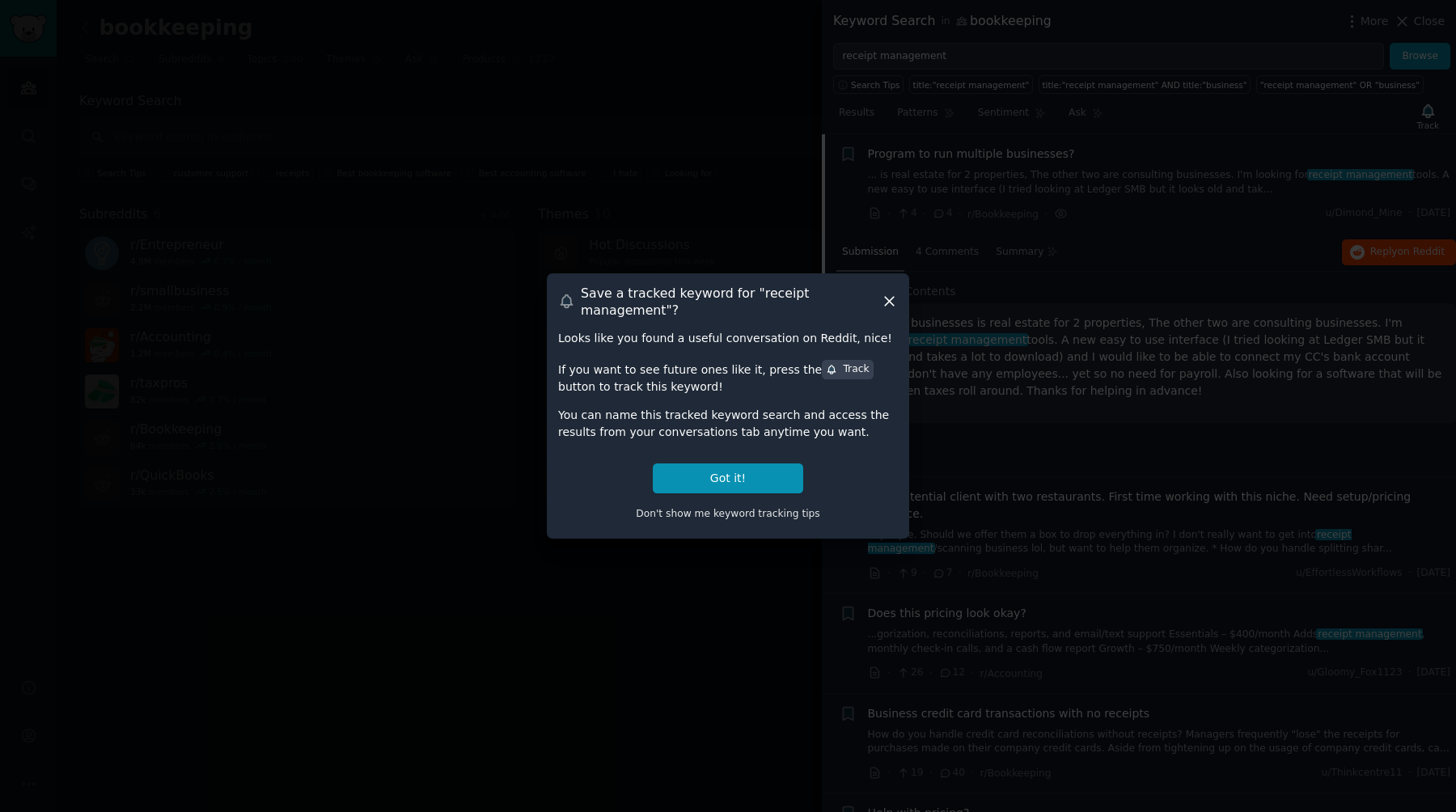
click at [728, 296] on icon at bounding box center [890, 302] width 17 height 17
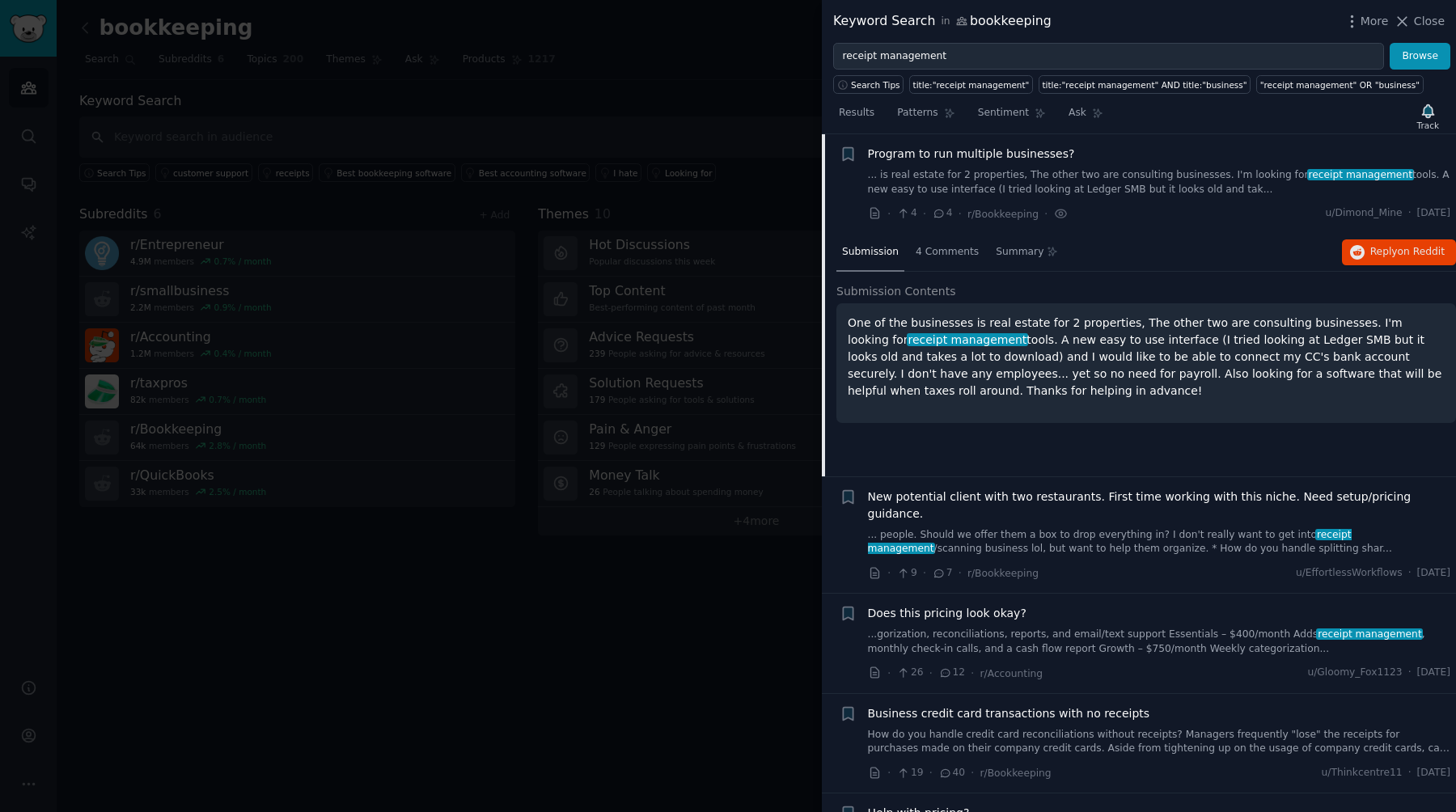
click at [728, 203] on div "Program to run multiple businesses? ... is real estate for 2 properties, The ot…" at bounding box center [1159, 184] width 584 height 77
click at [728, 176] on link "... is real estate for 2 properties, The other two are consulting businesses. I…" at bounding box center [1159, 182] width 584 height 28
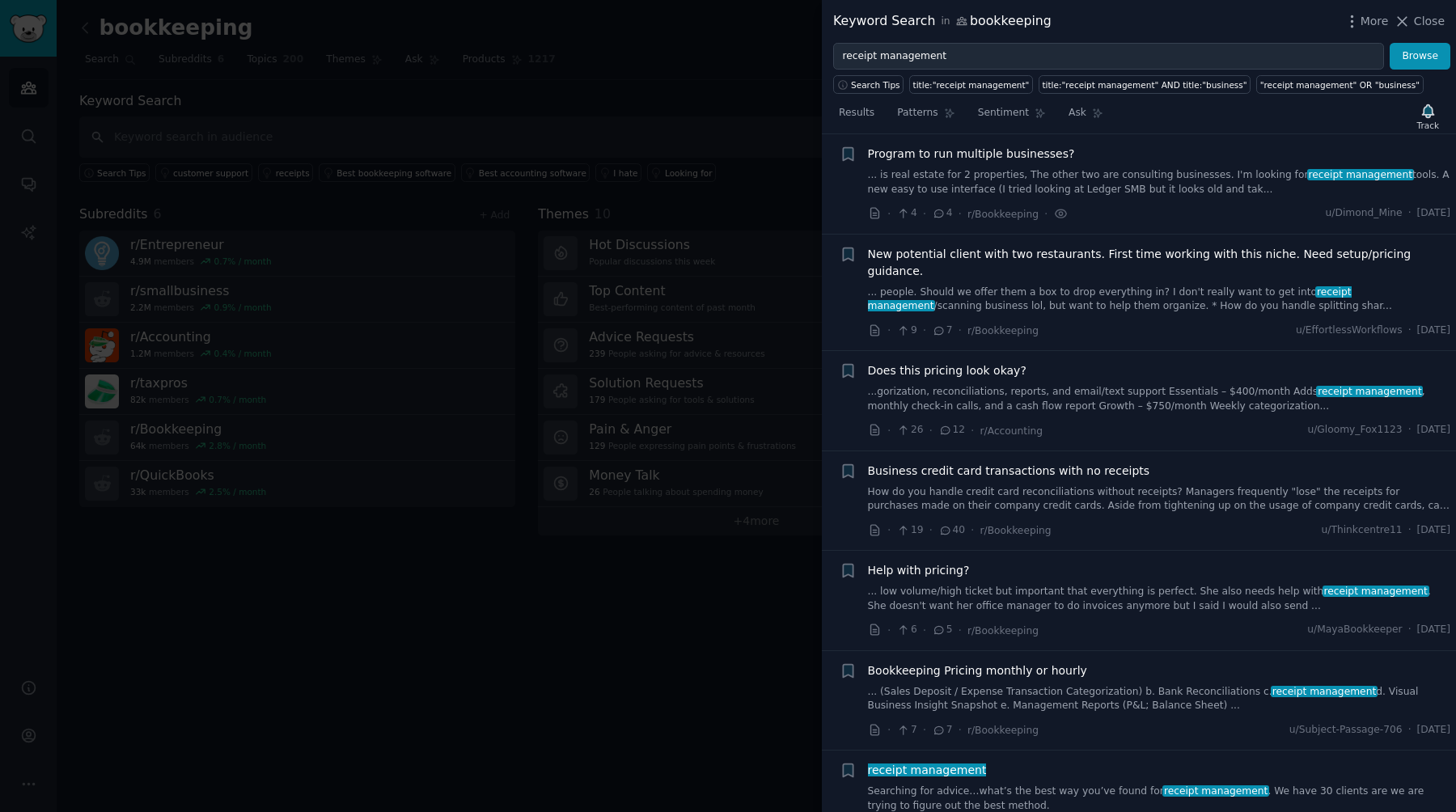
click at [728, 285] on link "... people. Should we offer them a box to drop everything in? I don't really wa…" at bounding box center [1159, 299] width 584 height 28
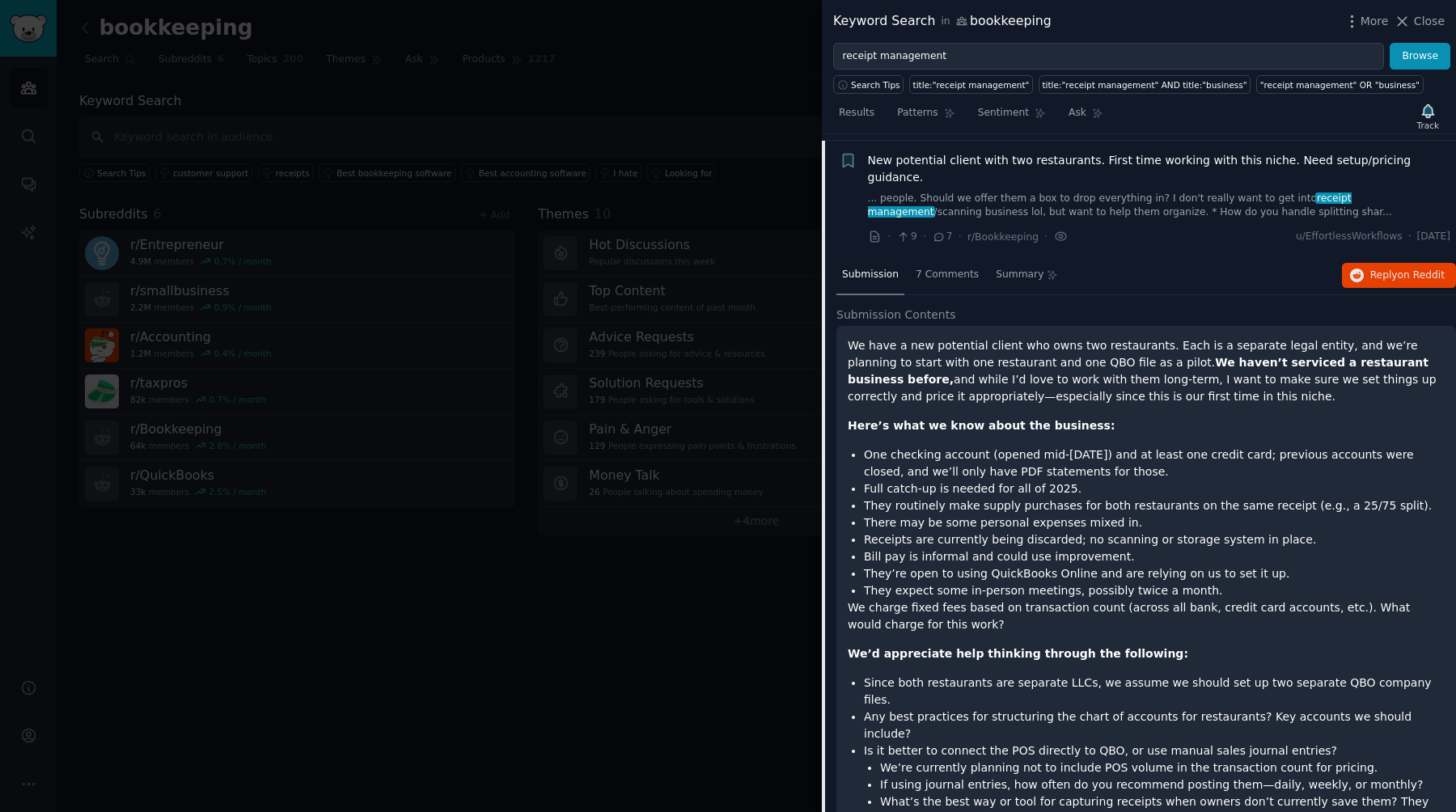
scroll to position [224, 0]
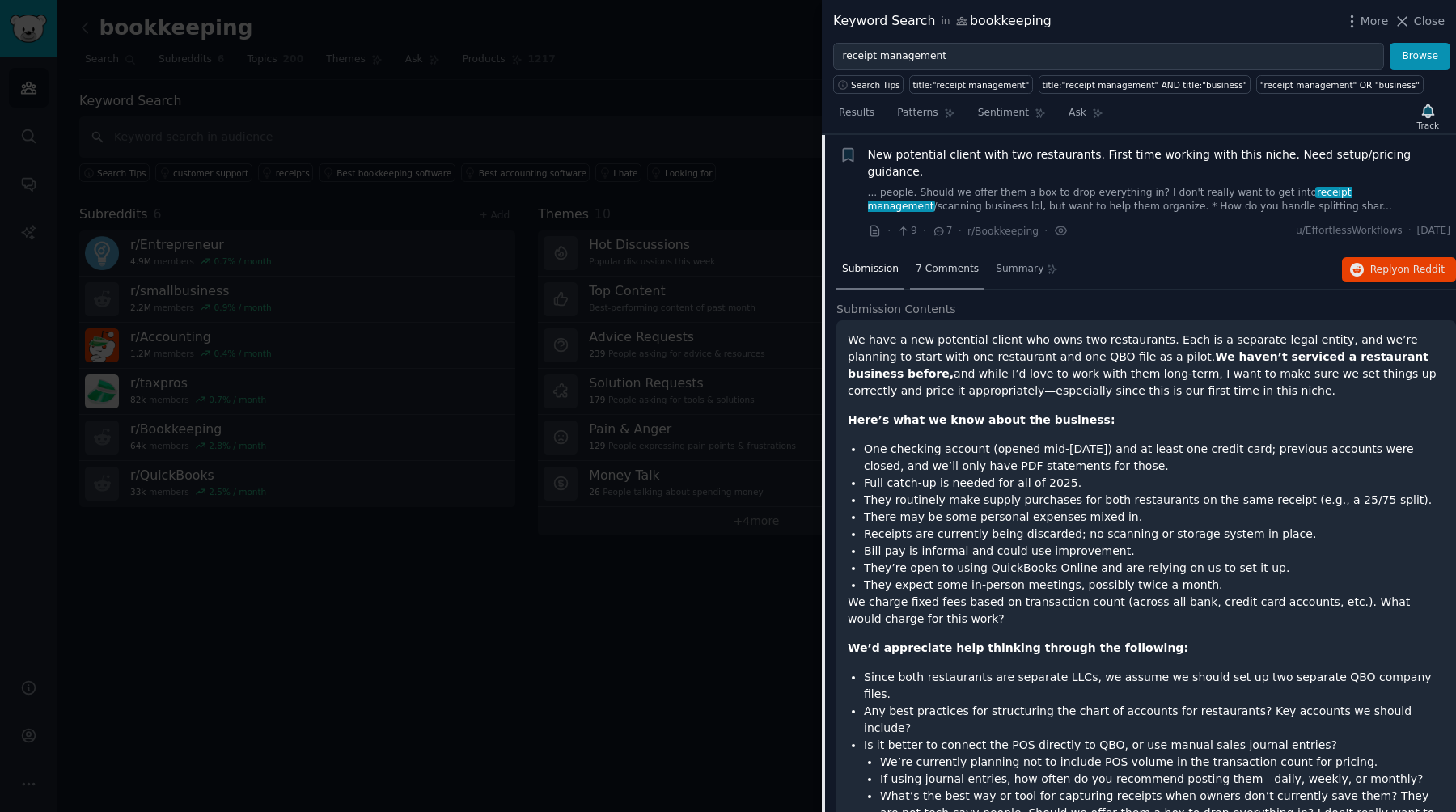
click at [728, 262] on span "7 Comments" at bounding box center [947, 269] width 63 height 15
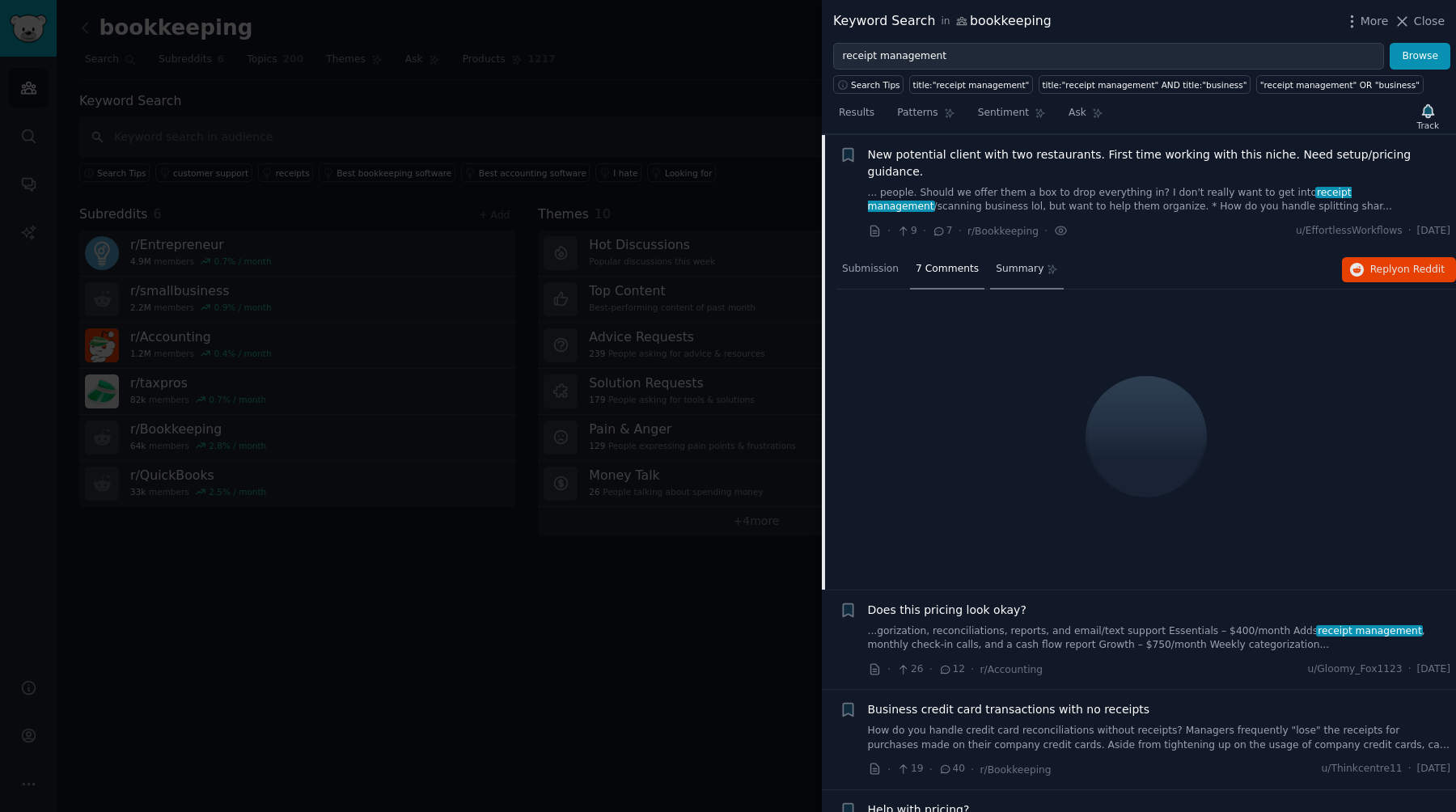
click at [728, 262] on span "Summary" at bounding box center [1020, 269] width 48 height 15
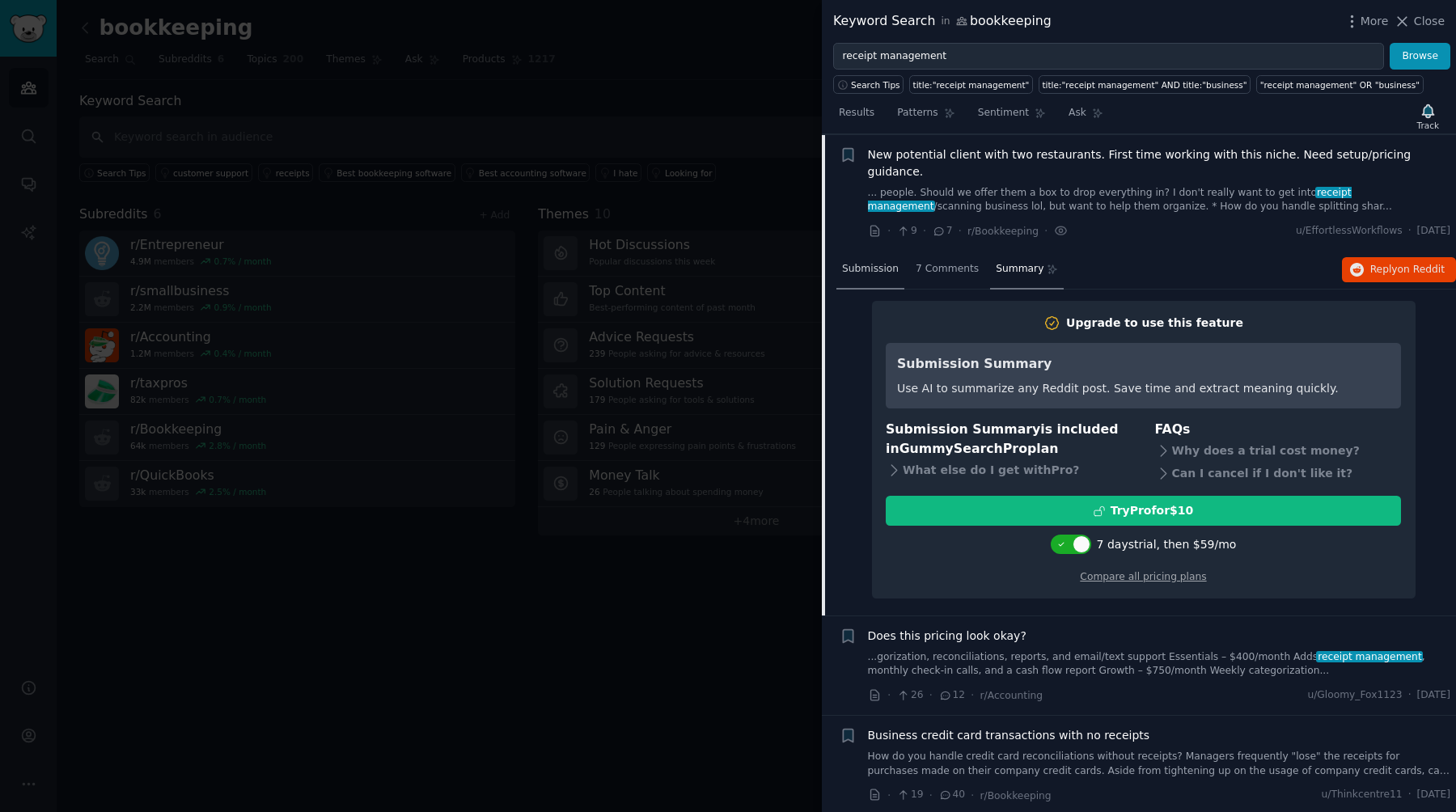
click at [728, 262] on span "Submission" at bounding box center [871, 269] width 57 height 15
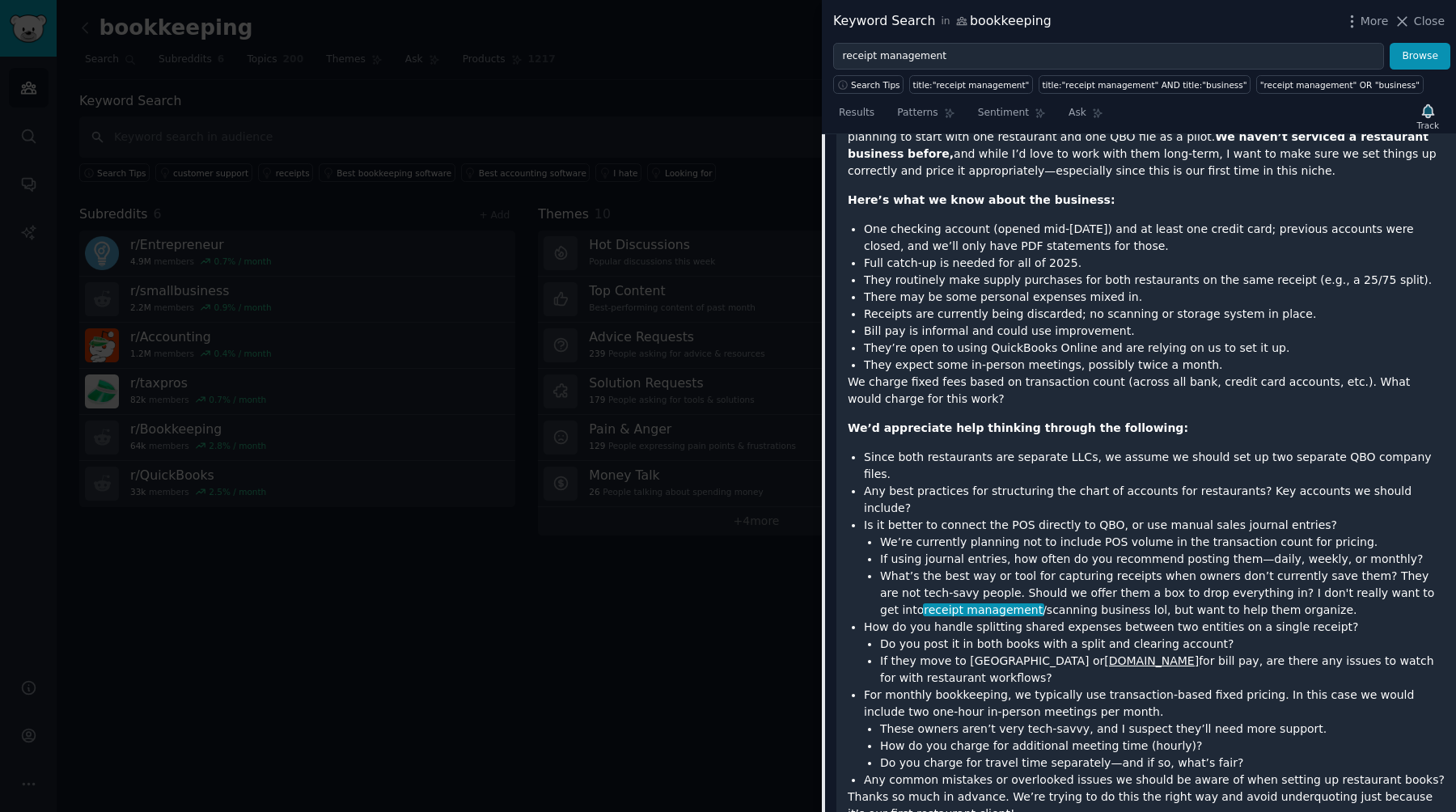
scroll to position [468, 0]
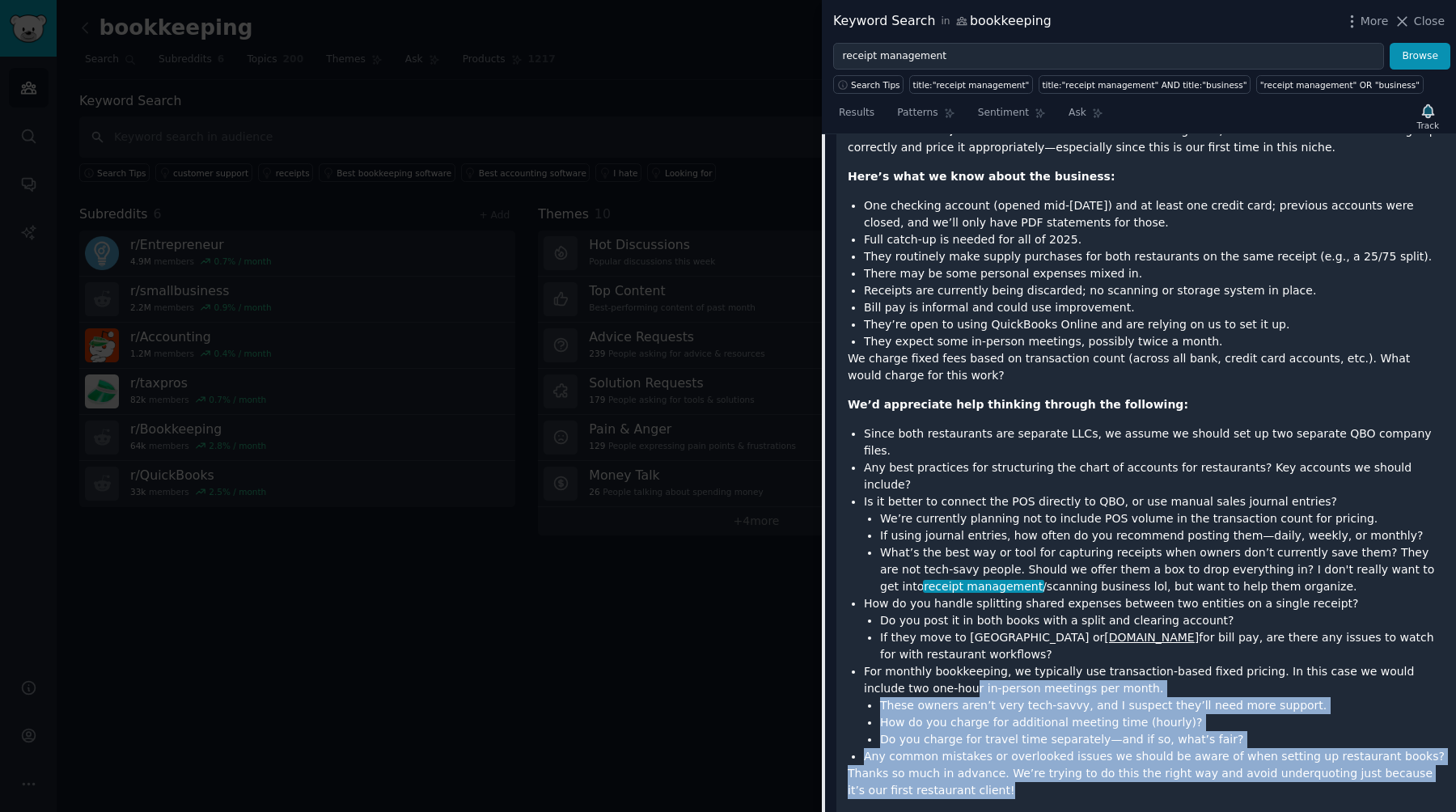
drag, startPoint x: 1012, startPoint y: 726, endPoint x: 907, endPoint y: 615, distance: 152.8
click at [728, 615] on div "We have a new potential client who owns two restaurants. Each is a separate leg…" at bounding box center [1146, 444] width 597 height 711
click at [728, 663] on li "For monthly bookkeeping, we typically use transaction-based fixed pricing. In t…" at bounding box center [1154, 705] width 581 height 85
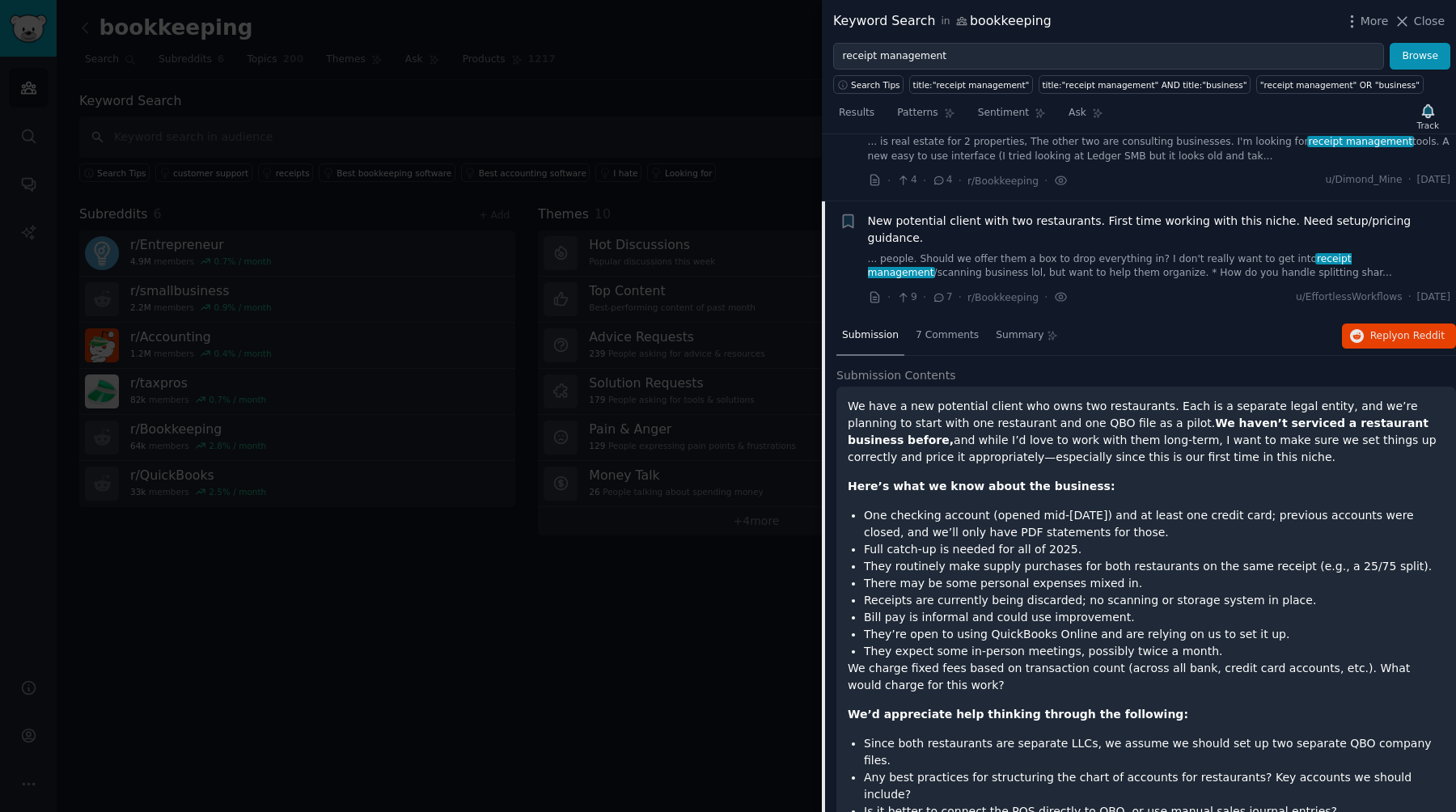
scroll to position [0, 0]
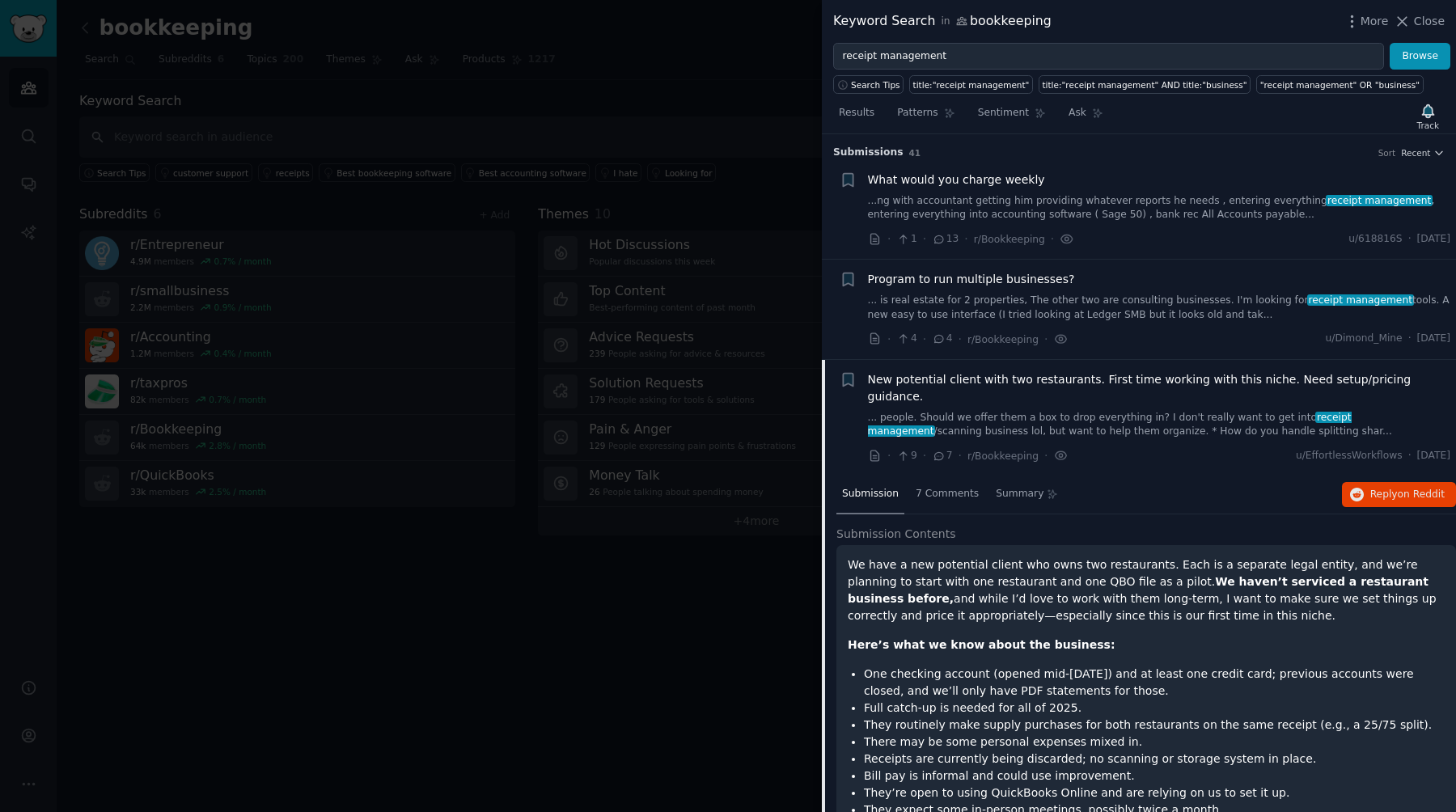
click at [728, 379] on span "New potential client with two restaurants. First time working with this niche. …" at bounding box center [1159, 388] width 584 height 34
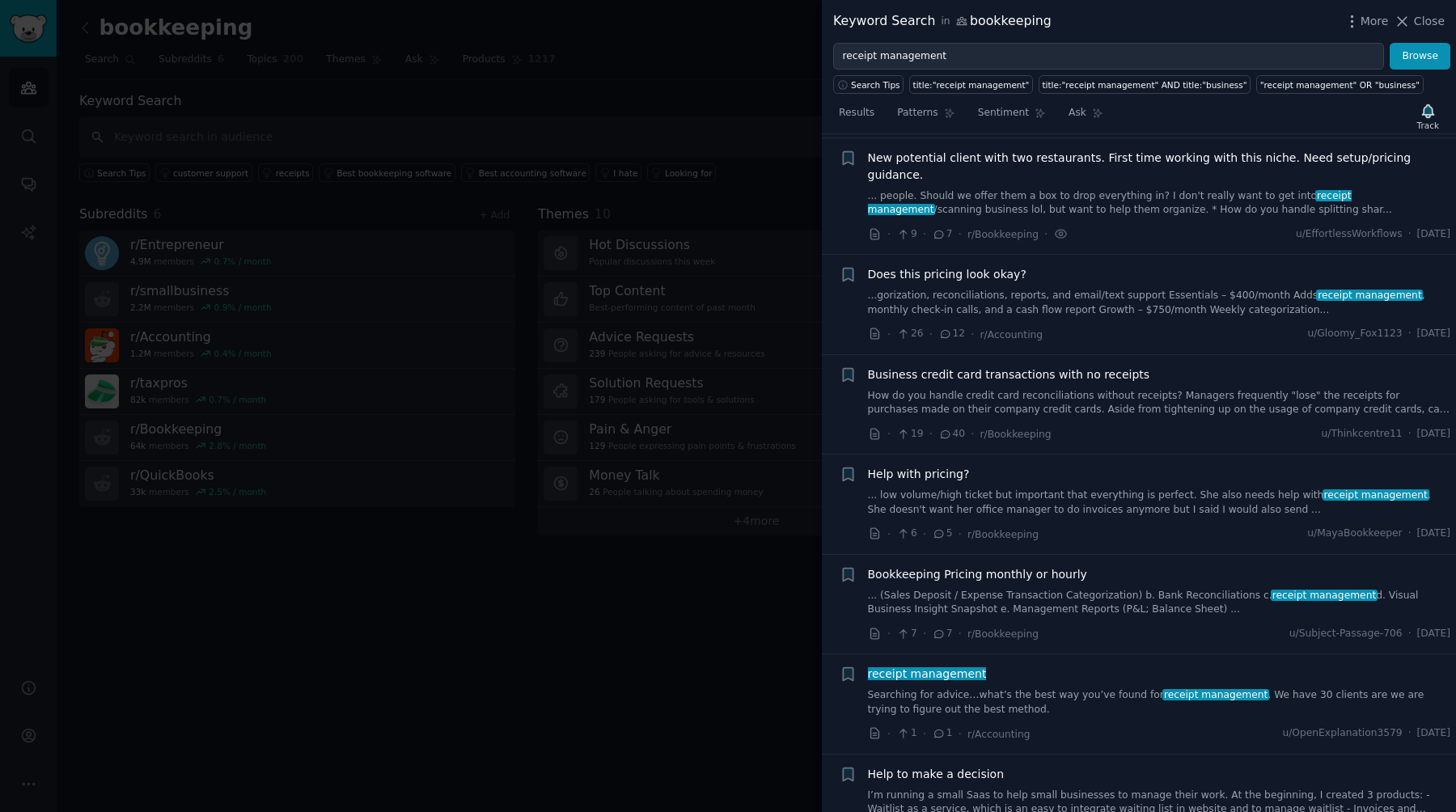
scroll to position [224, 0]
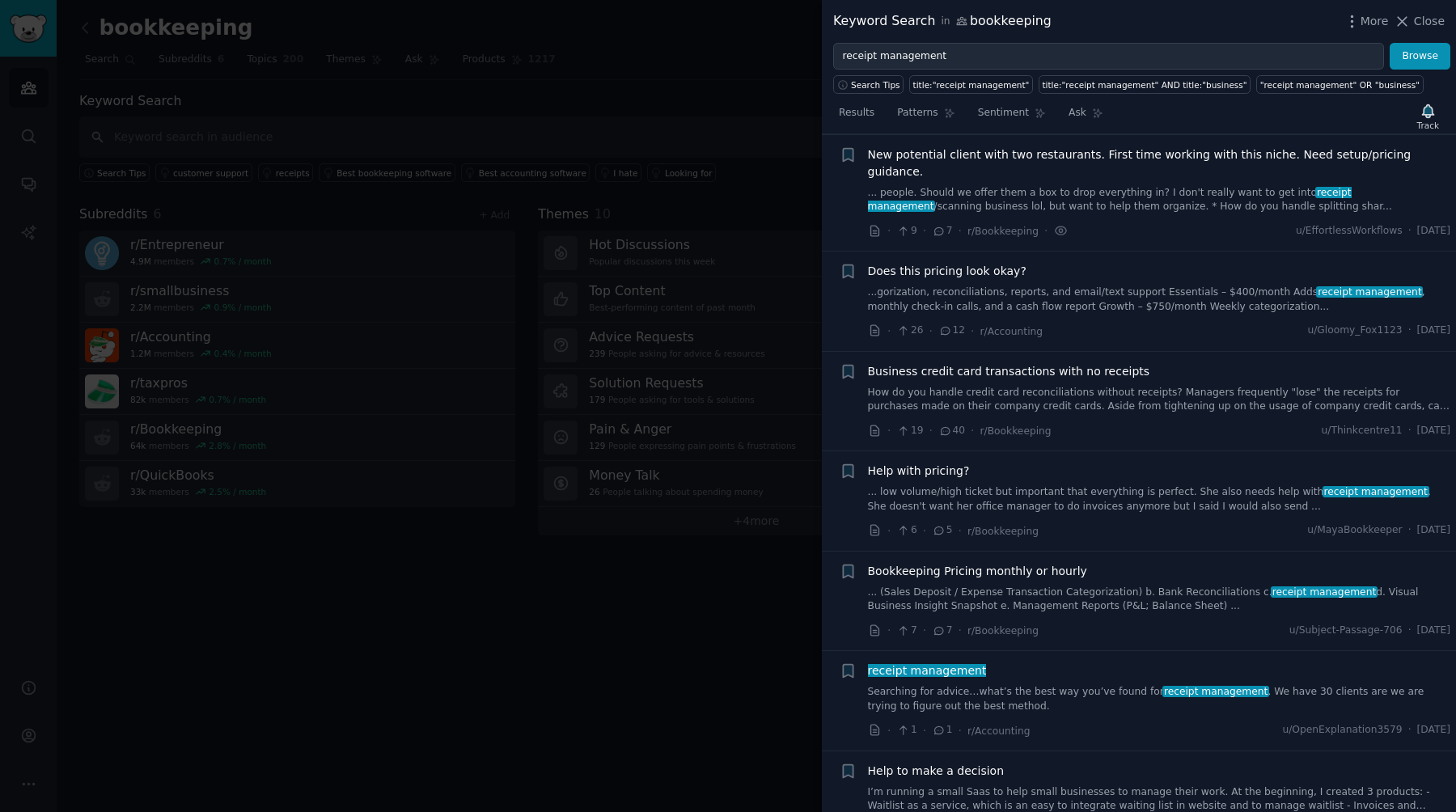
click at [728, 263] on div "Does this pricing look okay?" at bounding box center [1159, 272] width 584 height 17
click at [728, 285] on link "...gorization, reconciliations, reports, and email/text support Essentials – $4…" at bounding box center [1159, 299] width 584 height 28
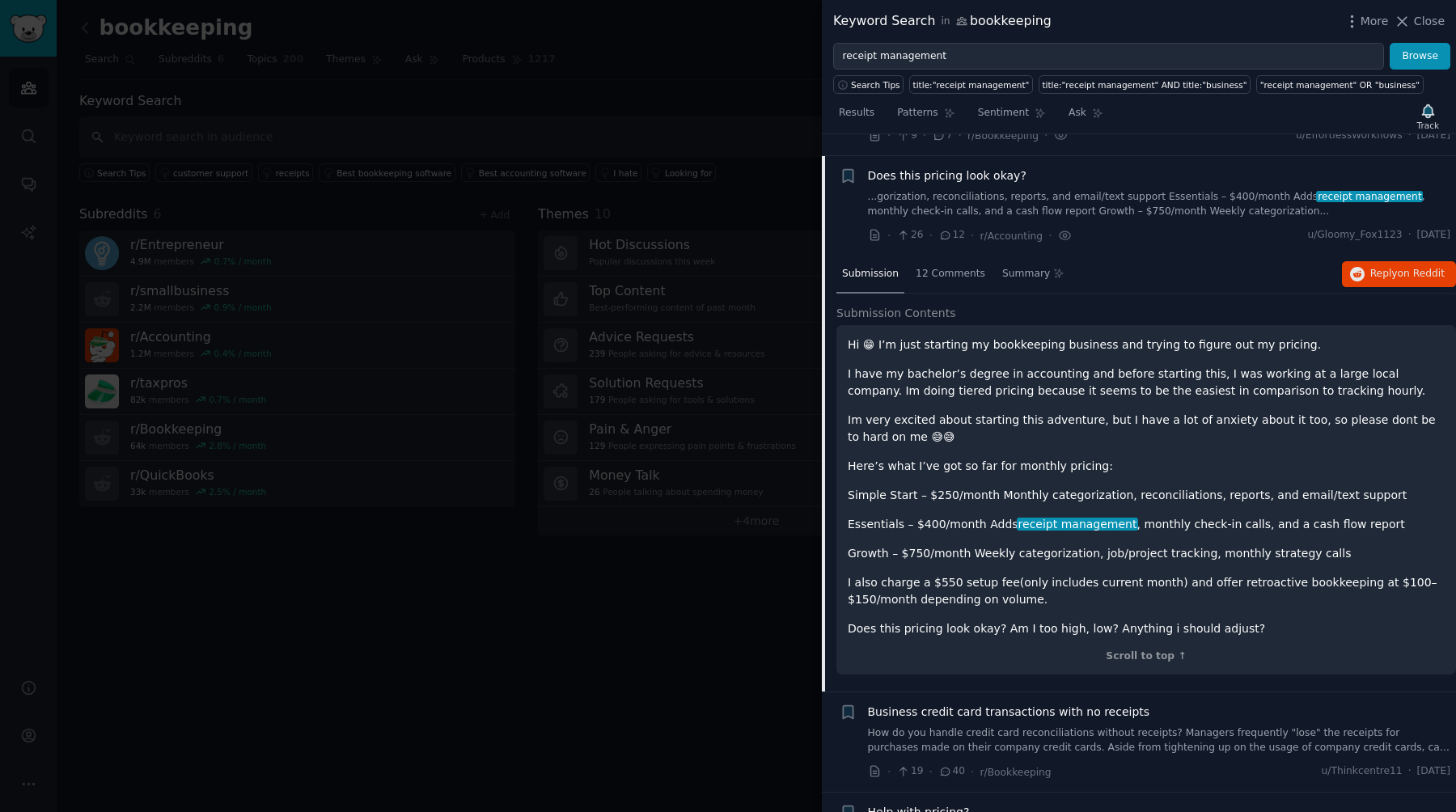
scroll to position [325, 0]
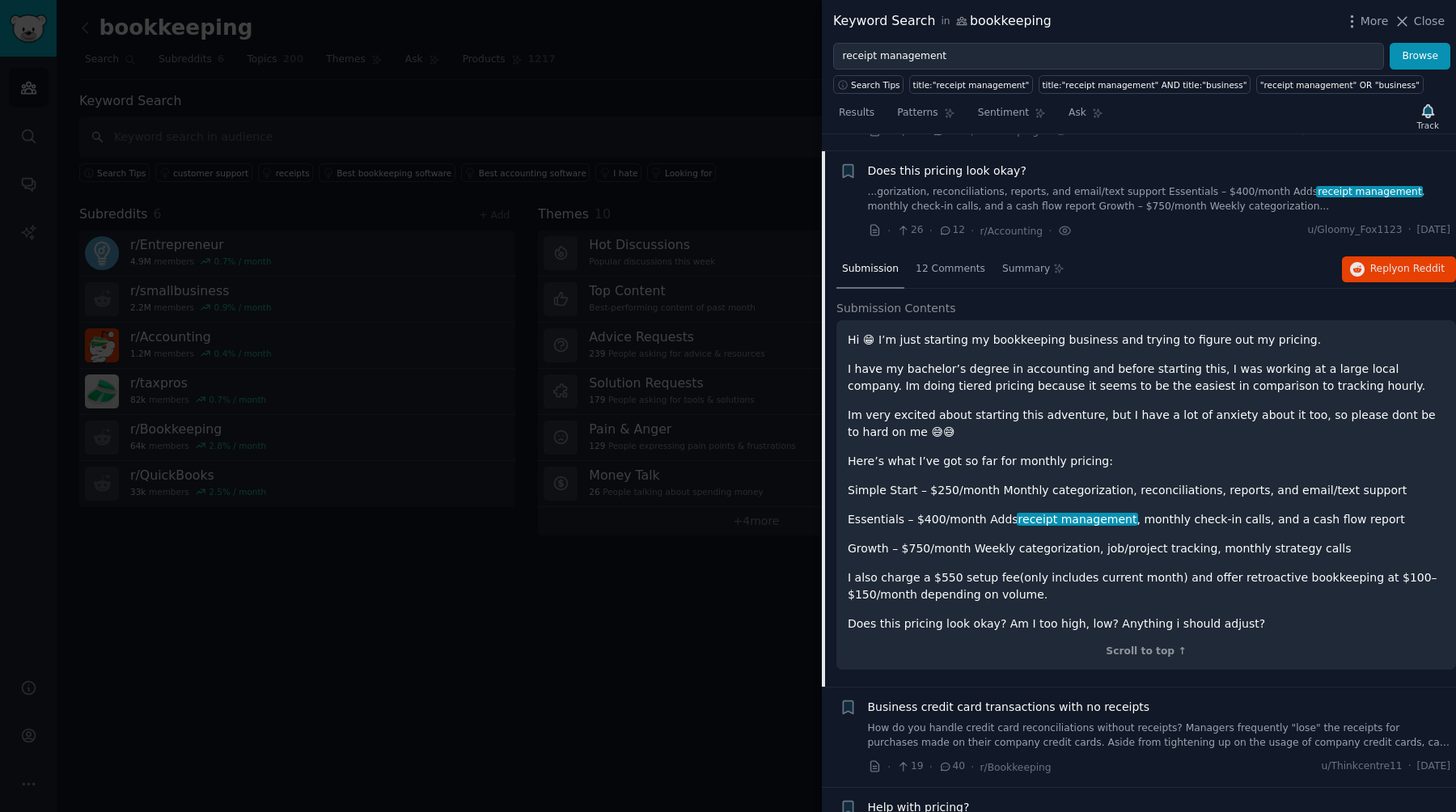
click at [728, 185] on link "...gorization, reconciliations, reports, and email/text support Essentials – $4…" at bounding box center [1159, 199] width 584 height 28
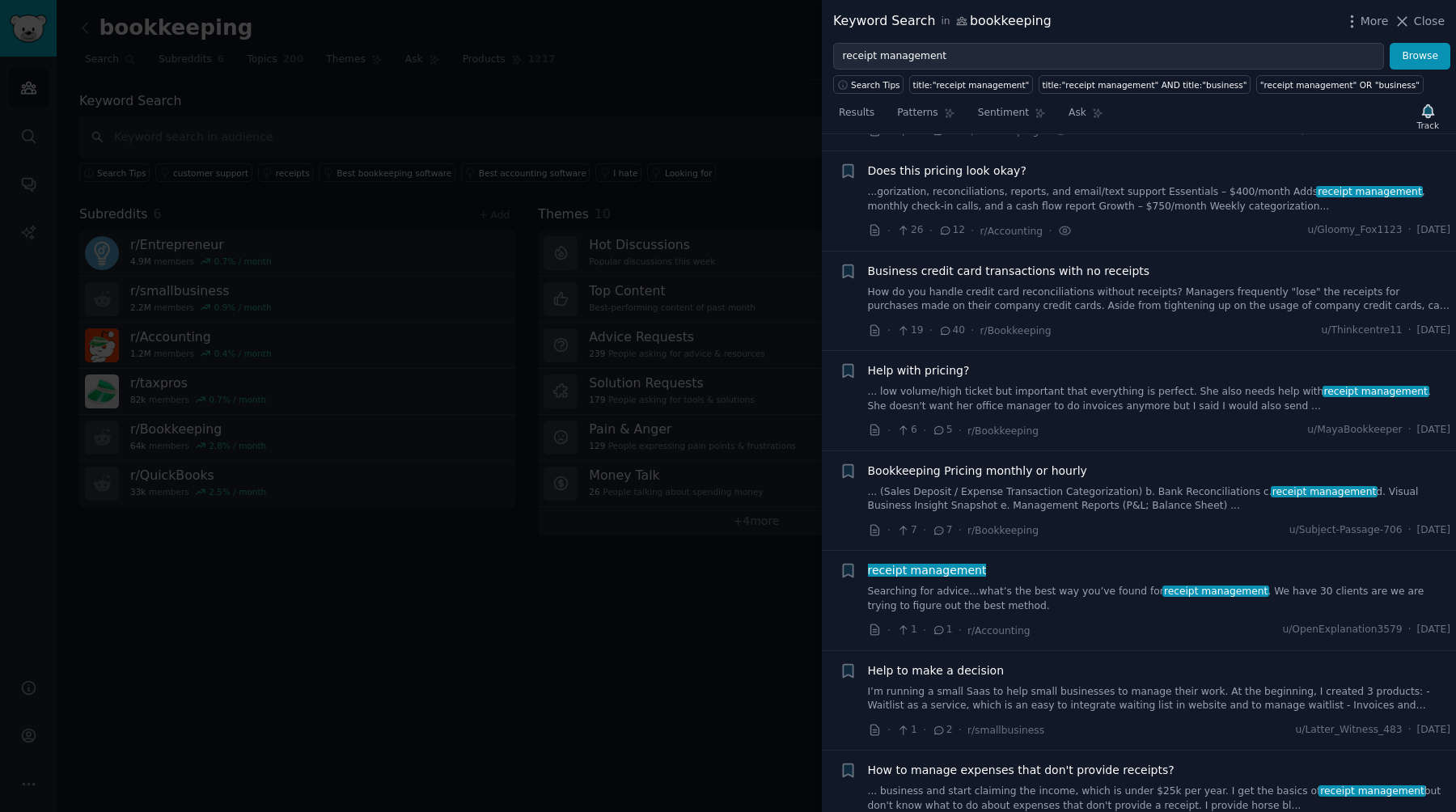
click at [728, 288] on link "How do you handle credit card reconciliations without receipts? Managers freque…" at bounding box center [1159, 299] width 584 height 28
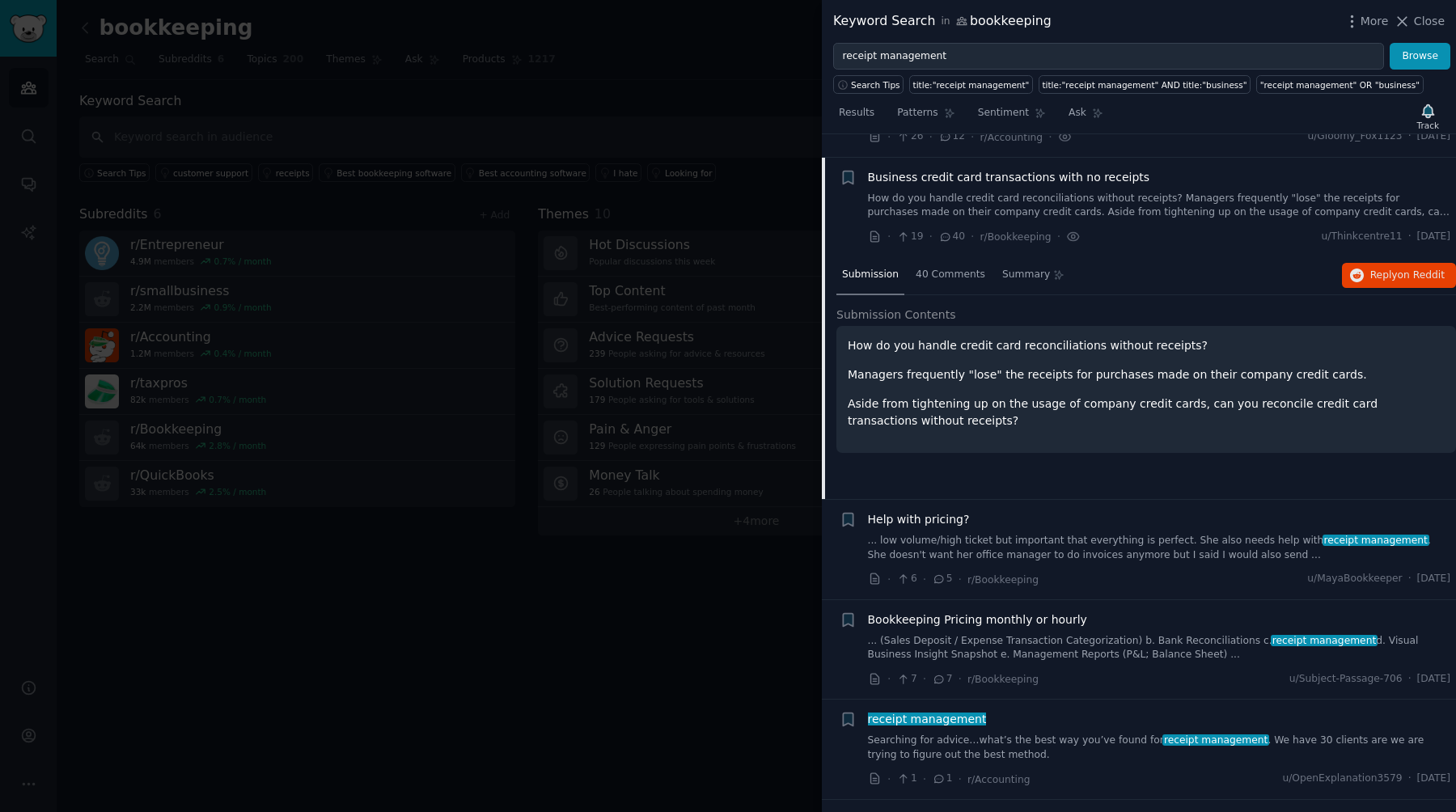
scroll to position [425, 0]
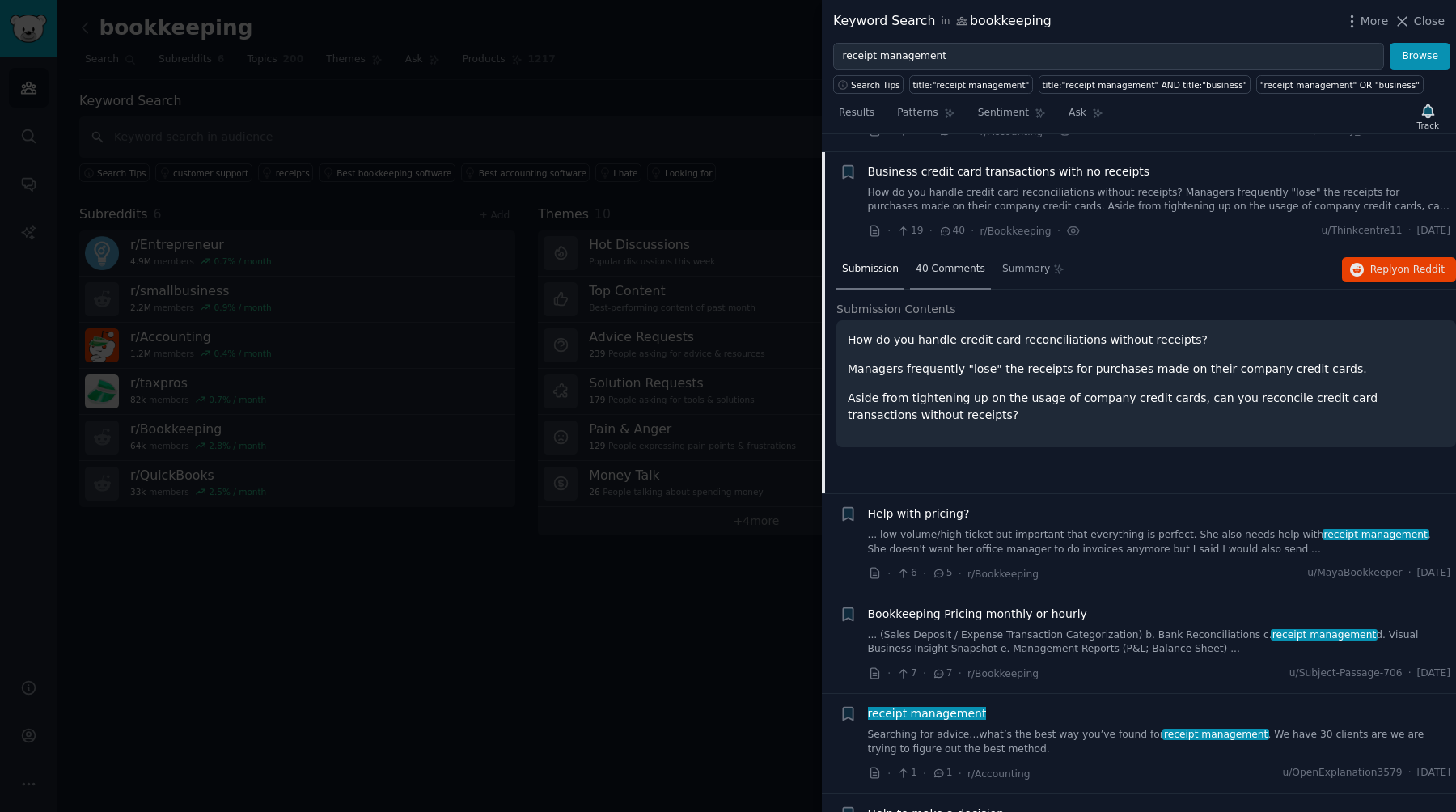
click at [728, 260] on div "40 Comments" at bounding box center [950, 270] width 81 height 39
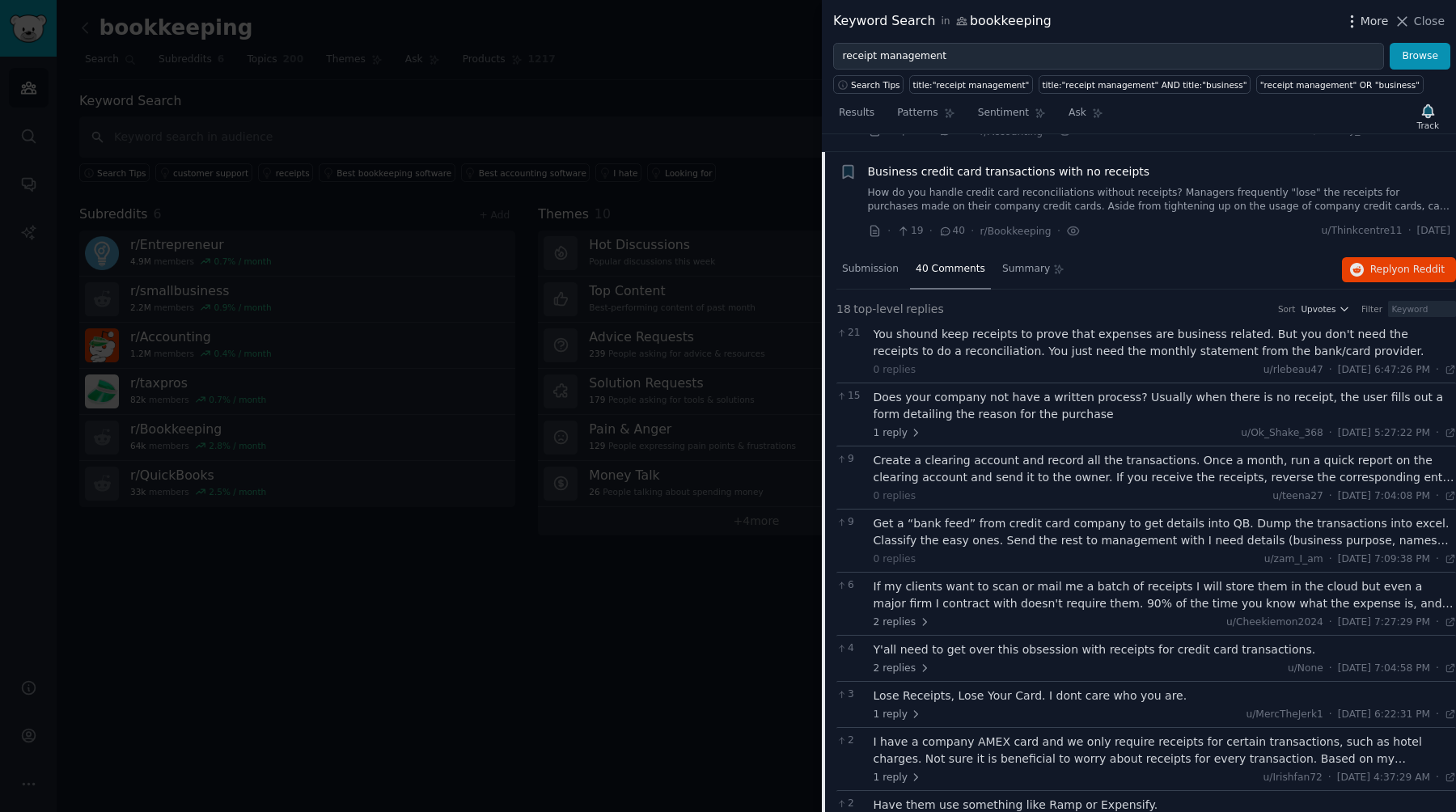
click at [728, 21] on span "More" at bounding box center [1375, 21] width 28 height 17
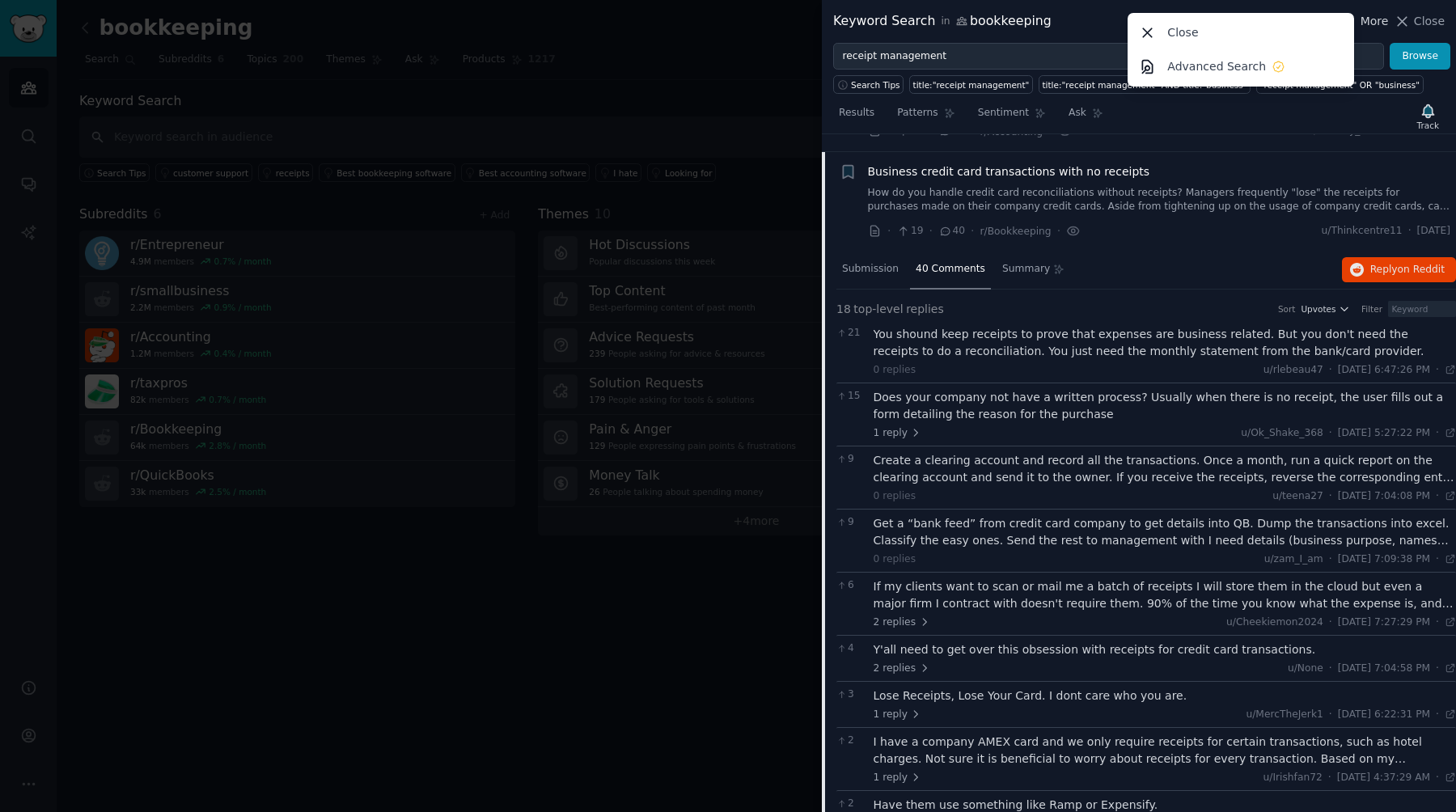
click at [728, 21] on span "More" at bounding box center [1375, 21] width 28 height 17
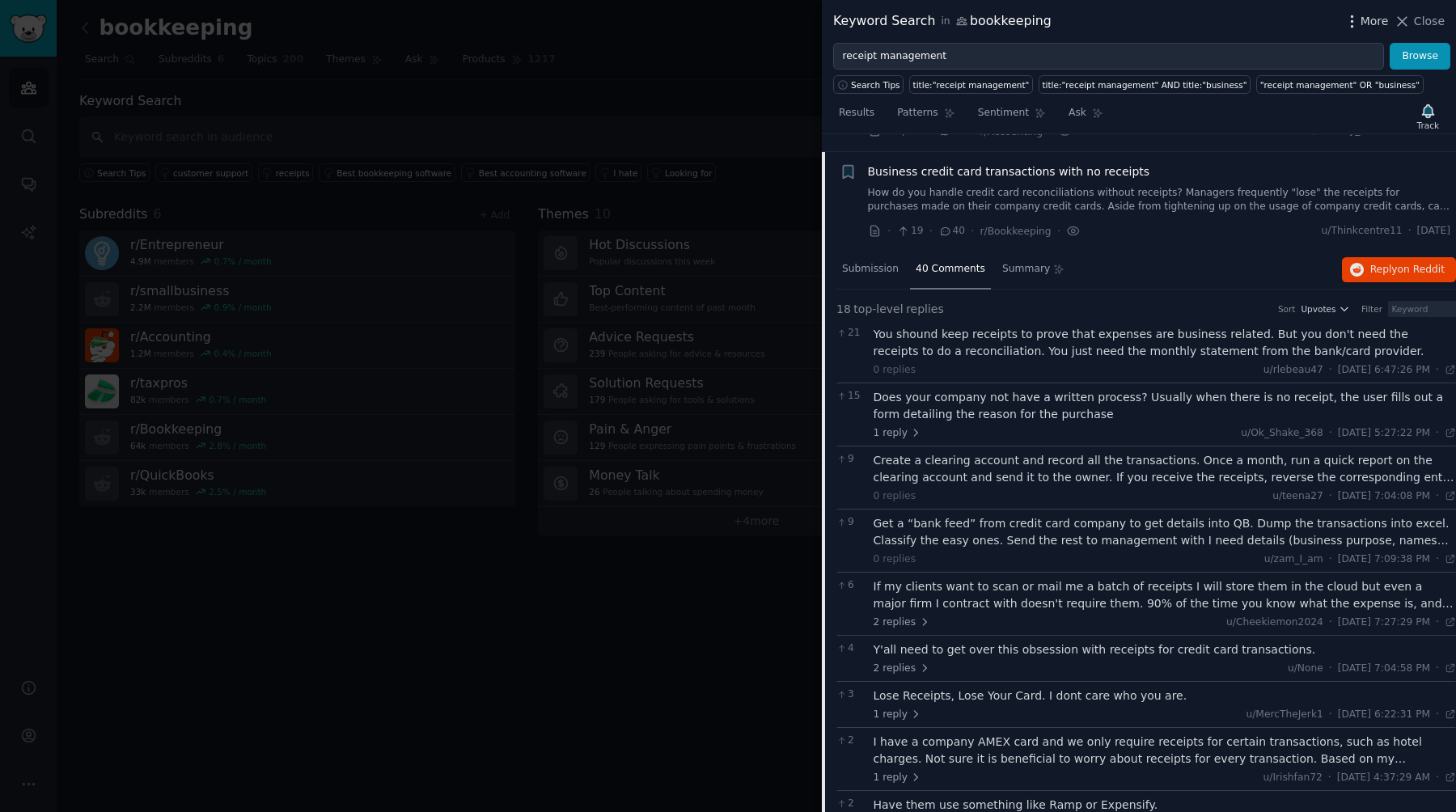
click at [728, 21] on span "More" at bounding box center [1375, 21] width 28 height 17
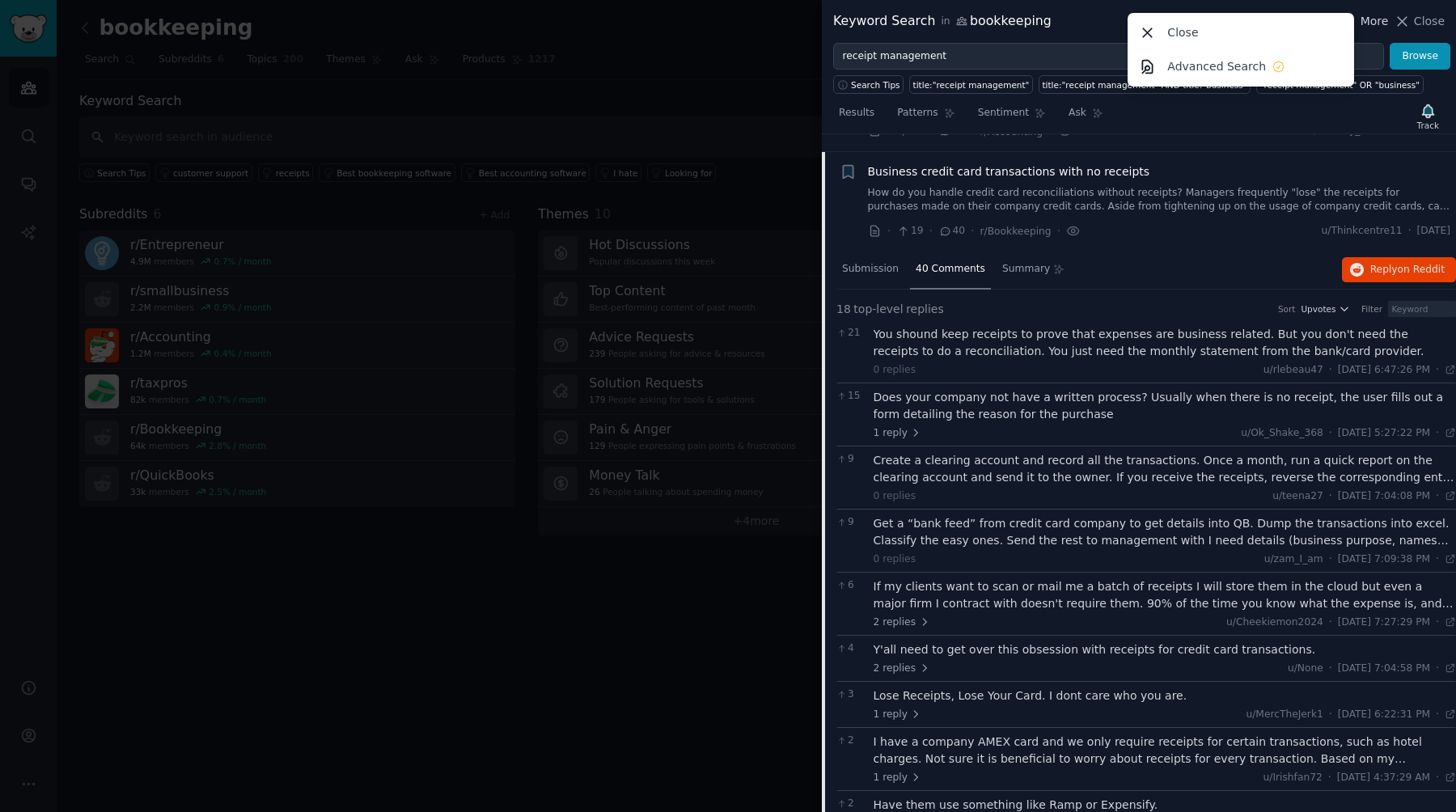
click at [728, 18] on span "More" at bounding box center [1375, 21] width 28 height 17
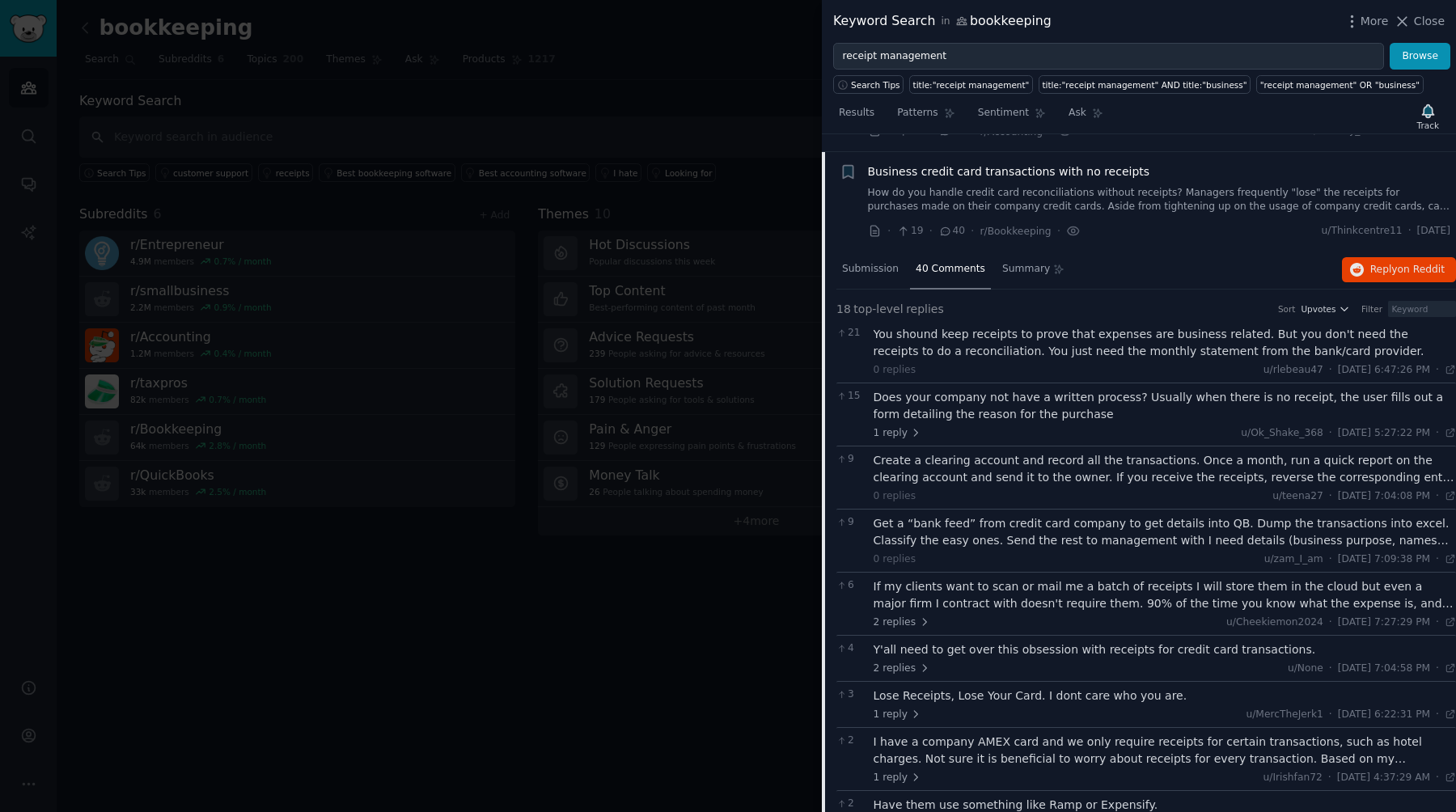
click at [728, 167] on div "Business credit card transactions with no receipts How do you handle credit car…" at bounding box center [1159, 188] width 584 height 51
click at [728, 164] on span "Business credit card transactions with no receipts" at bounding box center [1009, 172] width 282 height 17
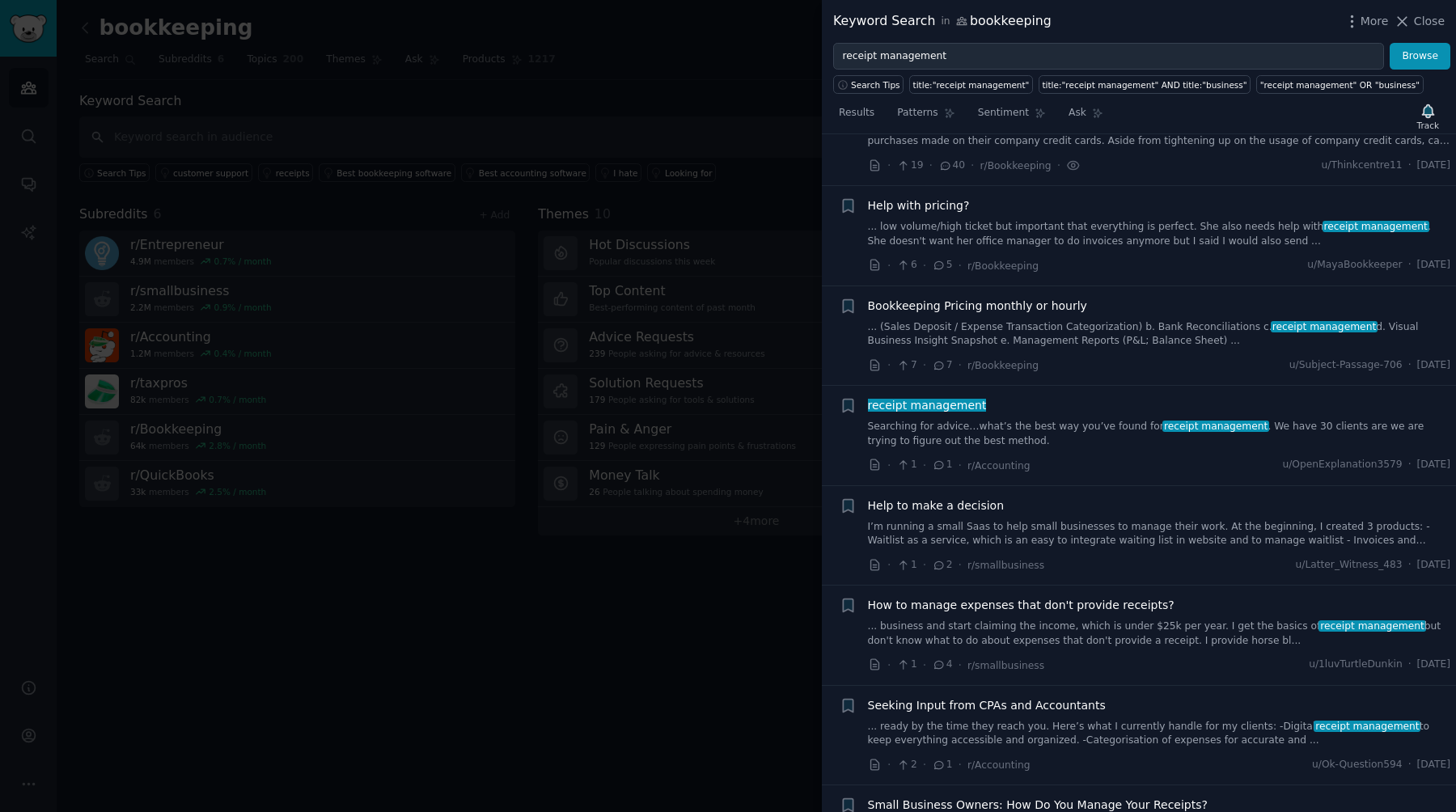
scroll to position [505, 0]
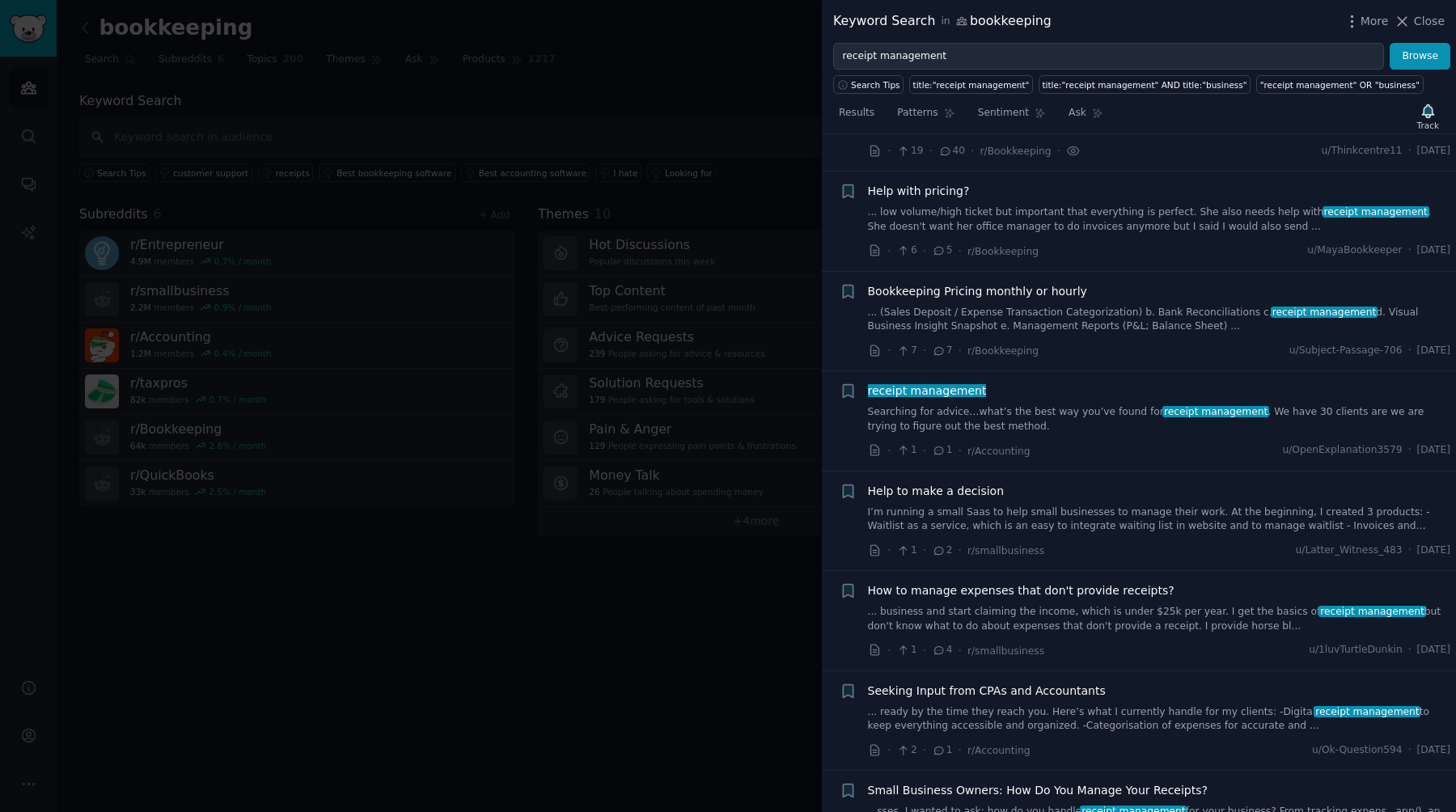
click at [728, 384] on span "receipt management" at bounding box center [927, 390] width 122 height 13
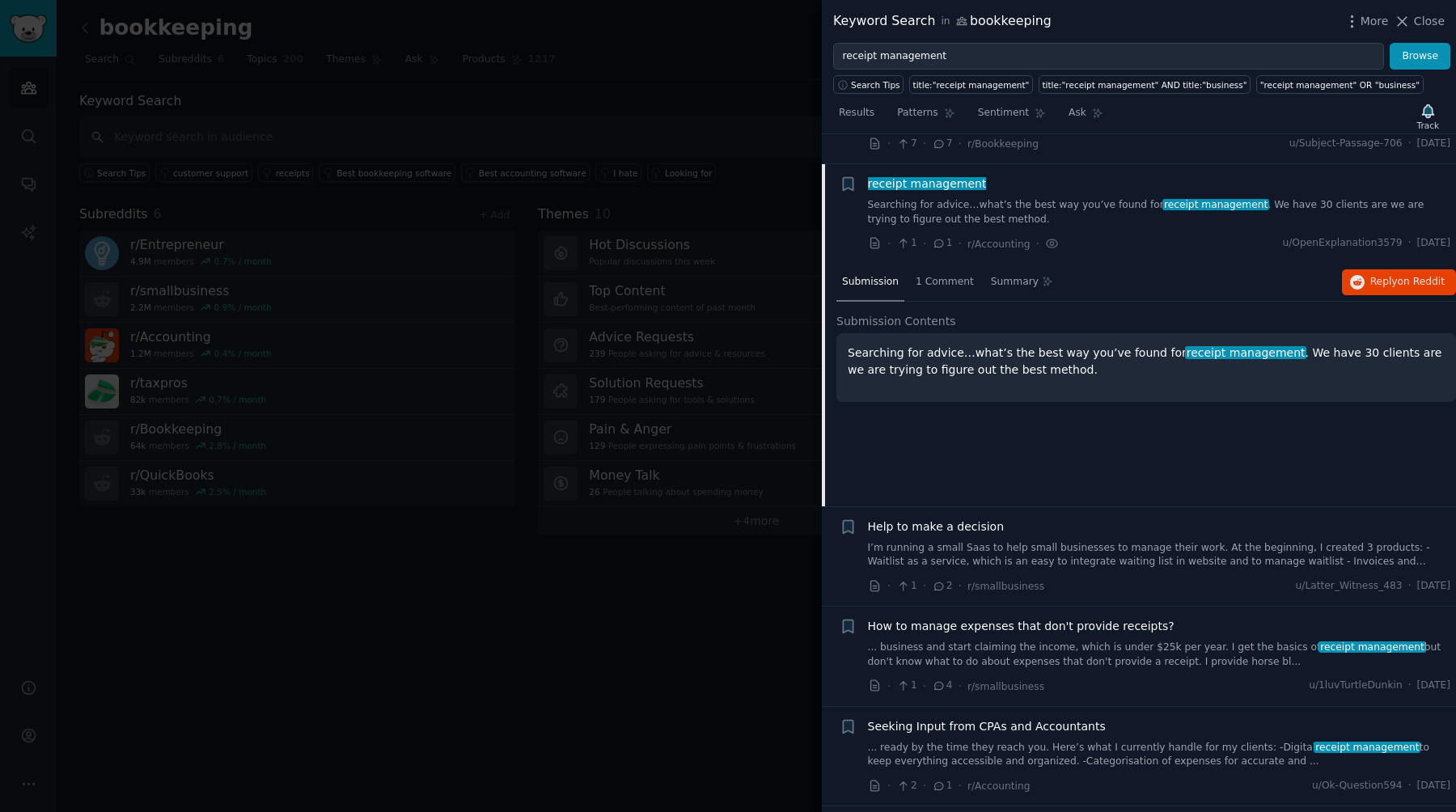
scroll to position [725, 0]
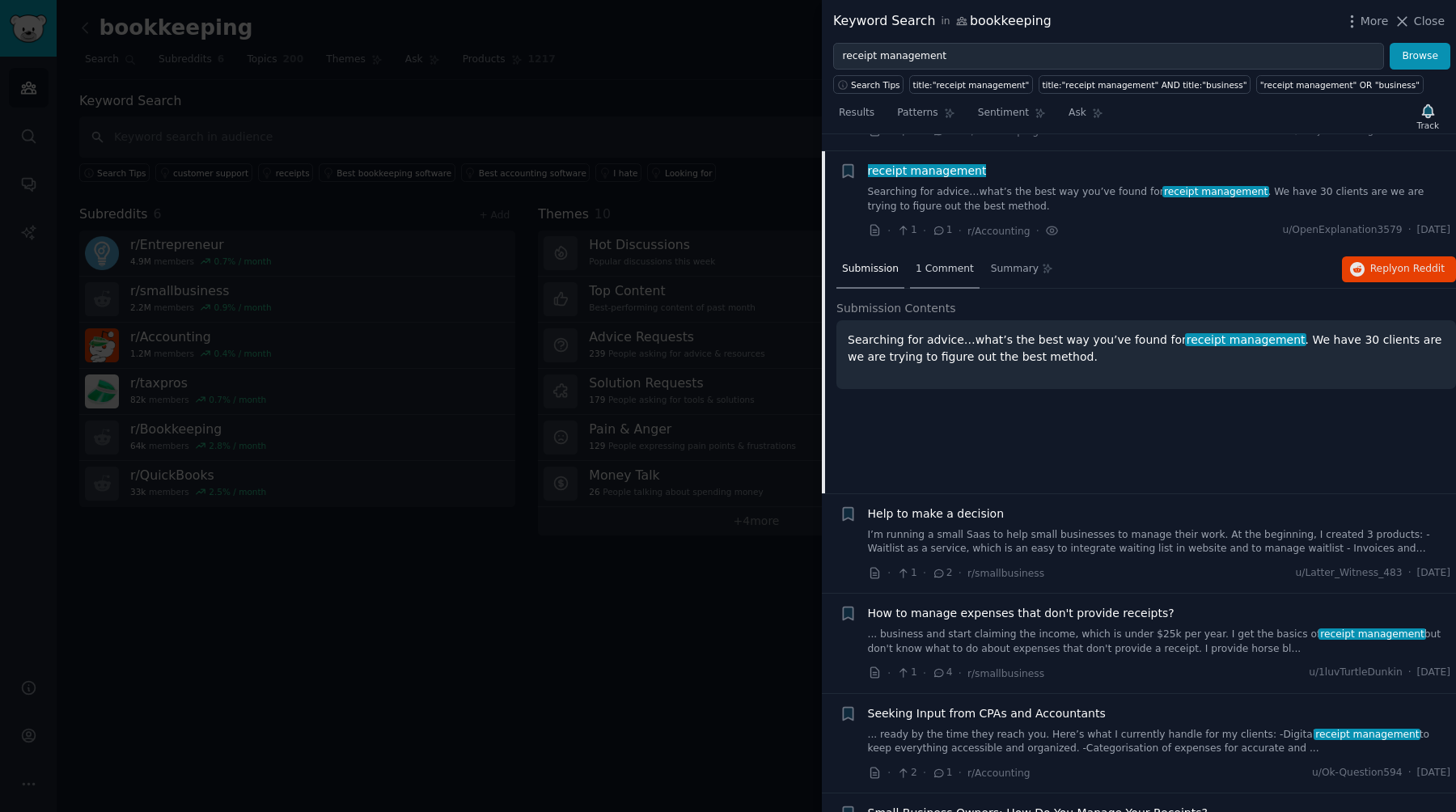
click at [728, 270] on div "1 Comment" at bounding box center [944, 270] width 69 height 39
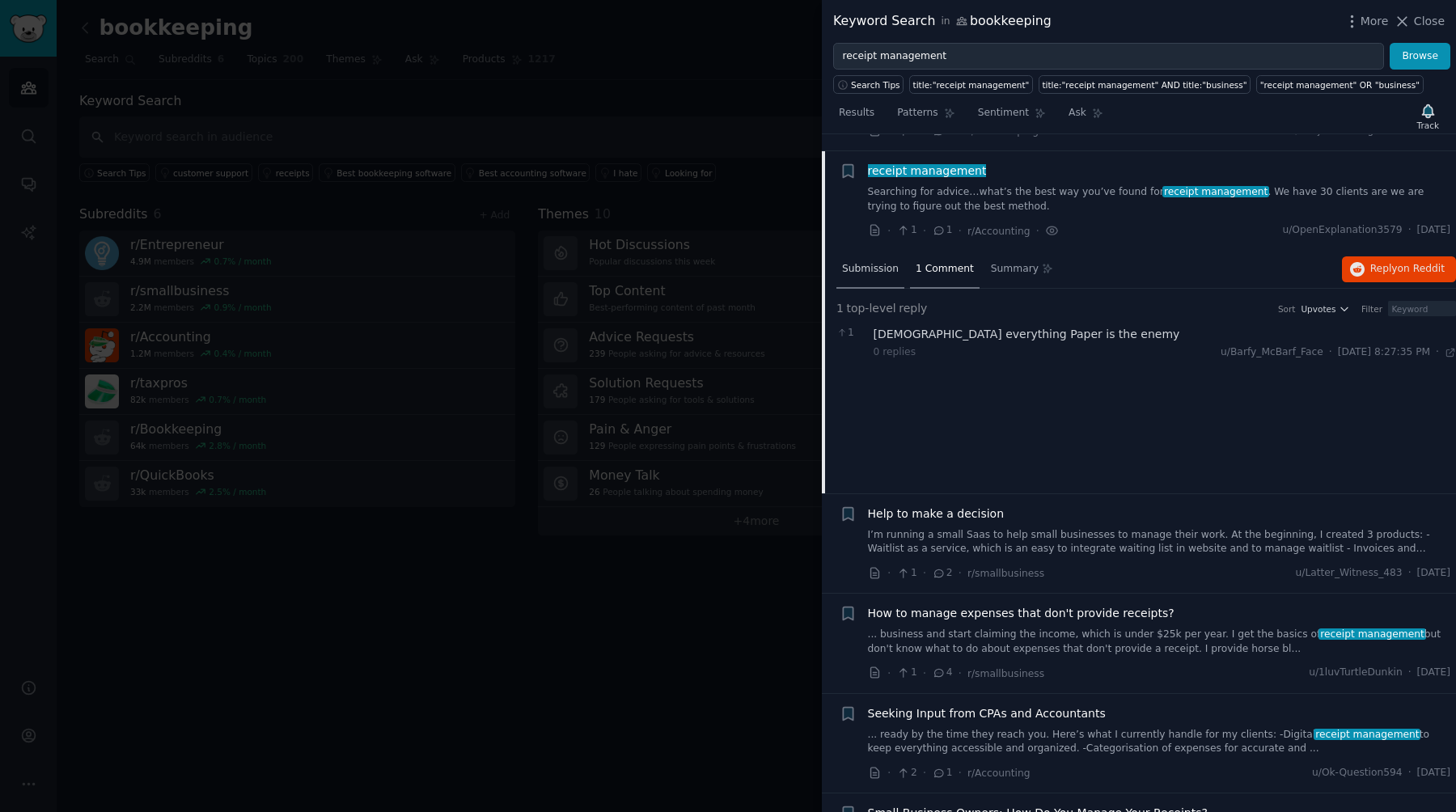
click at [728, 262] on div "Submission" at bounding box center [870, 270] width 68 height 39
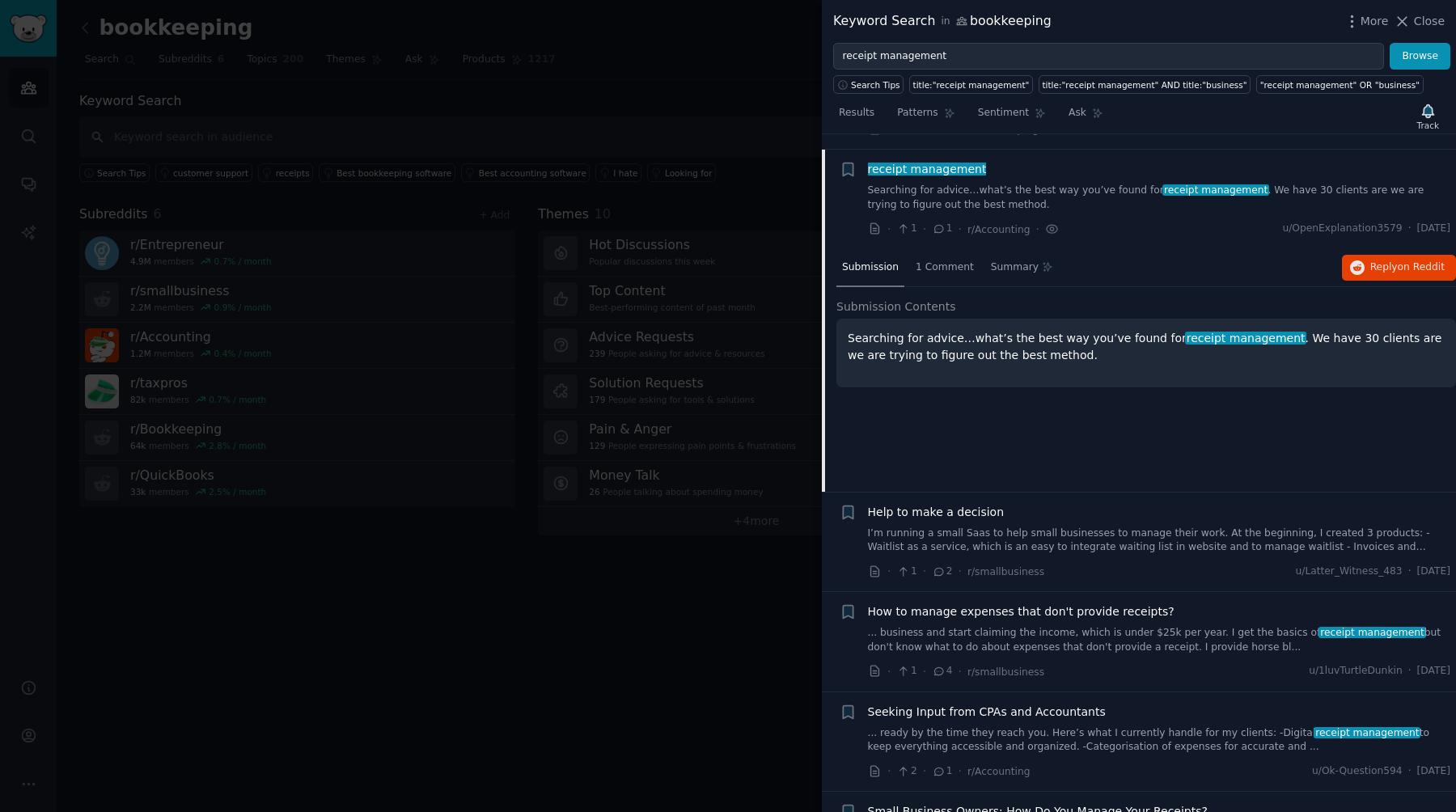
scroll to position [714, 0]
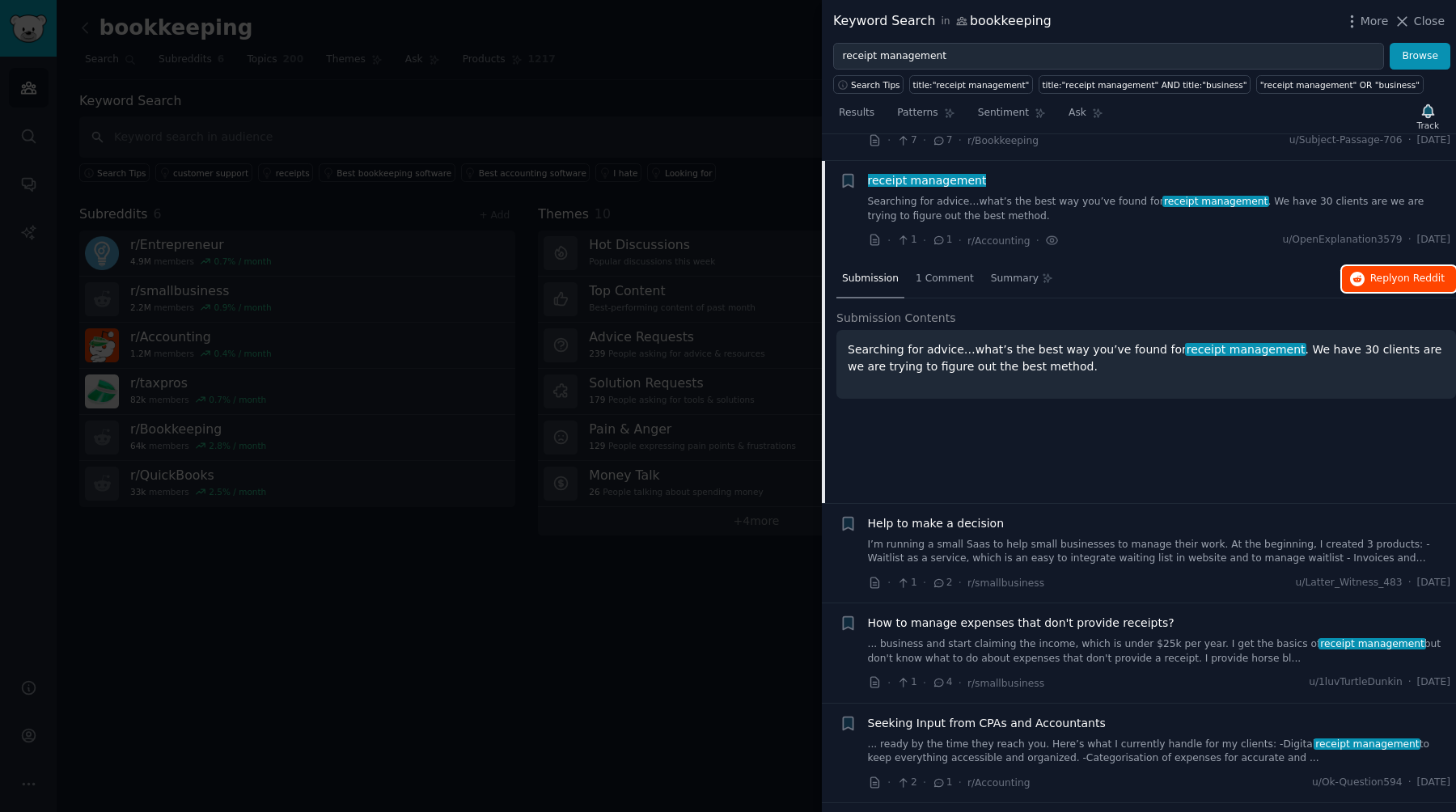
click at [728, 272] on icon "button" at bounding box center [1357, 278] width 15 height 15
click at [728, 309] on h2 "Submission Contents" at bounding box center [1146, 318] width 620 height 17
click at [728, 341] on p "Searching for advice…what’s the best way you’ve found for receipt management . …" at bounding box center [1146, 358] width 597 height 34
click at [728, 288] on div "Submission 1 Comment Summary Reply on Reddit Submission Contents Searching for …" at bounding box center [1146, 381] width 620 height 242
click at [728, 309] on span "Submission Contents" at bounding box center [896, 318] width 120 height 17
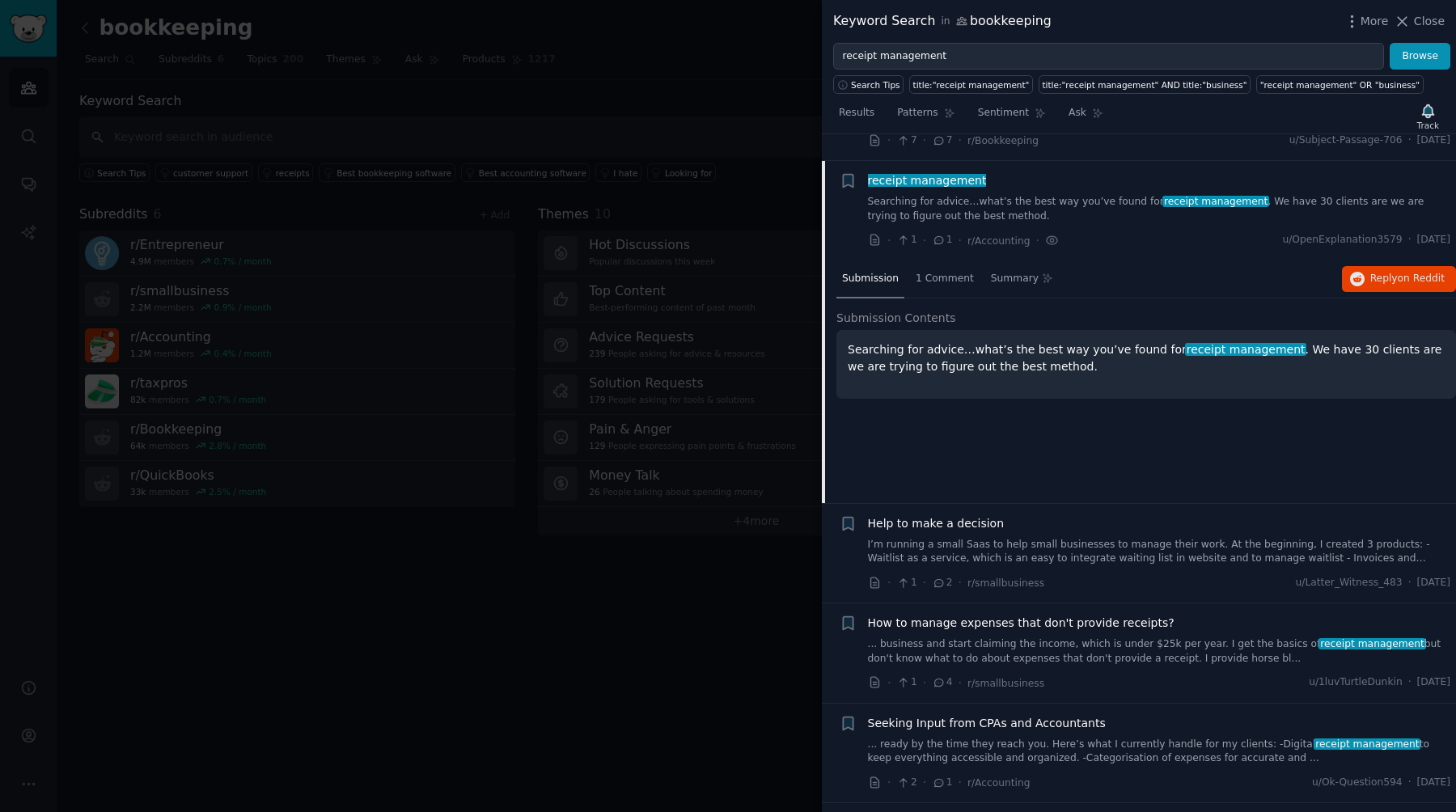
click at [728, 172] on div "receipt management" at bounding box center [1159, 181] width 584 height 17
click at [728, 194] on link "Searching for advice…what’s the best way you’ve found for receipt management . …" at bounding box center [1159, 208] width 584 height 28
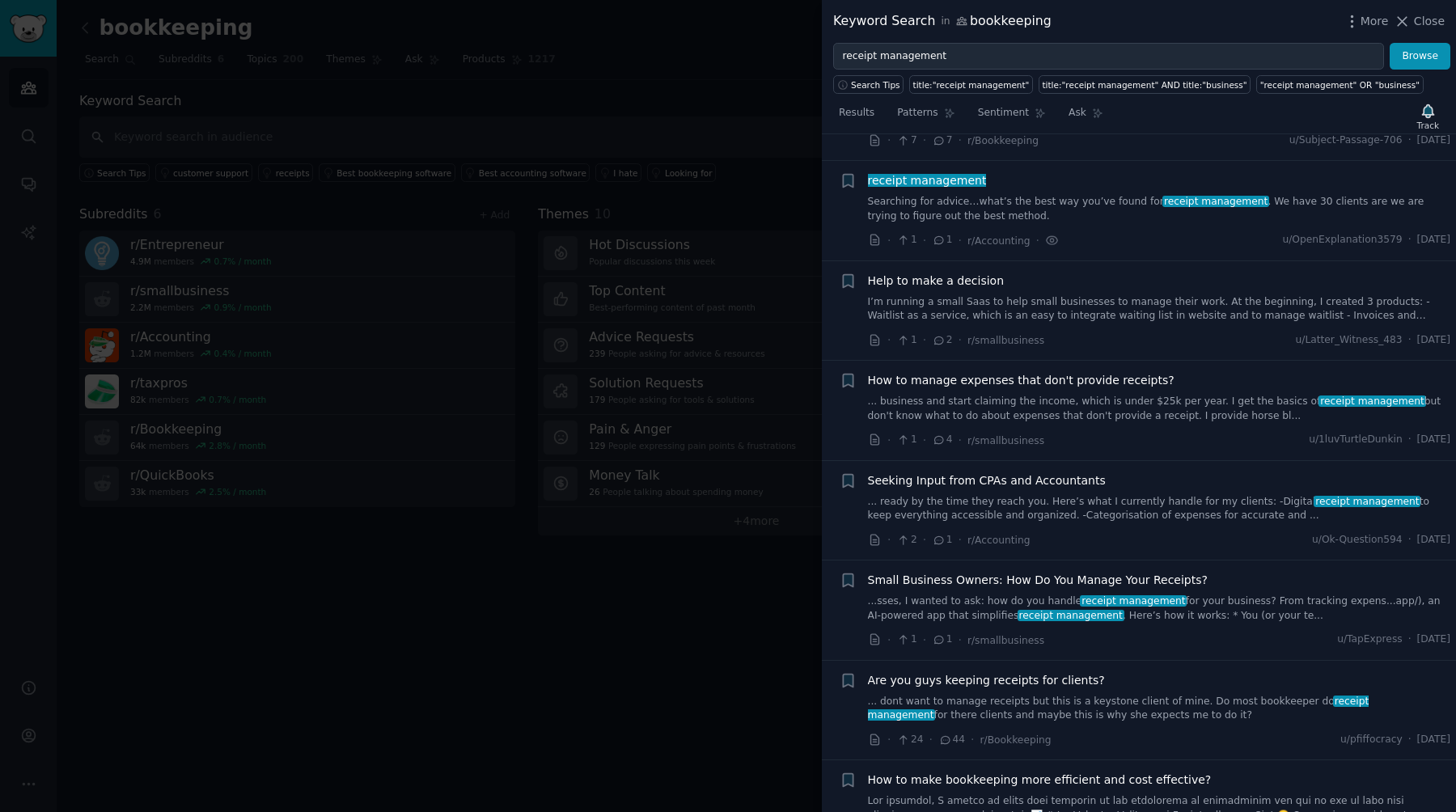
scroll to position [725, 0]
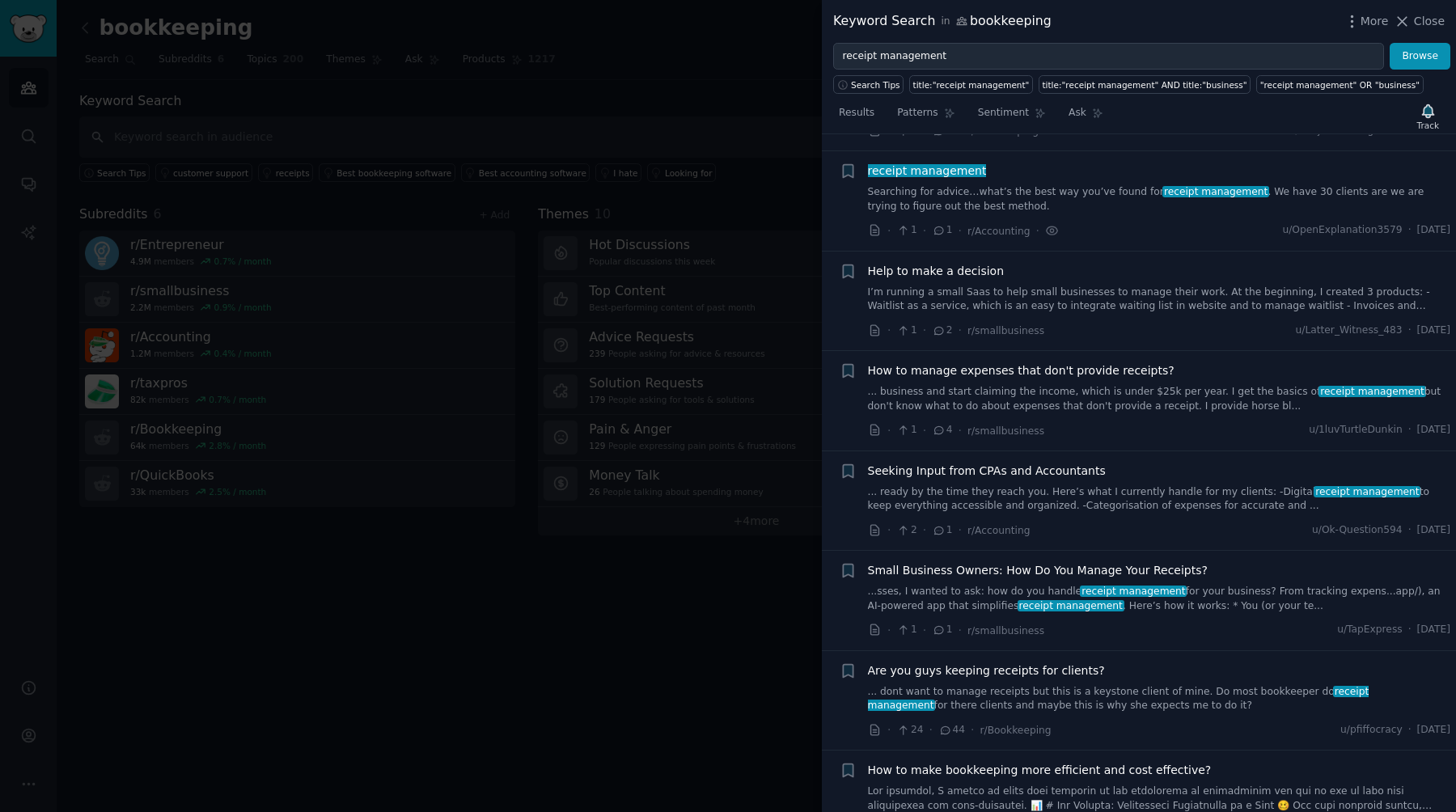
click at [728, 584] on link "...sses, I wanted to ask: how do you handle receipt management for your busines…" at bounding box center [1159, 598] width 584 height 28
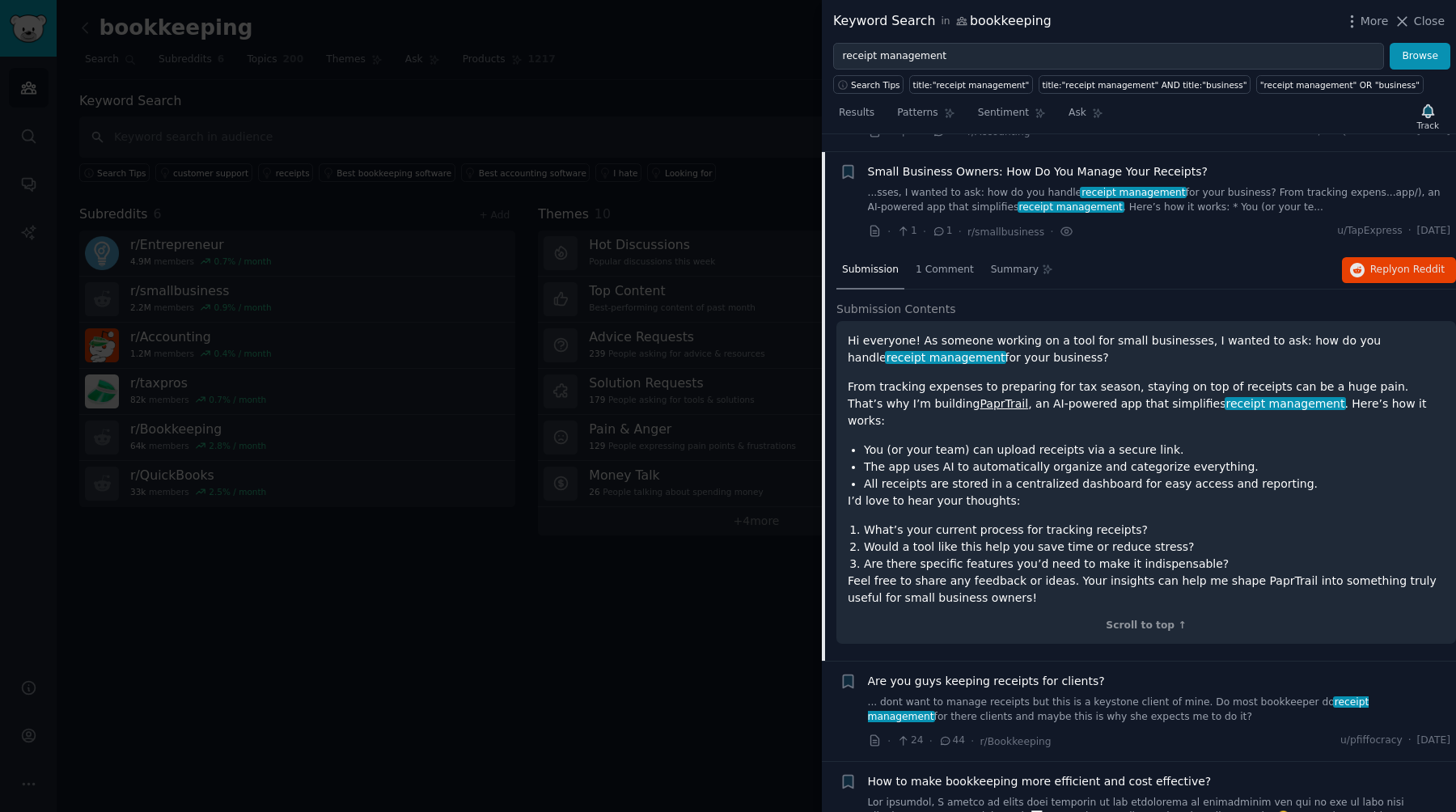
scroll to position [1124, 0]
click at [728, 259] on button "Reply on Reddit" at bounding box center [1399, 269] width 114 height 26
click at [728, 440] on li "You (or your team) can upload receipts via a secure link." at bounding box center [1154, 449] width 581 height 17
click at [728, 163] on span "Small Business Owners: How Do You Manage Your Receipts?" at bounding box center [1038, 171] width 339 height 17
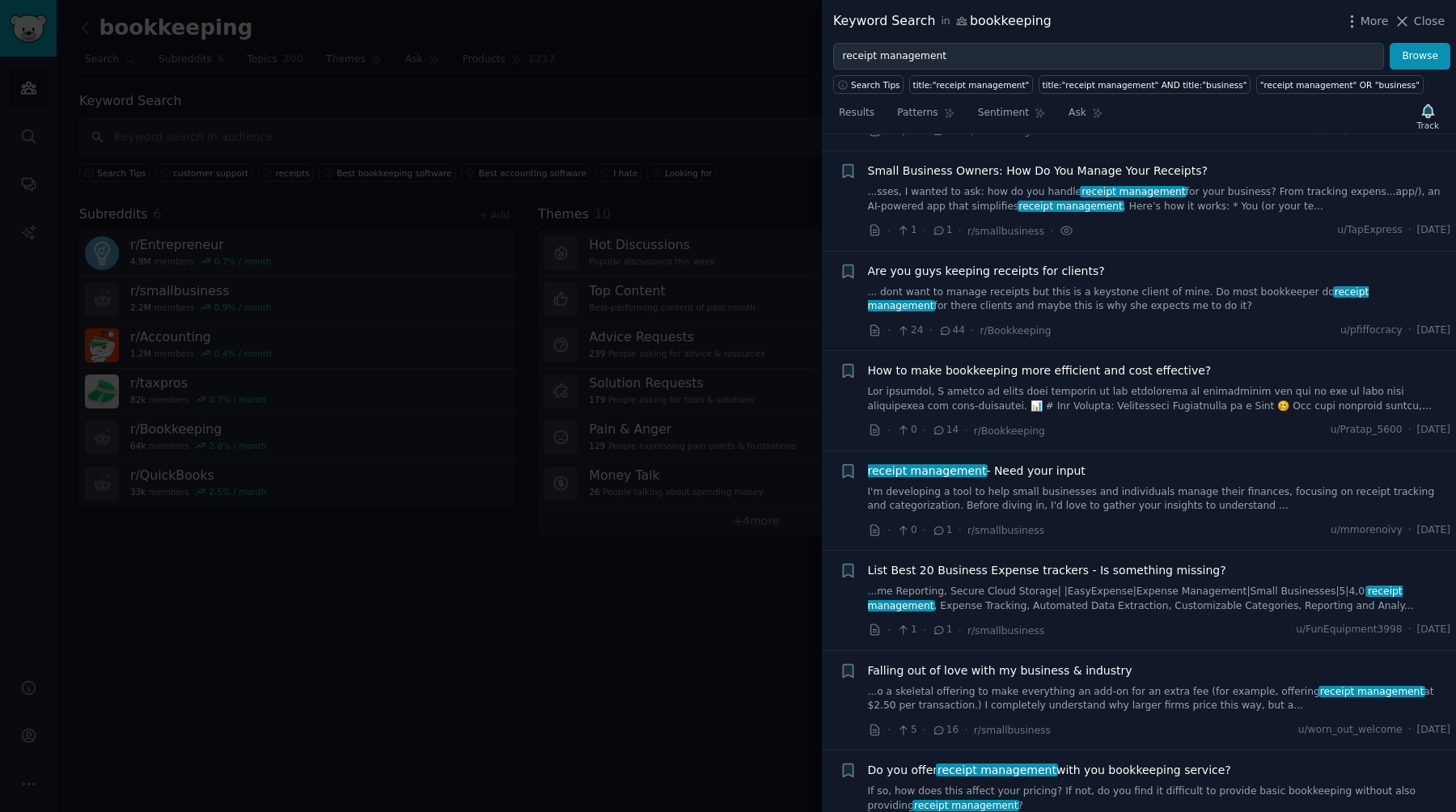
click at [728, 285] on link "... dont want to manage receipts but this is a keystone client of mine. Do most…" at bounding box center [1159, 299] width 584 height 28
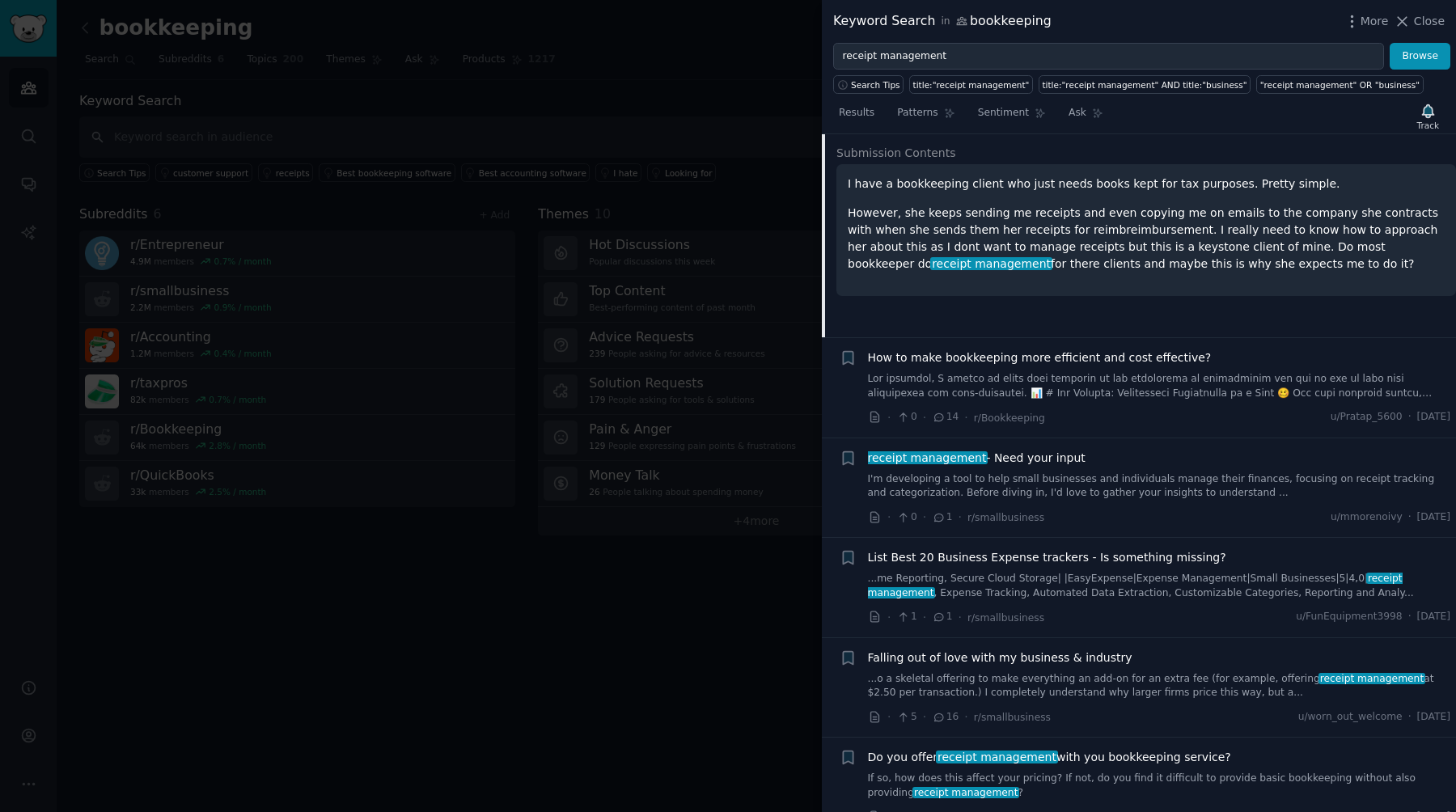
click at [728, 450] on span "receipt management - Need your input" at bounding box center [977, 458] width 218 height 17
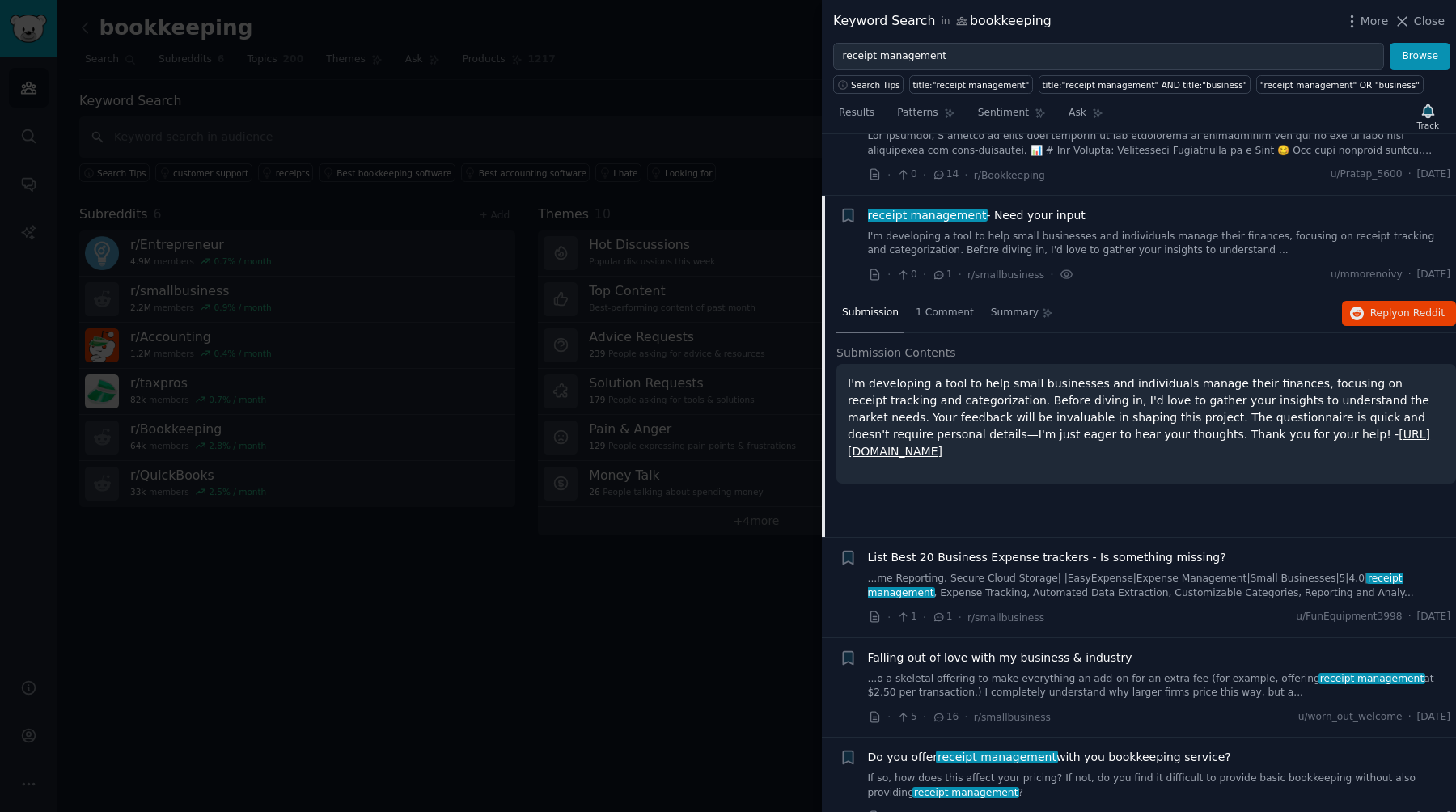
scroll to position [1423, 0]
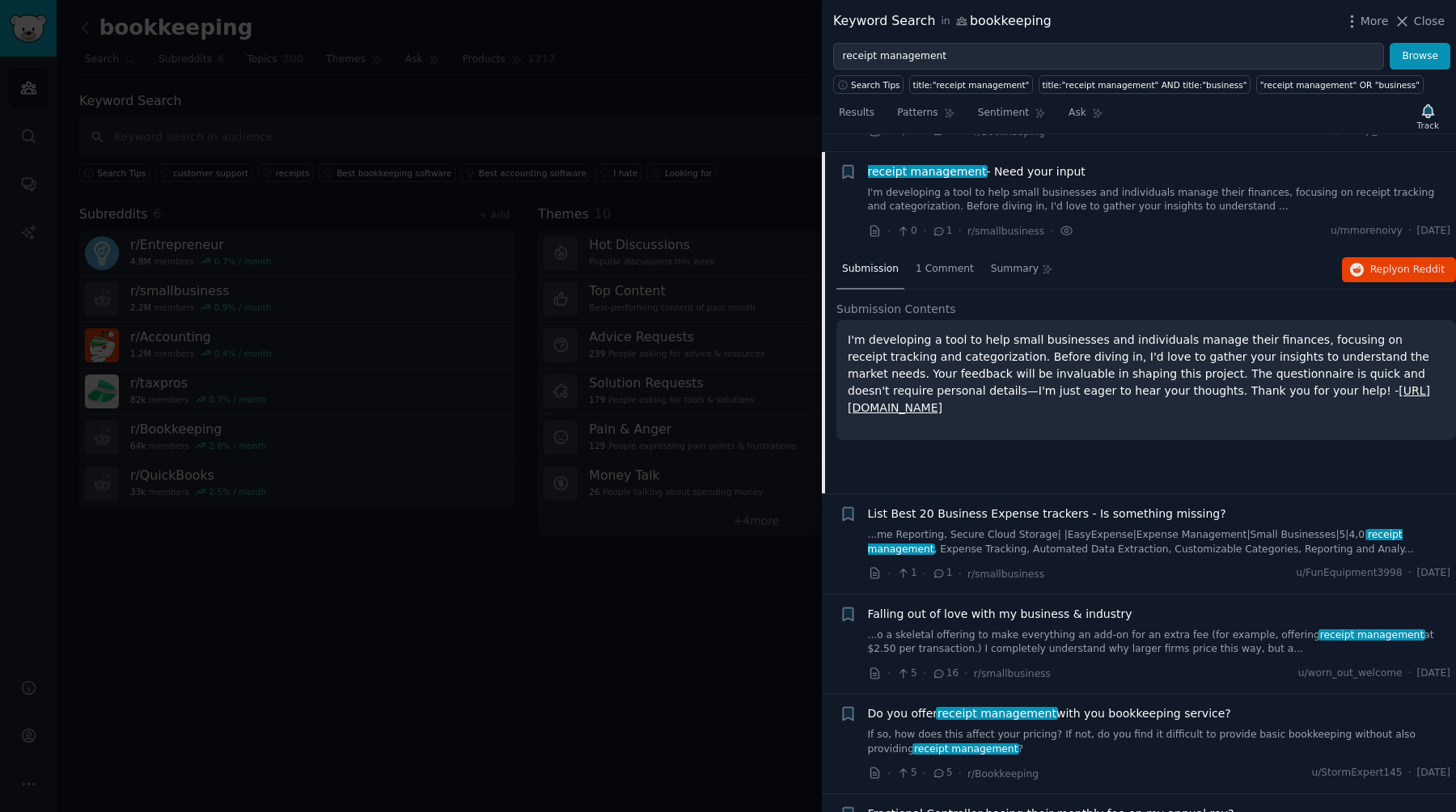
click at [728, 384] on link "[URL][DOMAIN_NAME]" at bounding box center [1139, 398] width 583 height 30
click at [728, 262] on span "1 Comment" at bounding box center [944, 269] width 58 height 15
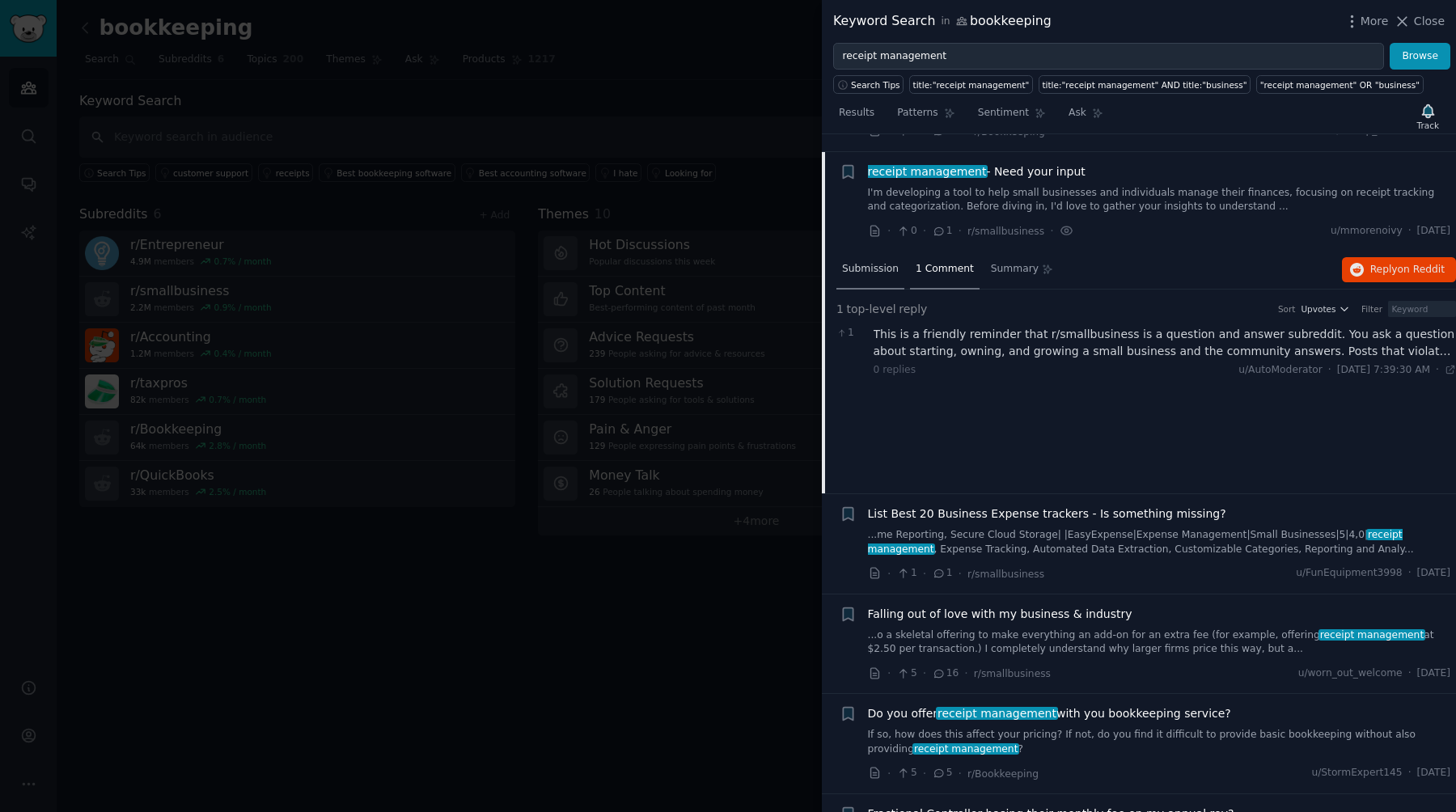
click at [728, 262] on span "Submission" at bounding box center [871, 269] width 57 height 15
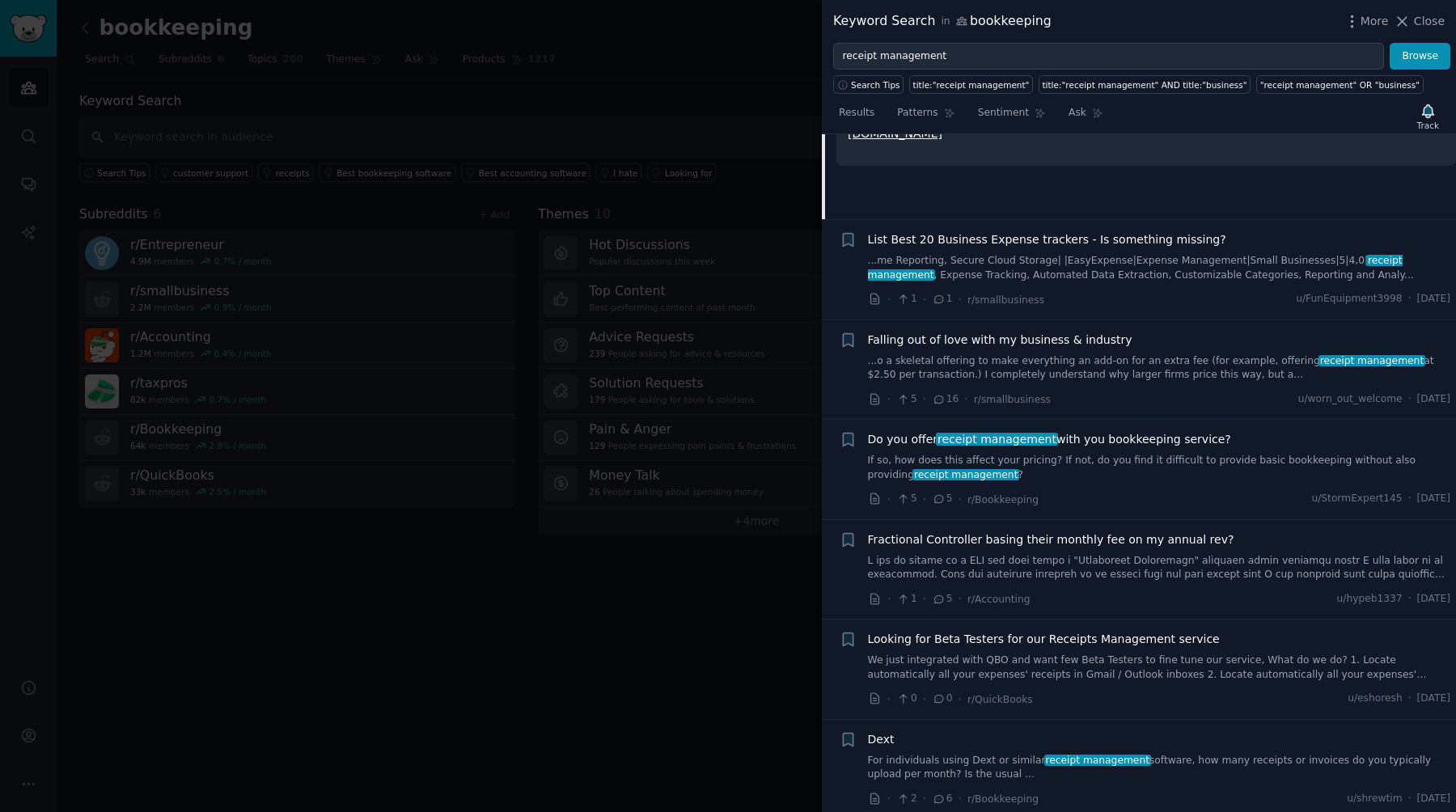
scroll to position [1699, 0]
click at [728, 431] on span "receipt management" at bounding box center [997, 437] width 122 height 13
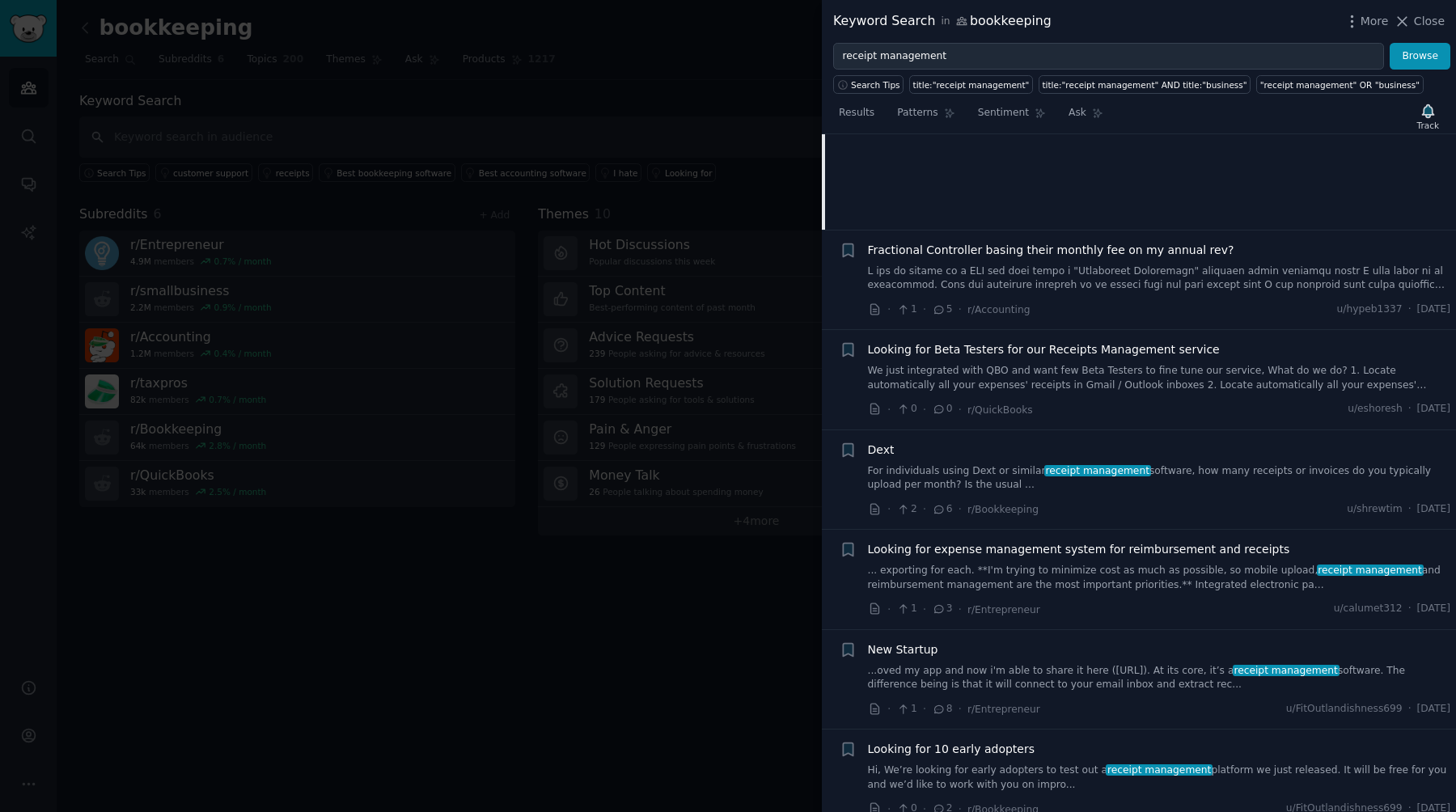
scroll to position [2043, 0]
